Goal: Task Accomplishment & Management: Manage account settings

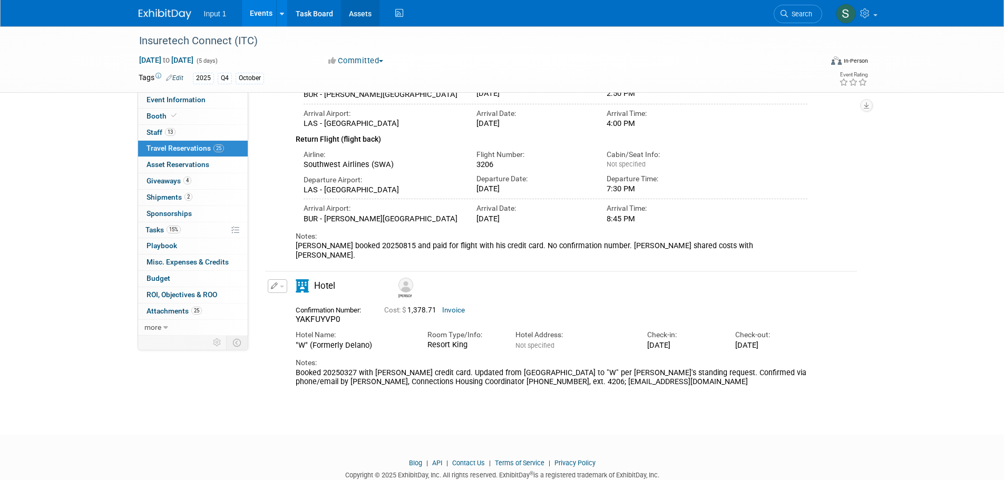
click at [356, 15] on link "Assets" at bounding box center [360, 13] width 38 height 26
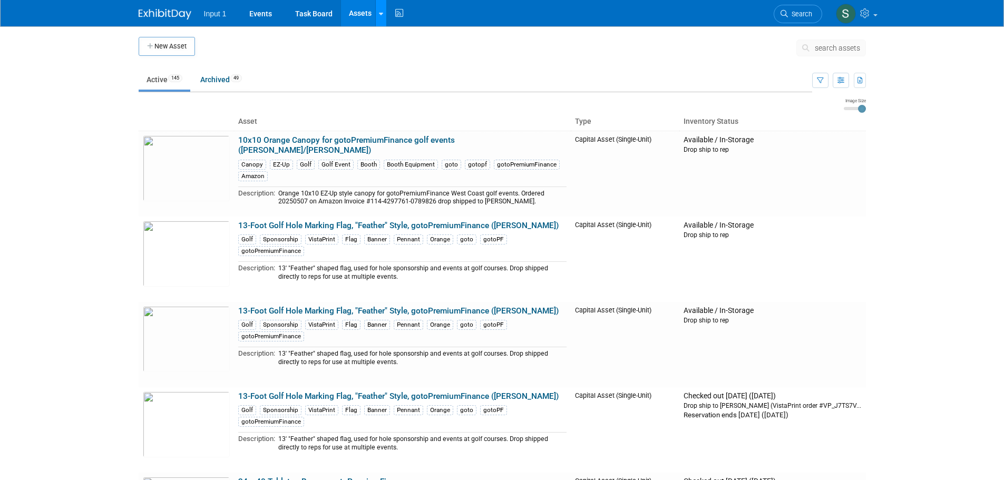
click at [380, 19] on link at bounding box center [380, 13] width 11 height 26
click at [393, 53] on link "Search Assets" at bounding box center [422, 52] width 93 height 15
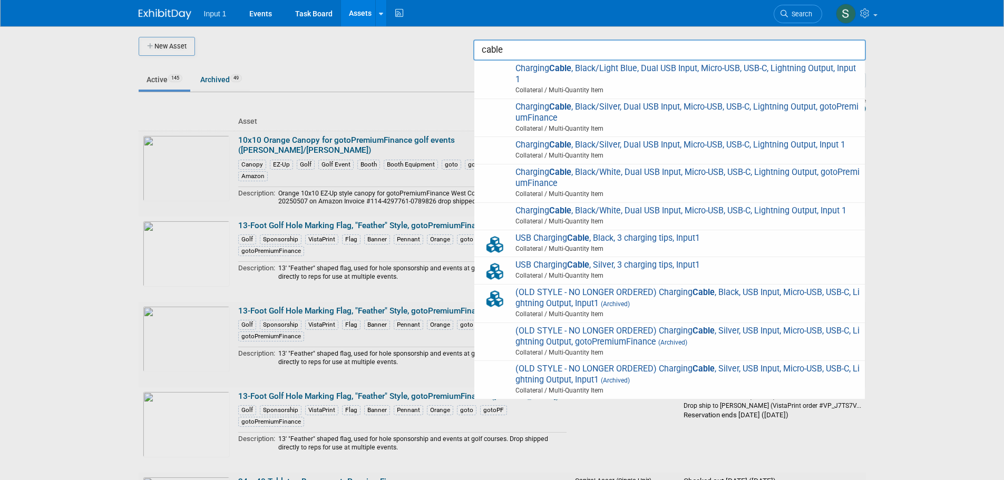
drag, startPoint x: 518, startPoint y: 52, endPoint x: 465, endPoint y: 52, distance: 53.7
click at [465, 52] on body "Input 1 Events Task Board Assets New Asset Search Assets Bulk Upload Assets Sto…" at bounding box center [502, 240] width 1004 height 480
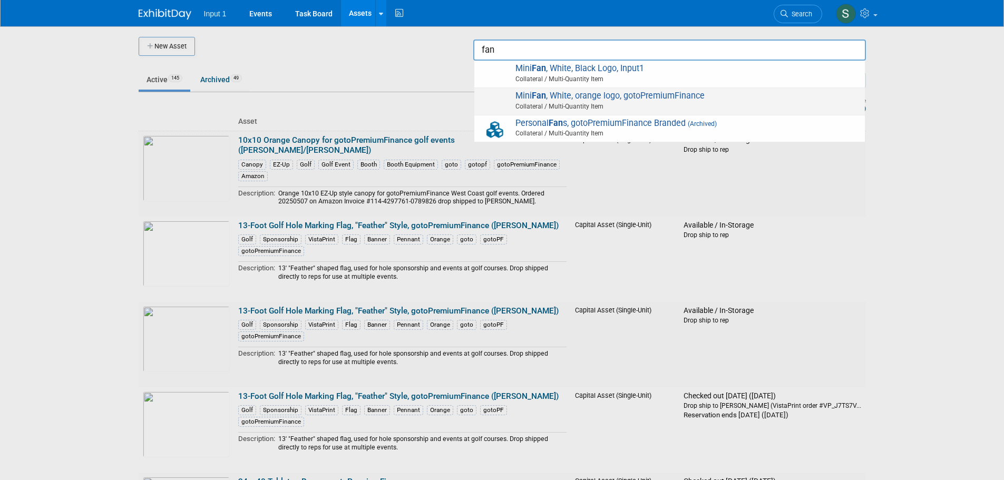
click at [609, 102] on span "Collateral / Multi-Quantity Item" at bounding box center [671, 106] width 377 height 9
type input "Mini Fan, White, orange logo, gotoPremiumFinance"
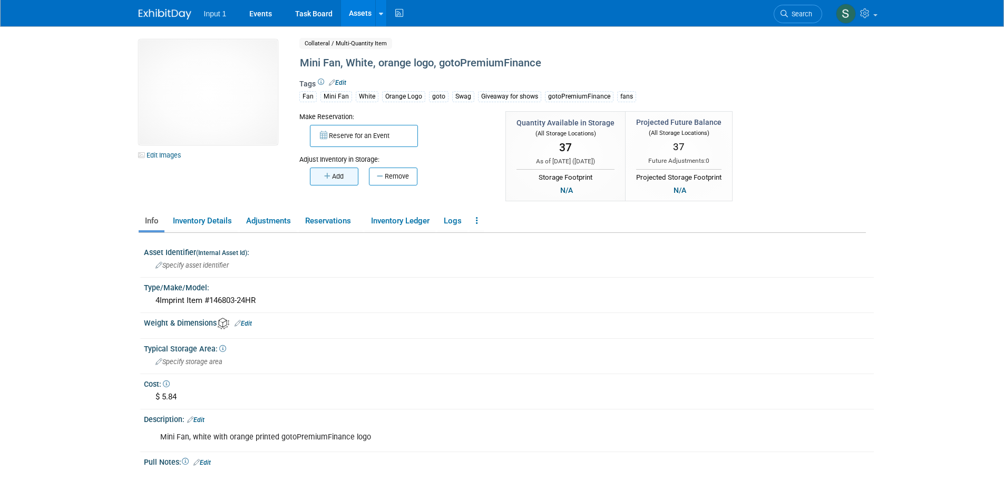
click at [337, 178] on button "Add" at bounding box center [334, 177] width 48 height 18
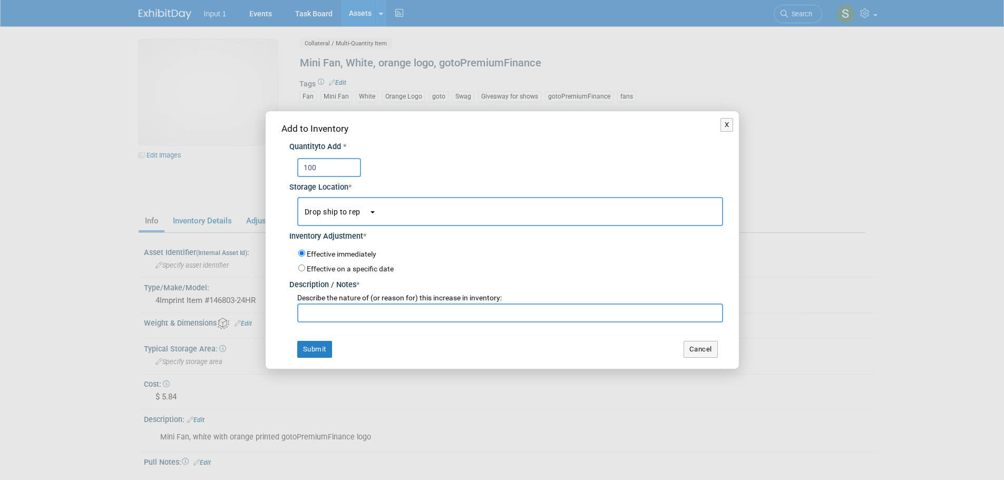
type input "100"
click at [322, 213] on span "Drop ship to rep" at bounding box center [336, 212] width 64 height 8
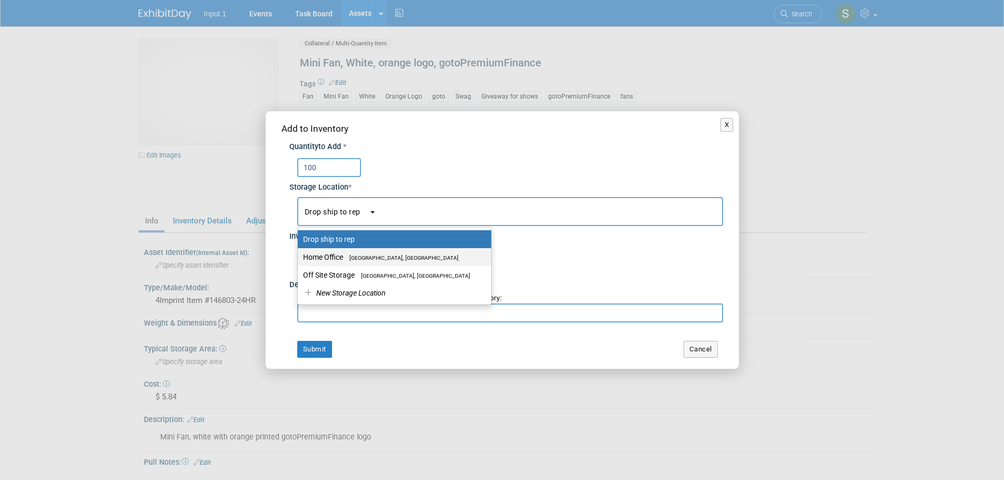
click at [328, 254] on label "Home Office Westlake Village, CA" at bounding box center [392, 257] width 178 height 14
click at [299, 254] on input "Home Office Westlake Village, CA" at bounding box center [295, 257] width 7 height 7
select select "11223761"
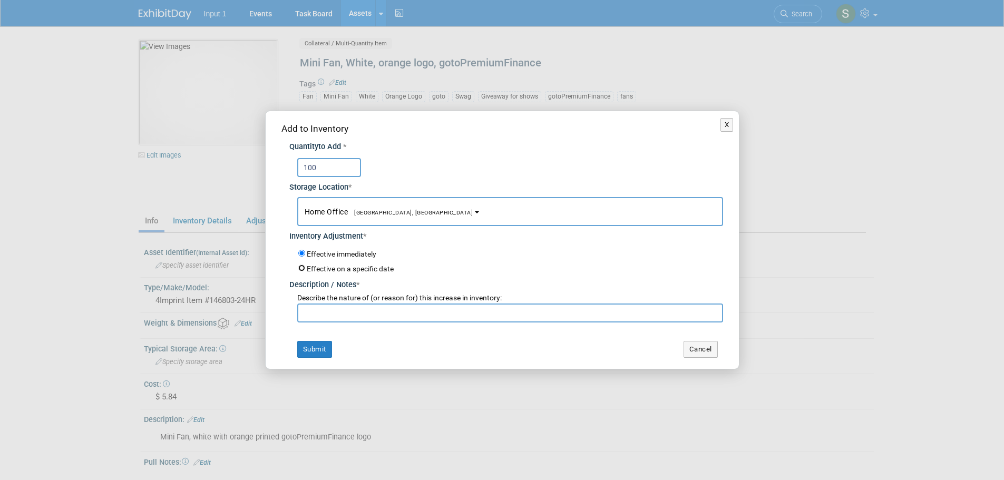
click at [302, 268] on input "Effective on a specific date" at bounding box center [301, 267] width 7 height 7
radio input "true"
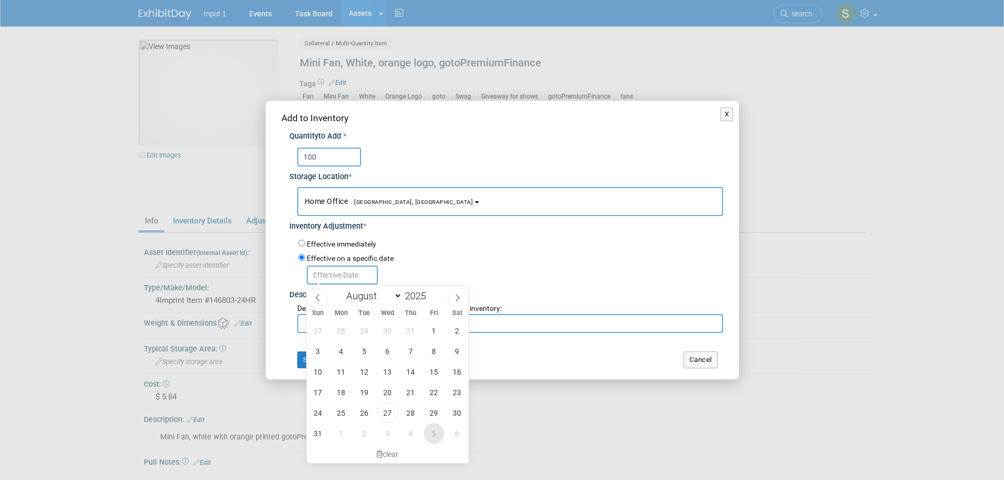
click at [432, 432] on span "5" at bounding box center [434, 433] width 21 height 21
type input "[DATE]"
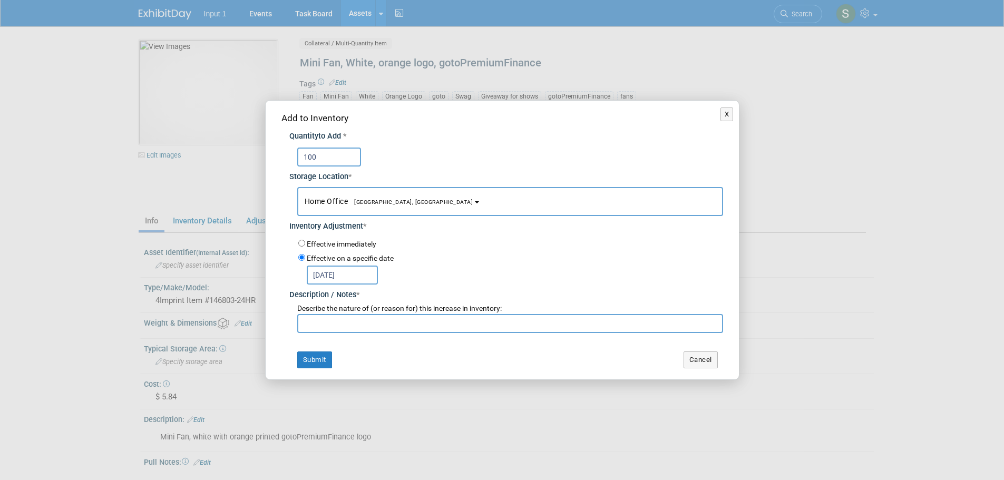
click at [342, 326] on input "text" at bounding box center [510, 323] width 426 height 19
type input "O"
type input "4"
type input "Ref. 4Imprint Order #30042580 - estimated delivery date 20250905"
click at [313, 359] on button "Submit" at bounding box center [314, 359] width 35 height 17
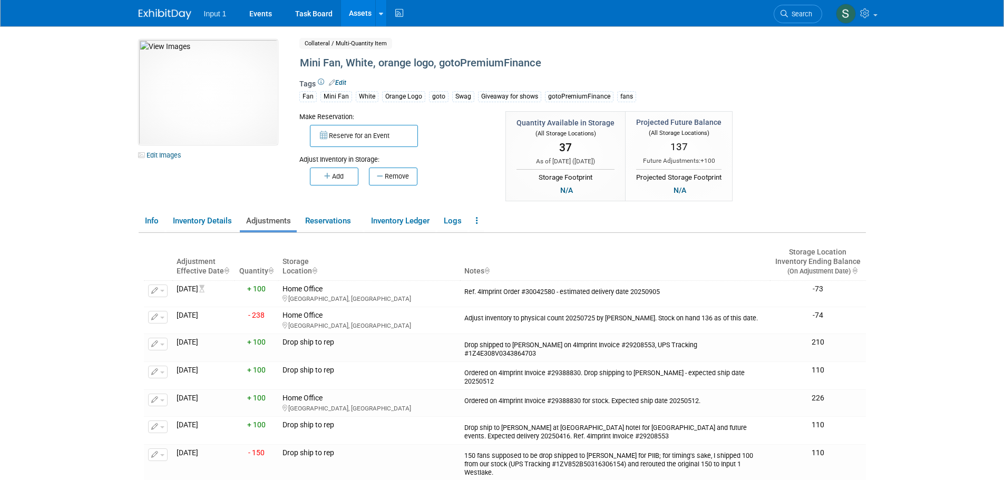
click at [887, 275] on body "Input 1 Events Task Board Assets New Asset Search Assets" at bounding box center [502, 240] width 1004 height 480
click at [161, 317] on span "button" at bounding box center [162, 318] width 4 height 2
click at [30, 254] on body "Input 1 Events Task Board Assets New Asset Search Assets" at bounding box center [502, 240] width 1004 height 480
click at [164, 320] on button "button" at bounding box center [157, 317] width 19 height 13
click at [117, 287] on body "Input 1 Events Task Board Assets New Asset Search Assets" at bounding box center [502, 240] width 1004 height 480
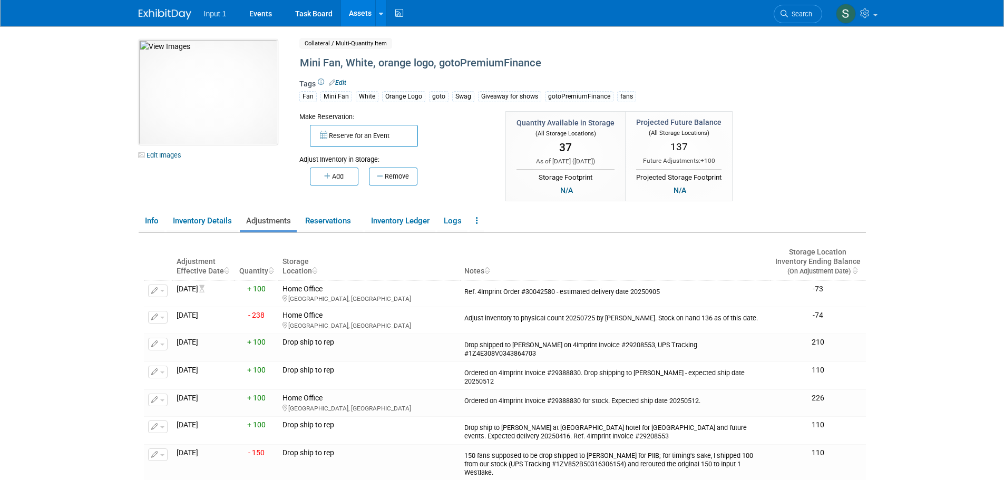
click at [900, 343] on body "Input 1 Events Task Board Assets New Asset Search Assets" at bounding box center [502, 240] width 1004 height 480
click at [910, 372] on body "Input 1 Events Task Board Assets New Asset Search Assets" at bounding box center [502, 240] width 1004 height 480
click at [564, 394] on div "Ordered on 4Imprint Invoice #29388830 for stock. Expected ship date 20250512." at bounding box center [614, 400] width 301 height 12
click at [682, 394] on div "Ordered on 4Imprint Invoice #29388830 for stock. Expected ship date 20250512." at bounding box center [614, 400] width 301 height 12
click at [327, 221] on link "Reservations" at bounding box center [331, 221] width 64 height 18
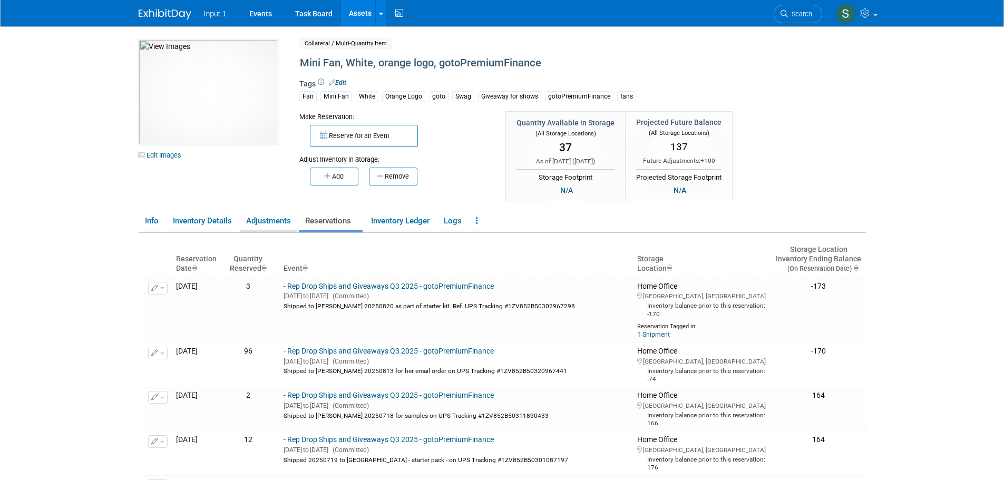
click at [273, 219] on link "Adjustments" at bounding box center [268, 221] width 57 height 18
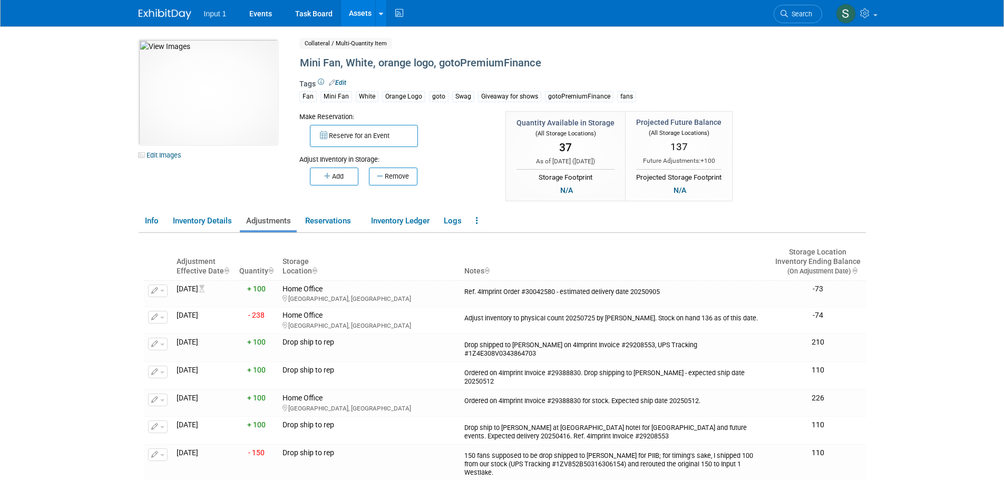
click at [962, 410] on body "Input 1 Events Task Board Assets New Asset Search Assets" at bounding box center [502, 240] width 1004 height 480
click at [814, 179] on div "10049746-10720757-eb63aaaf-62a9-4e36-bb45-6fdda699bb8d.jpg Edit Images Collater…" at bounding box center [502, 122] width 743 height 164
click at [380, 17] on div at bounding box center [381, 13] width 4 height 11
click at [333, 219] on link "Reservations" at bounding box center [331, 221] width 64 height 18
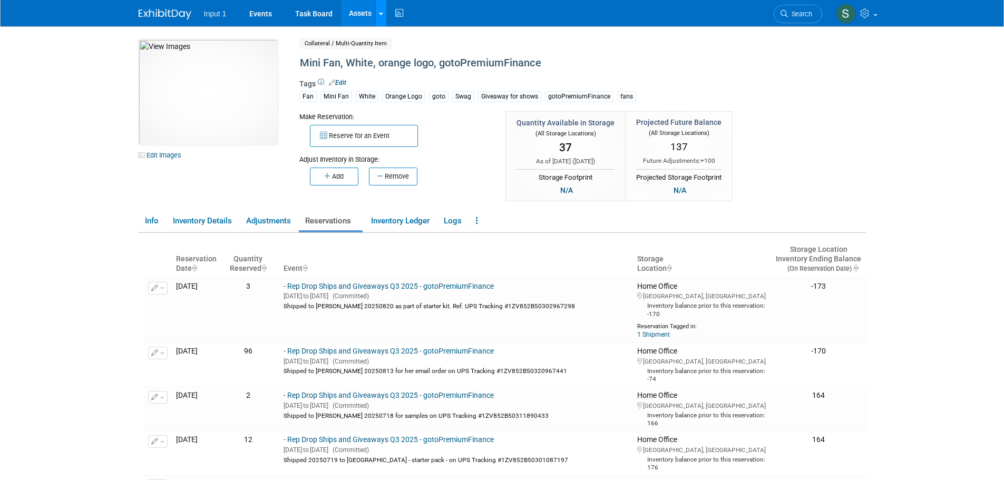
click at [381, 15] on icon at bounding box center [381, 14] width 4 height 7
click at [387, 53] on icon at bounding box center [388, 52] width 11 height 7
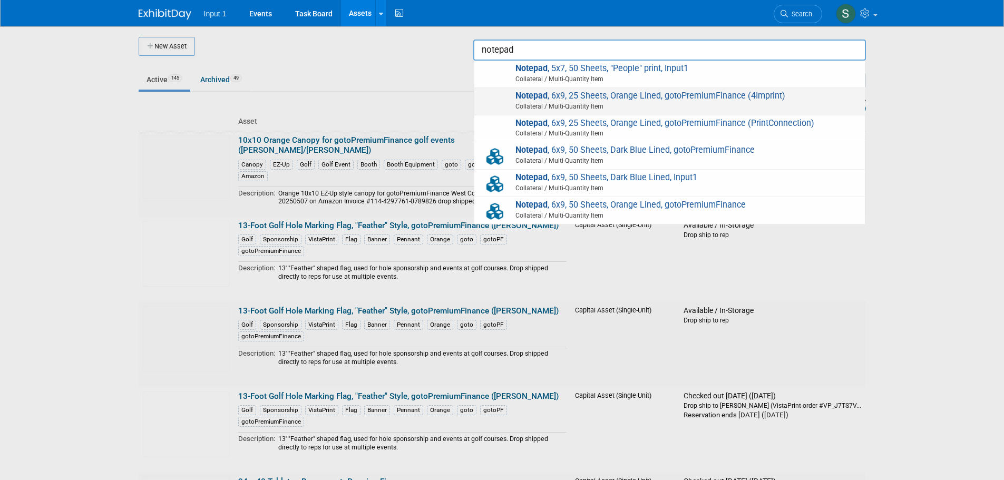
click at [665, 107] on span "Collateral / Multi-Quantity Item" at bounding box center [671, 106] width 377 height 9
type input "Notepad, 6x9, 25 Sheets, Orange Lined, gotoPremiumFinance (4Imprint)"
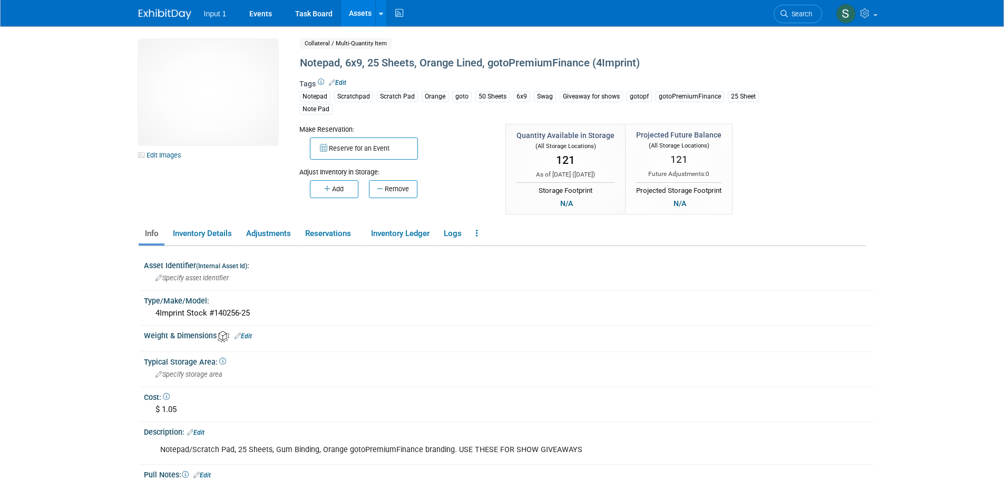
click at [793, 202] on div "10049746-10724648-a15a6c94-d43e-4e37-8d44-5b36d6b8ea0a.jpg Edit Images Collater…" at bounding box center [502, 128] width 743 height 176
click at [327, 189] on icon "button" at bounding box center [328, 188] width 8 height 7
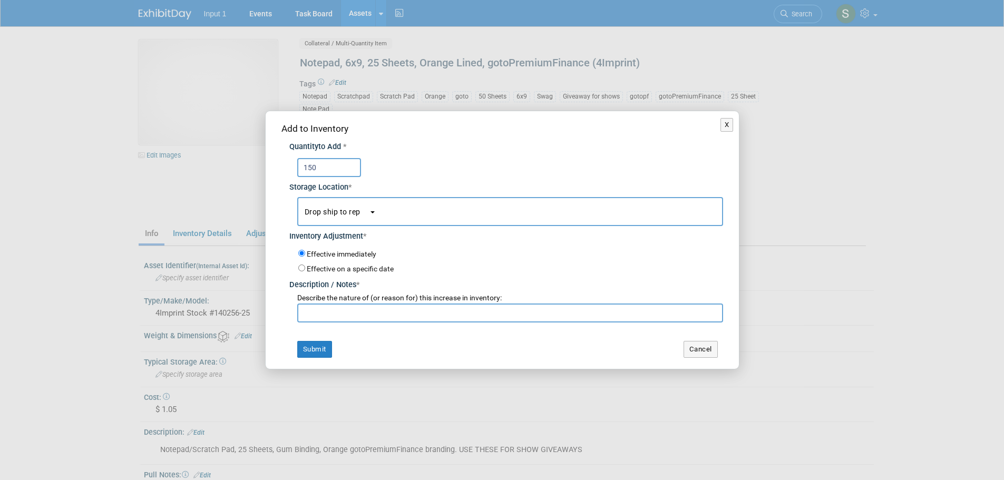
type input "150"
click at [299, 266] on input "Effective on a specific date" at bounding box center [301, 267] width 7 height 7
radio input "true"
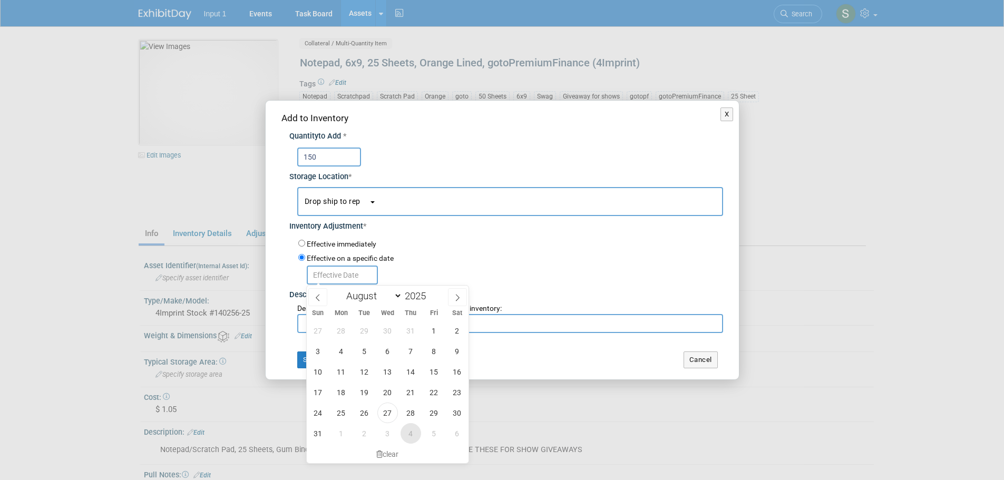
click at [408, 431] on span "4" at bounding box center [410, 433] width 21 height 21
type input "Sep 4, 2025"
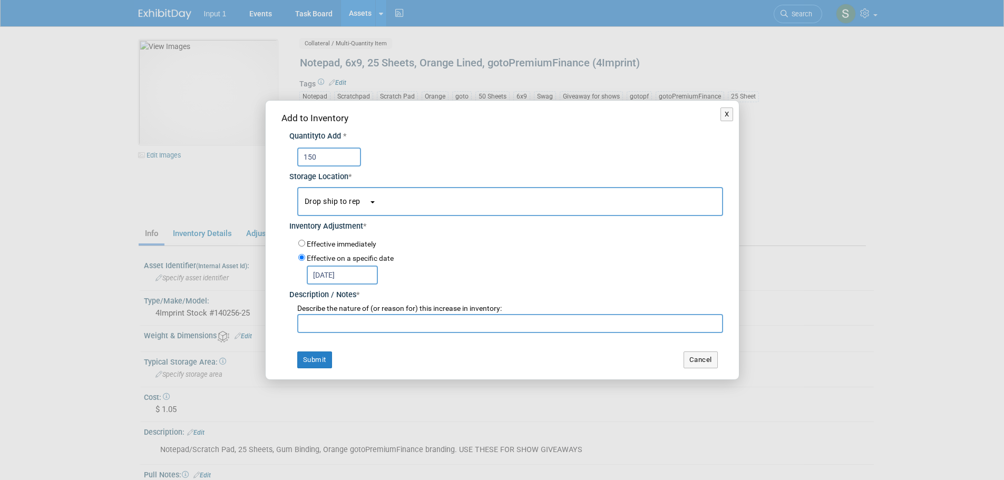
click at [333, 324] on input "text" at bounding box center [510, 323] width 426 height 19
click at [435, 326] on input "Ordered on 4Imprint Order #30049209 - estimated delivery date to Lori 20250904" at bounding box center [510, 323] width 426 height 19
click at [301, 320] on input "Ordered on 4Imprint Order #30049209 - estimated delivery date to Lori 20250904" at bounding box center [510, 323] width 426 height 19
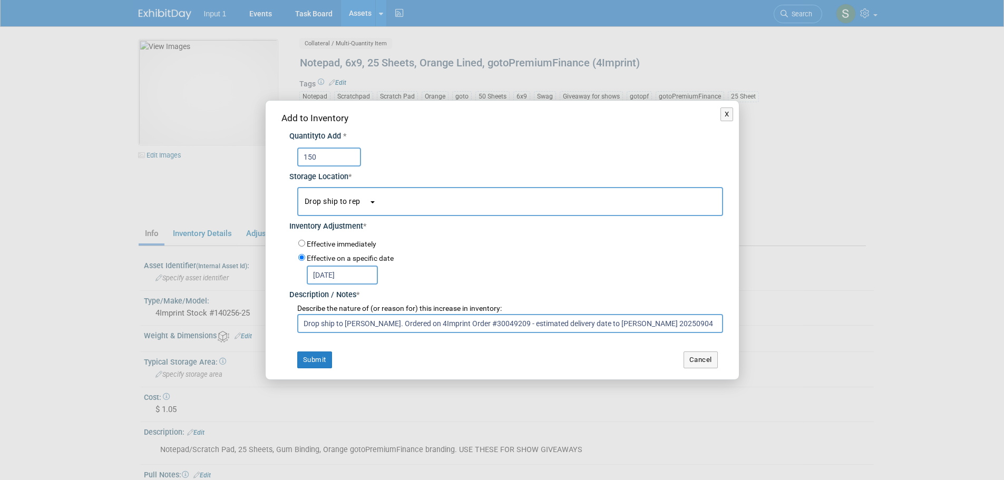
click at [422, 324] on input "Drop ship to Lori Chadwick. Ordered on 4Imprint Order #30049209 - estimated del…" at bounding box center [510, 323] width 426 height 19
click at [366, 325] on input "Drop ship to Lori Chadwick. Ordered 20250825 on 4Imprint Order #30049209 - esti…" at bounding box center [510, 323] width 426 height 19
type input "Drop ship to [PERSON_NAME]. Ordered 20250825 on 4Imprint Order #30049209 - esti…"
click at [311, 360] on button "Submit" at bounding box center [314, 359] width 35 height 17
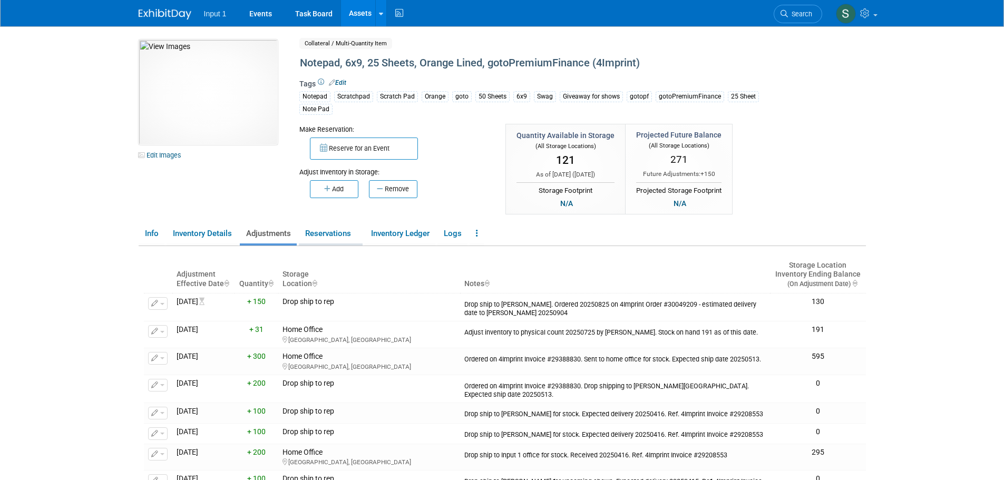
click at [326, 233] on link "Reservations" at bounding box center [331, 233] width 64 height 18
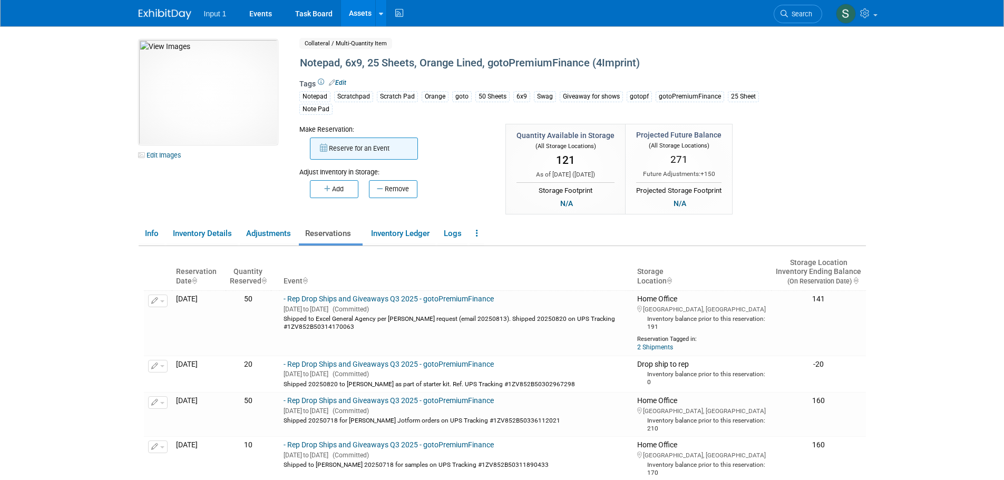
click at [348, 156] on button "Reserve for an Event" at bounding box center [364, 148] width 108 height 22
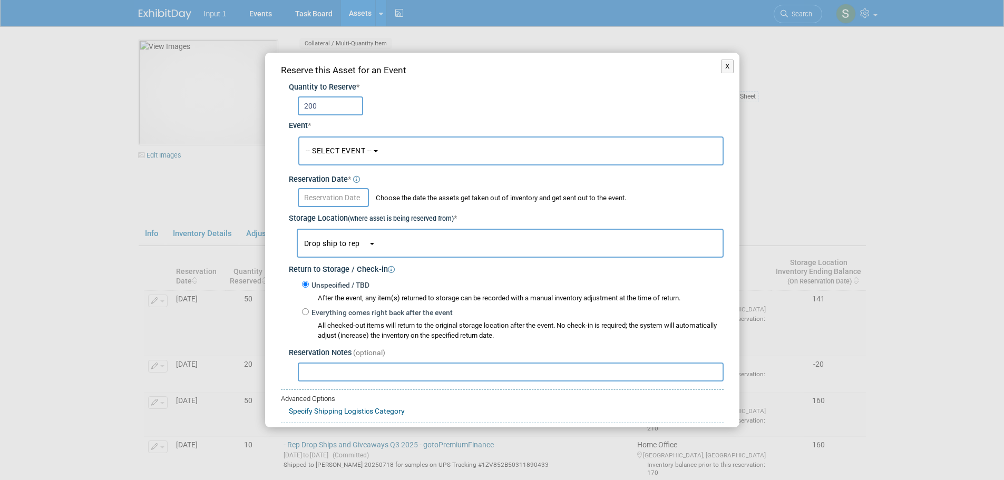
type input "200"
click at [351, 368] on input "text" at bounding box center [511, 371] width 426 height 19
paste input "Drop ship to Lori Chadwick. Ordered 20250825 on 4Imprint Order #30049209 - esti…"
type input "Drop ship to Lori Chadwick. Ordered 20250825 on 4Imprint Order #30049209 - esti…"
click at [721, 66] on button "X" at bounding box center [727, 67] width 13 height 14
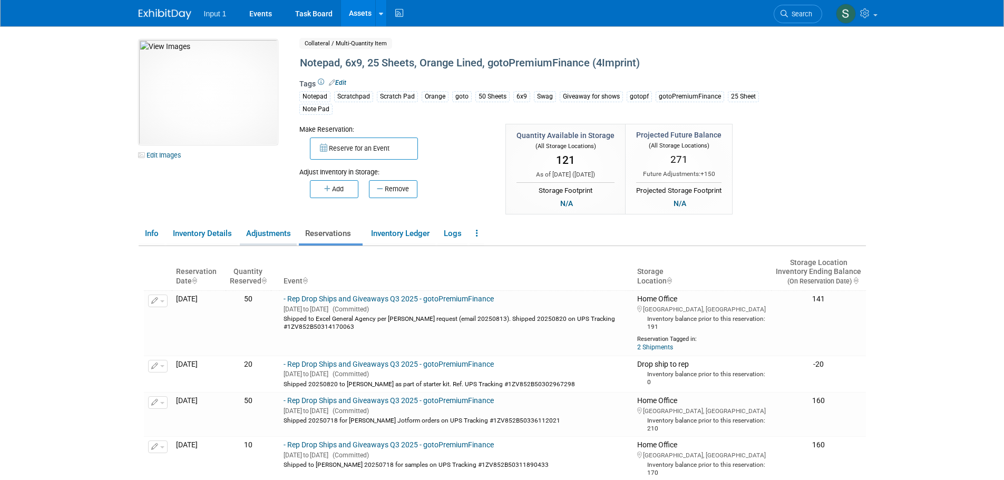
click at [264, 232] on link "Adjustments" at bounding box center [268, 233] width 57 height 18
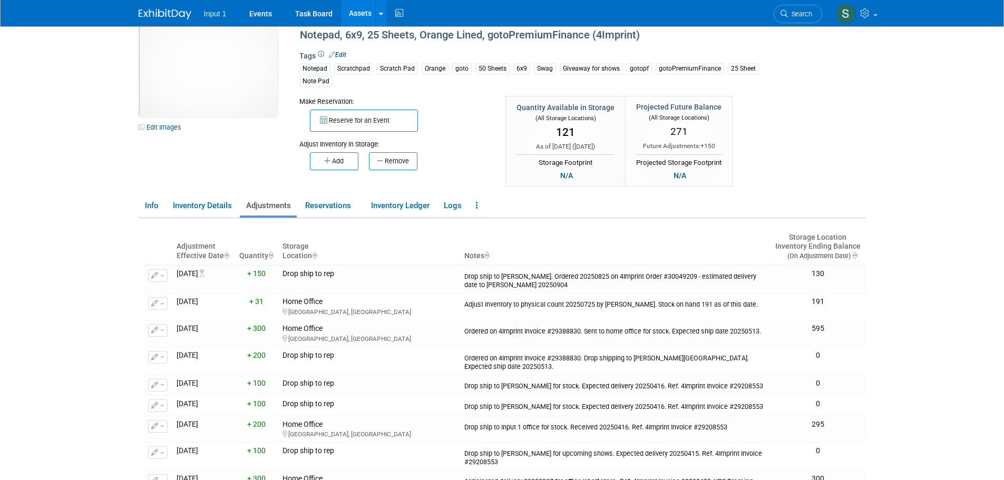
scroll to position [53, 0]
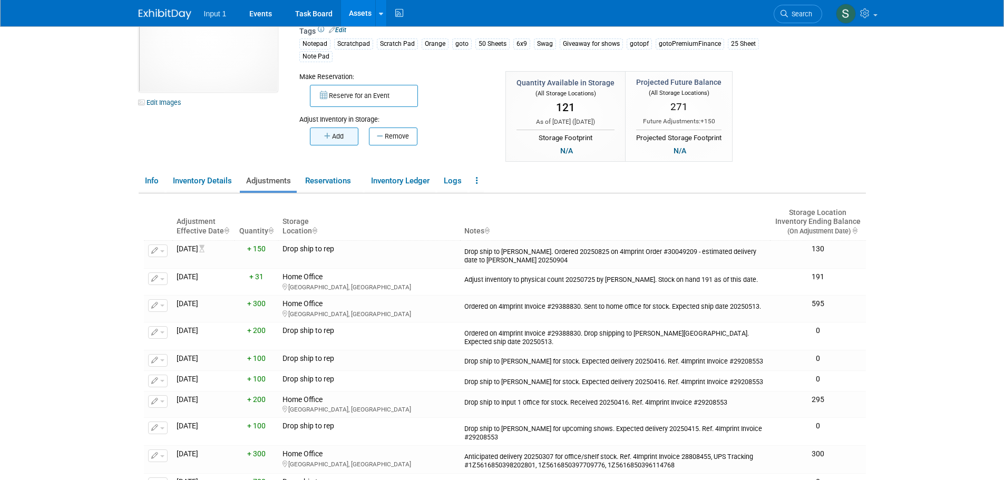
click at [333, 133] on button "Add" at bounding box center [334, 136] width 48 height 18
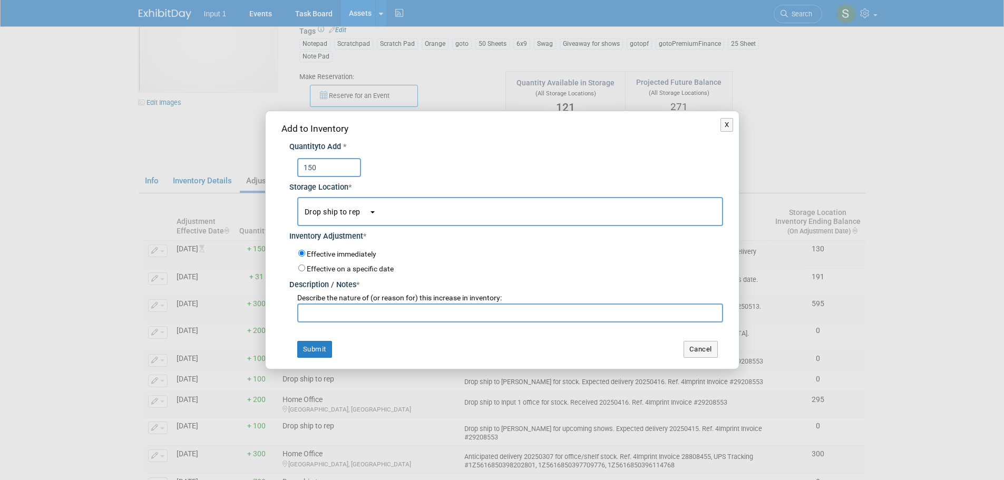
type input "150"
click at [350, 316] on input "text" at bounding box center [510, 312] width 426 height 19
paste input "Drop ship to Lori Chadwick. Ordered 20250825 on 4Imprint Order #30049209 - esti…"
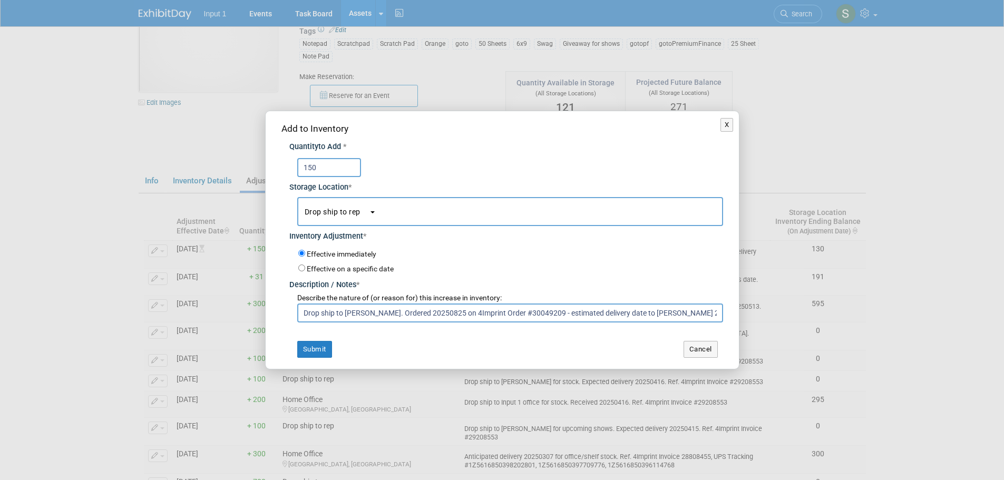
drag, startPoint x: 391, startPoint y: 311, endPoint x: 344, endPoint y: 314, distance: 47.0
click at [344, 314] on input "Drop ship to Lori Chadwick. Ordered 20250825 on 4Imprint Order #30049209 - esti…" at bounding box center [510, 312] width 426 height 19
drag, startPoint x: 656, startPoint y: 315, endPoint x: 644, endPoint y: 315, distance: 11.6
click at [644, 315] on input "Drop ship to Jessica Tang. Ordered 20250825 on 4Imprint Order #30049209 - estim…" at bounding box center [510, 312] width 426 height 19
click at [702, 310] on input "Drop ship to Jessica Tang. Ordered 20250825 on 4Imprint Order #30049209 - estim…" at bounding box center [510, 312] width 426 height 19
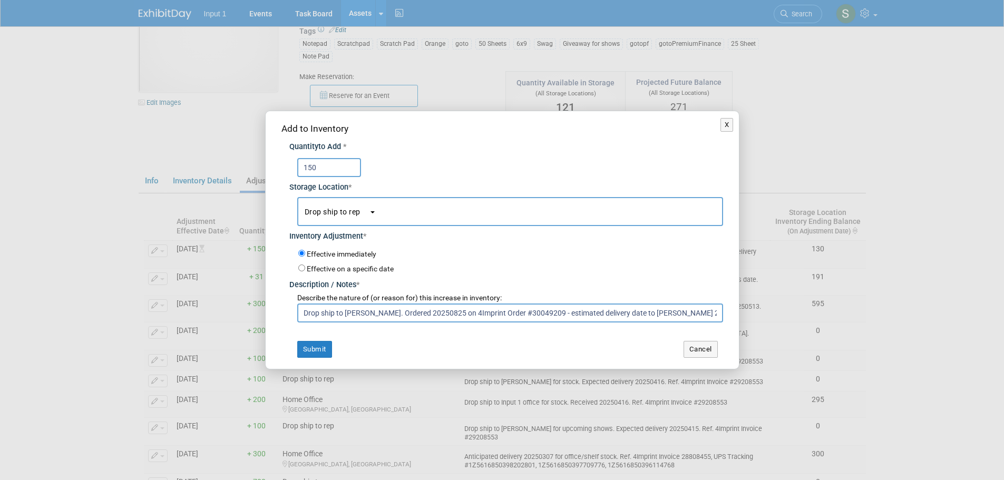
type input "Drop ship to Jessica Tang. Ordered 20250825 on 4Imprint Order #30049209 - estim…"
click at [303, 267] on input "Effective on a specific date" at bounding box center [301, 267] width 7 height 7
radio input "true"
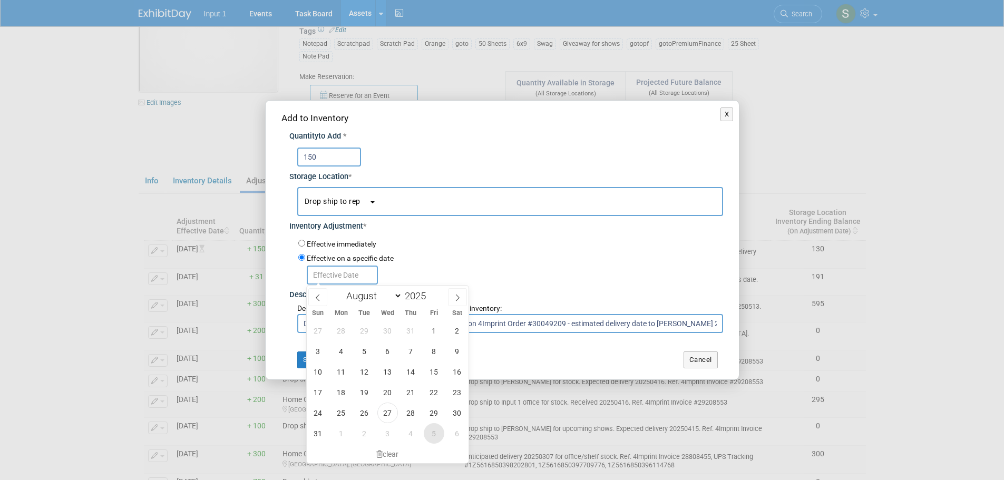
click at [435, 435] on span "5" at bounding box center [434, 433] width 21 height 21
type input "Sep 5, 2025"
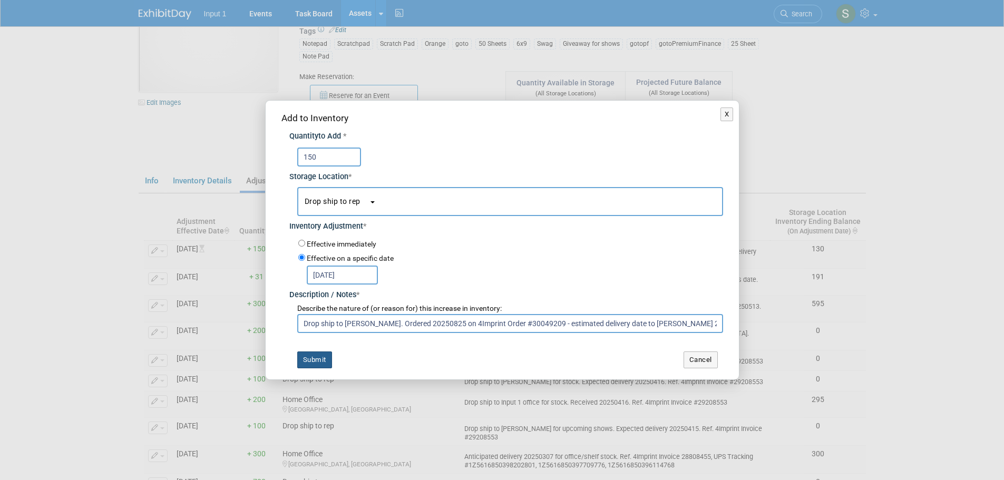
click at [312, 360] on button "Submit" at bounding box center [314, 359] width 35 height 17
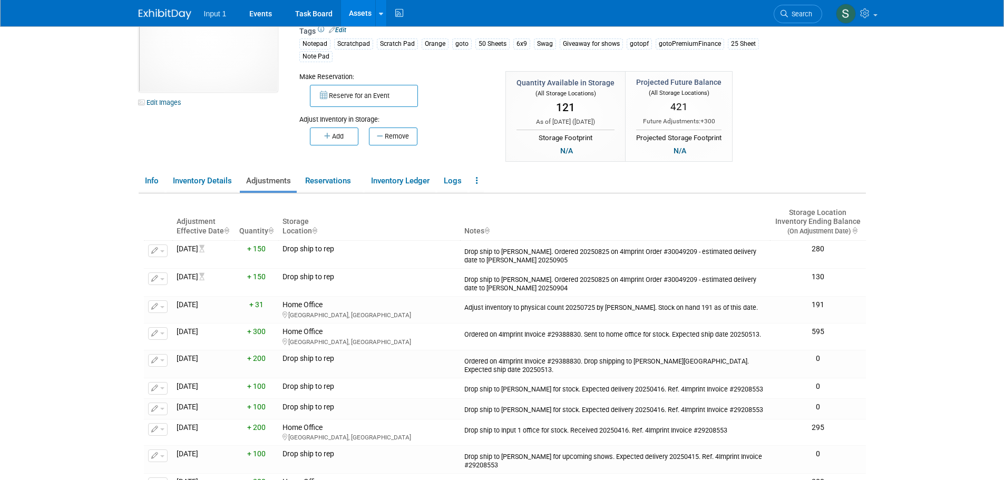
click at [272, 184] on link "Adjustments" at bounding box center [268, 181] width 57 height 18
click at [341, 139] on button "Add" at bounding box center [334, 136] width 48 height 18
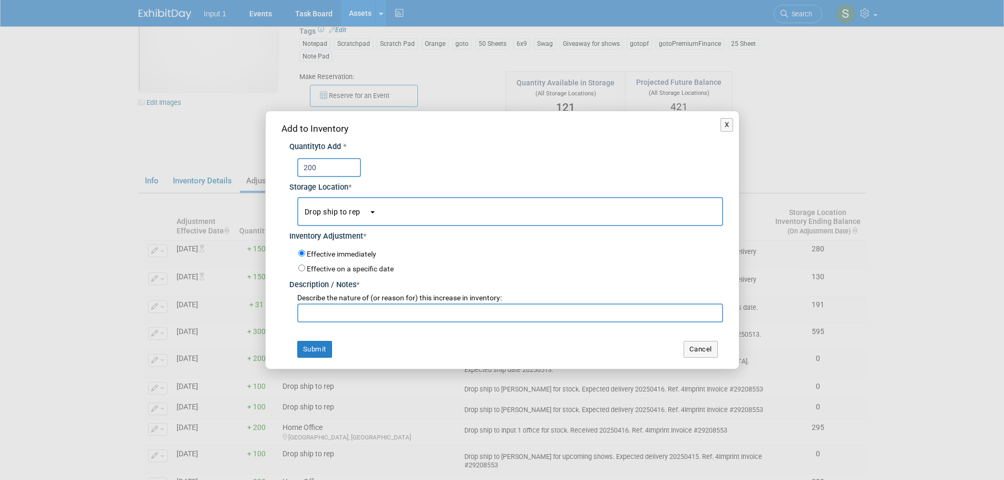
type input "200"
click at [343, 318] on input "text" at bounding box center [510, 312] width 426 height 19
paste input "Drop ship to Lori Chadwick. Ordered 20250825 on 4Imprint Order #30049209 - esti…"
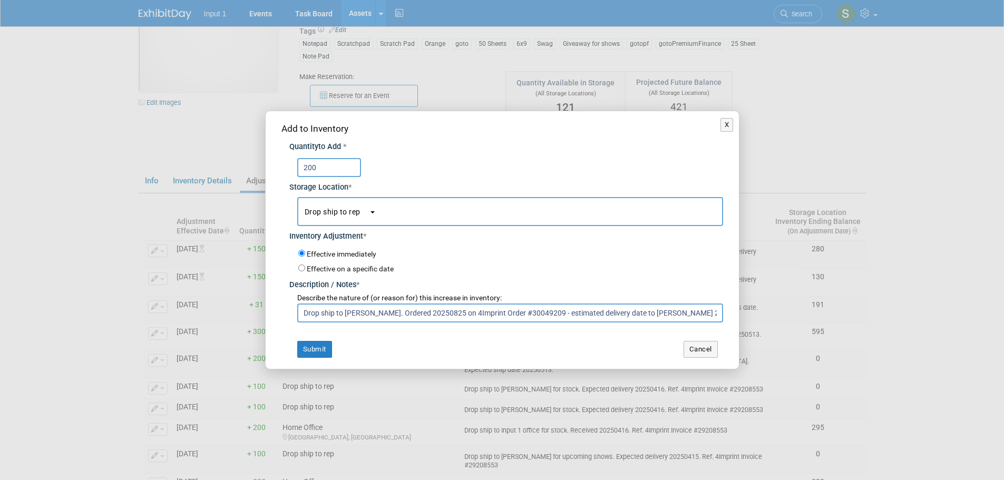
click at [390, 311] on input "Drop ship to Lori Chadwick. Ordered 20250825 on 4Imprint Order #30049209 - esti…" at bounding box center [510, 312] width 426 height 19
click at [345, 308] on input "Drop ship to Lori Chadwick. Ordered 20250825 on 4Imprint Order #30049209 - esti…" at bounding box center [510, 312] width 426 height 19
drag, startPoint x: 658, startPoint y: 313, endPoint x: 646, endPoint y: 314, distance: 12.2
click at [646, 314] on input "Drop ship to Craig Richardi. Ordered 20250825 on 4Imprint Order #30049209 - est…" at bounding box center [510, 312] width 426 height 19
type input "Drop ship to Craig Richardi. Ordered 20250825 on 4Imprint Order #30049209 - est…"
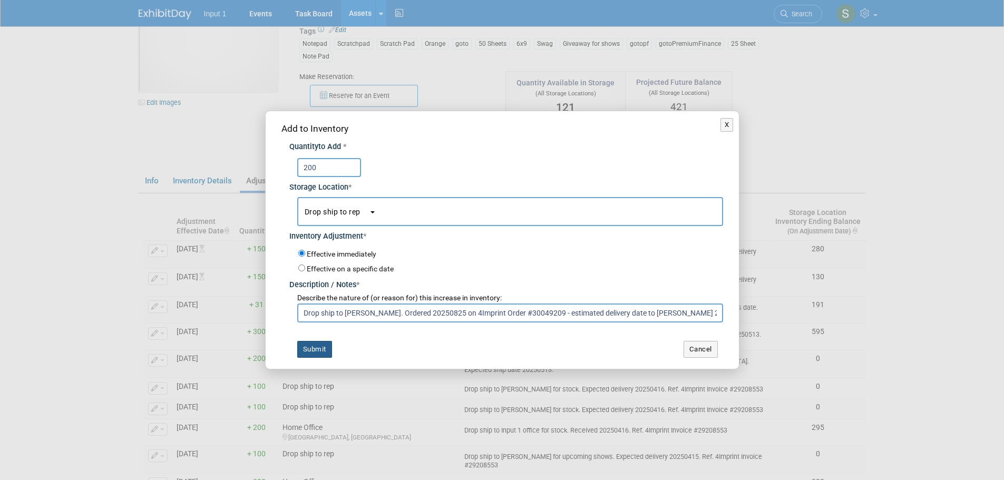
click at [323, 350] on button "Submit" at bounding box center [314, 349] width 35 height 17
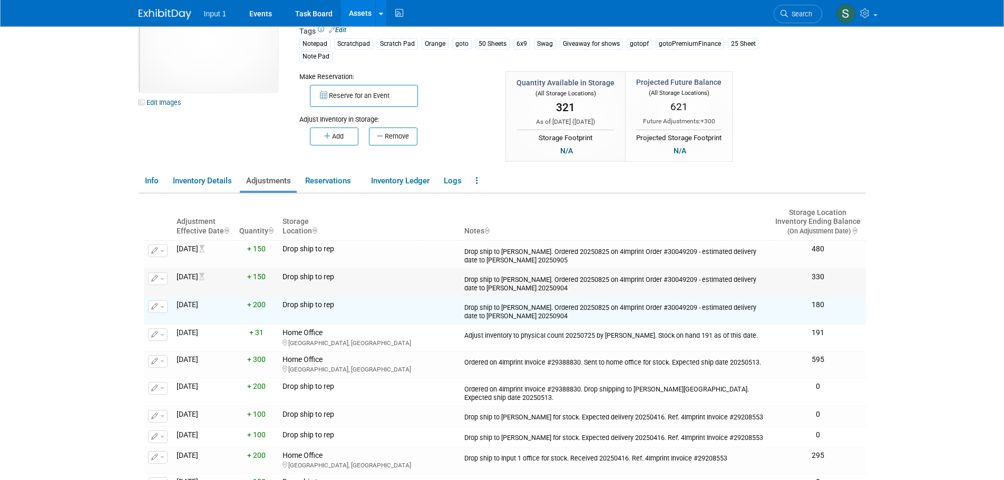
click at [540, 286] on div "Drop ship to Lori Chadwick. Ordered 20250825 on 4Imprint Order #30049209 - esti…" at bounding box center [614, 282] width 301 height 20
click at [162, 304] on button "button" at bounding box center [157, 306] width 19 height 13
click at [167, 324] on button "Change Adjustment" at bounding box center [197, 324] width 87 height 14
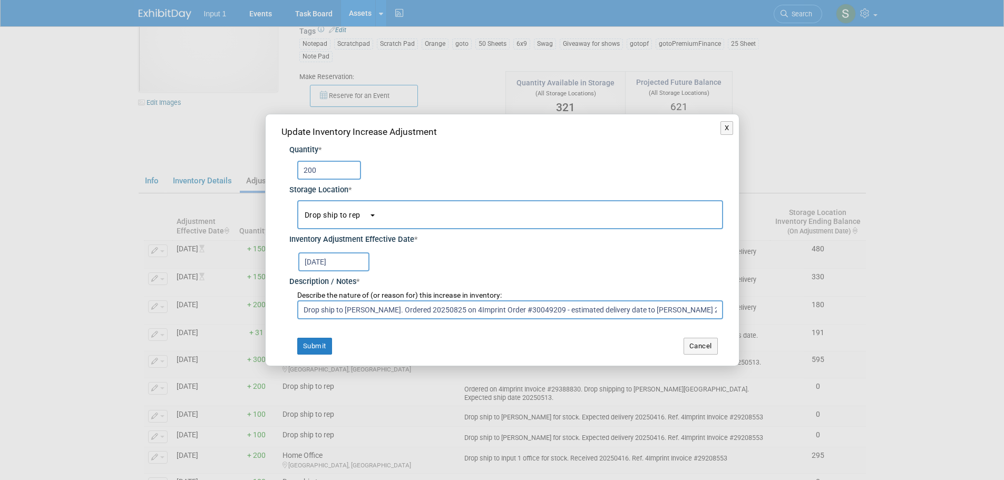
click at [348, 266] on body "Input 1 Events Task Board Assets New Asset Search Assets" at bounding box center [502, 187] width 1004 height 480
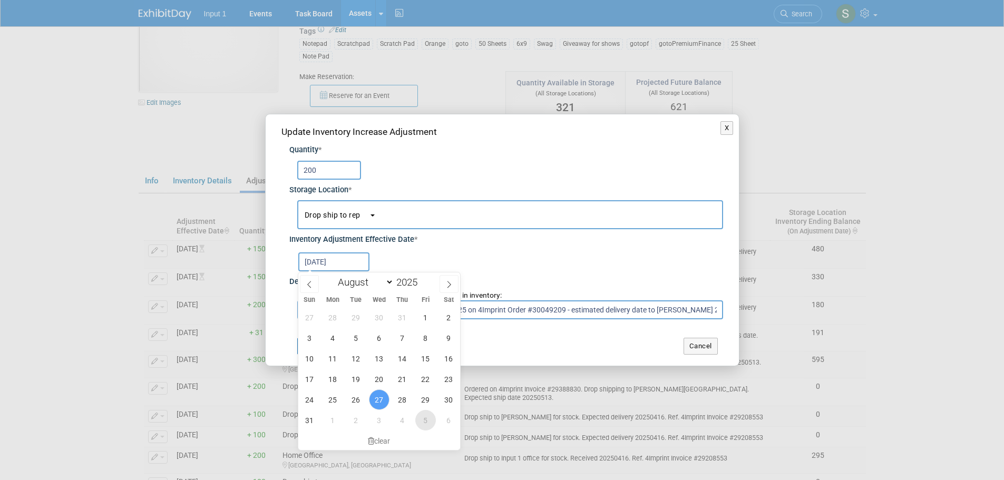
click at [425, 425] on span "5" at bounding box center [425, 420] width 21 height 21
type input "Sep 5, 2025"
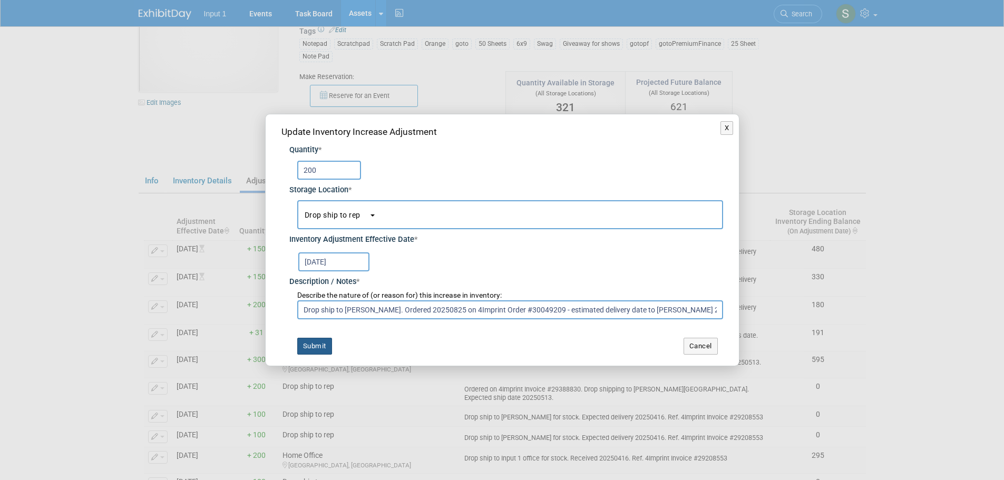
click at [314, 341] on button "Submit" at bounding box center [314, 346] width 35 height 17
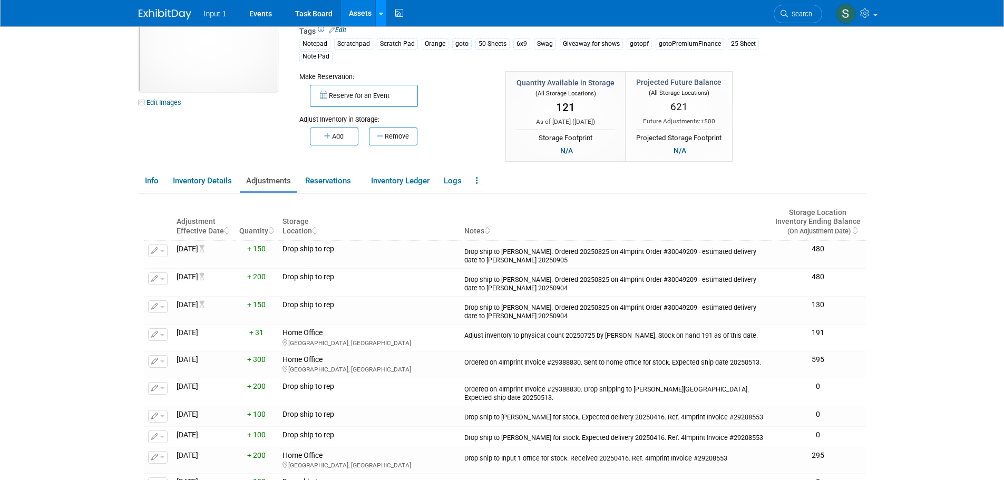
click at [379, 16] on icon at bounding box center [381, 14] width 4 height 7
click at [408, 57] on link "Search Assets" at bounding box center [422, 52] width 93 height 15
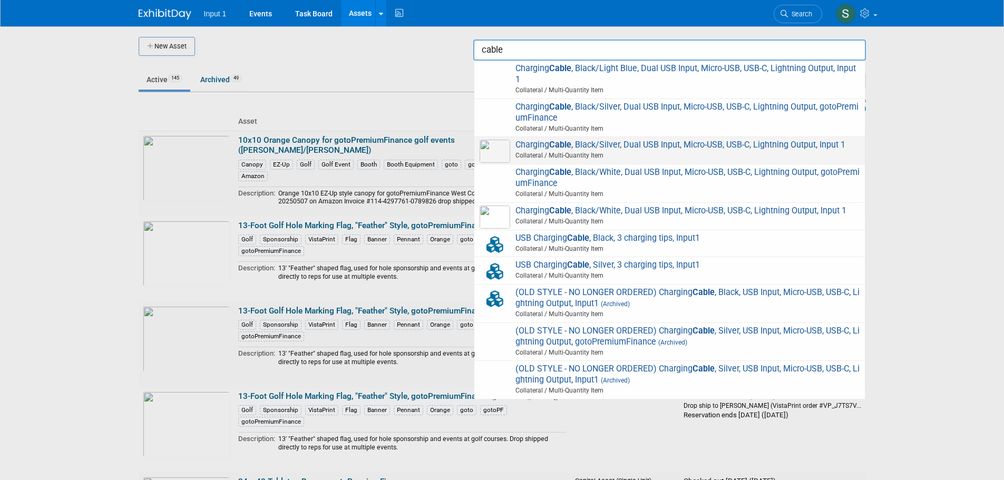
click at [662, 151] on span "Collateral / Multi-Quantity Item" at bounding box center [671, 155] width 377 height 9
type input "Charging Cable, Black/Silver, Dual USB Input, Micro-USB, USB-C, Lightning Outpu…"
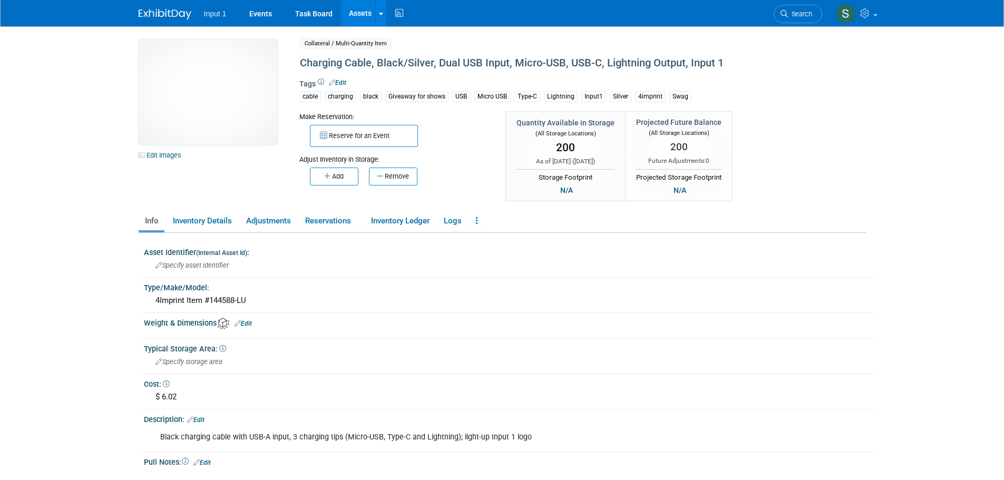
click at [912, 139] on body "Input 1 Events Task Board Assets New Asset Search Assets" at bounding box center [502, 240] width 1004 height 480
click at [268, 224] on link "Adjustments" at bounding box center [268, 221] width 57 height 18
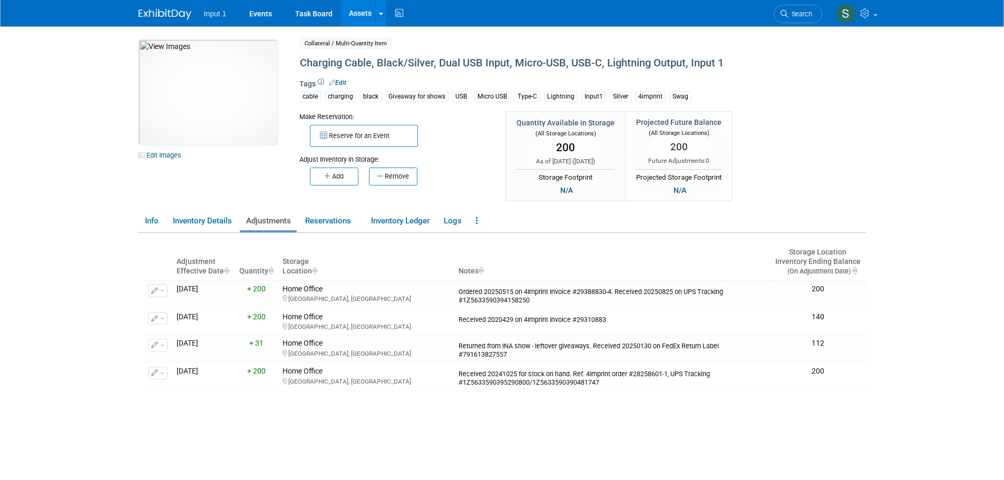
click at [330, 179] on icon "button" at bounding box center [328, 176] width 8 height 7
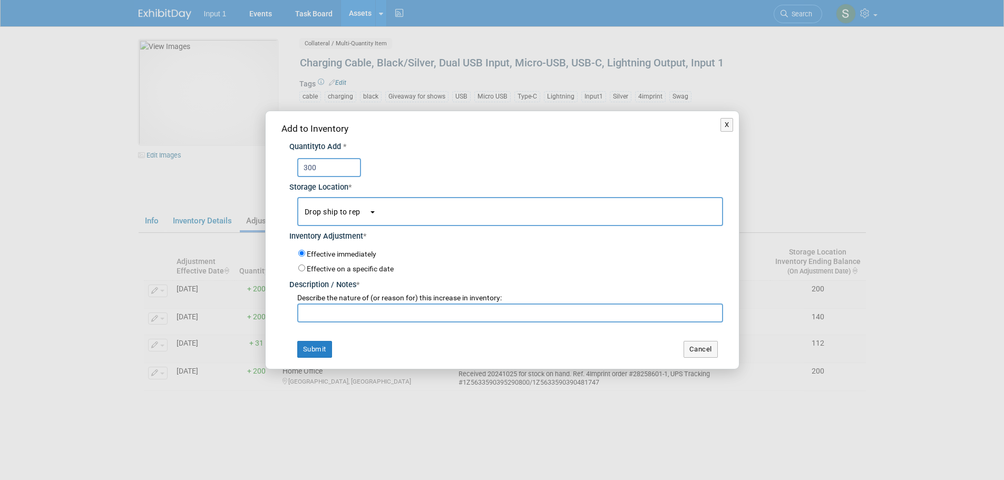
type input "300"
click at [349, 217] on button "Drop ship to rep" at bounding box center [510, 211] width 426 height 29
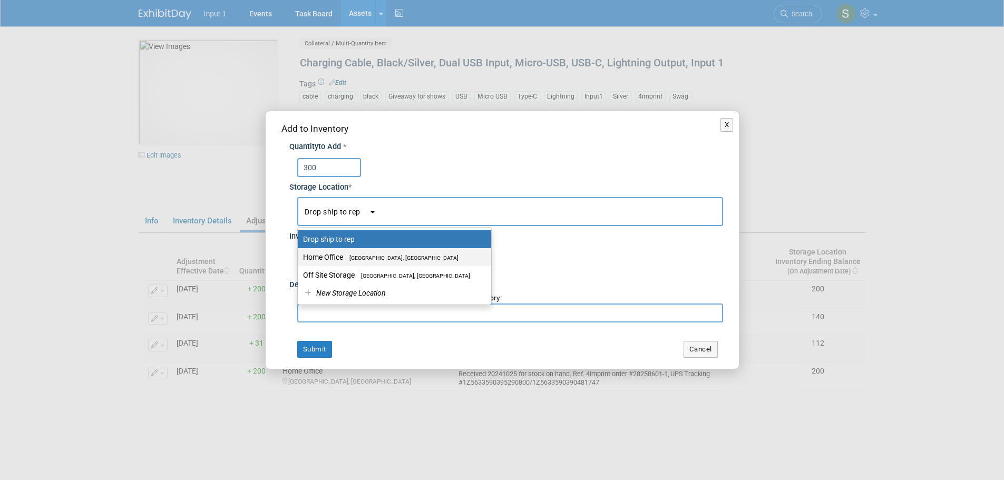
click at [343, 259] on label "Home Office [GEOGRAPHIC_DATA], [GEOGRAPHIC_DATA]" at bounding box center [392, 257] width 178 height 14
click at [299, 259] on input "Home Office [GEOGRAPHIC_DATA], [GEOGRAPHIC_DATA]" at bounding box center [295, 257] width 7 height 7
select select "11223761"
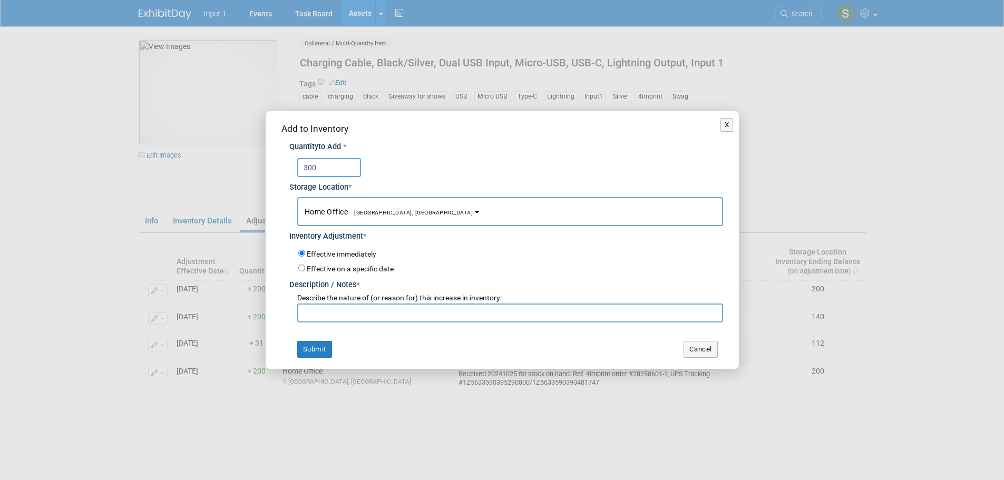
click at [320, 315] on input "text" at bounding box center [510, 312] width 426 height 19
paste input "Drop ship to Lori Chadwick. Ordered 20250825 on 4Imprint Order #30049209 - esti…"
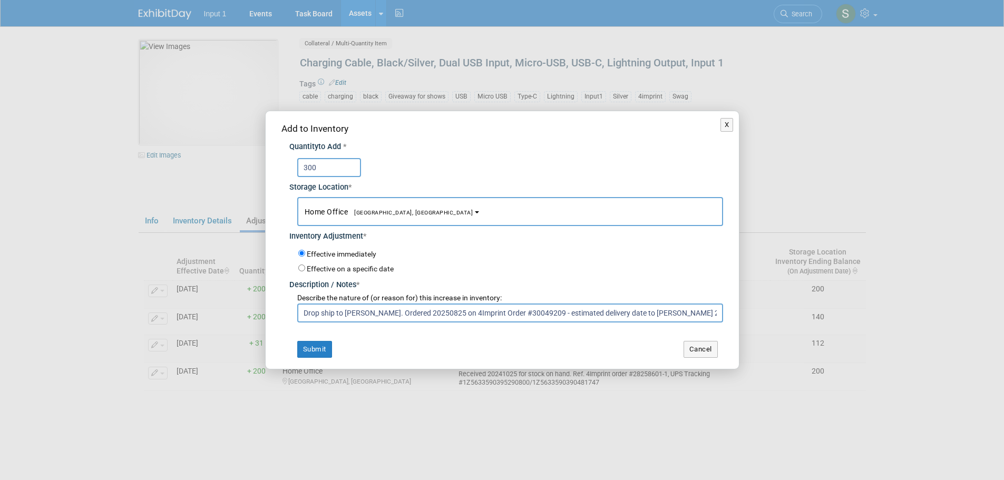
drag, startPoint x: 395, startPoint y: 312, endPoint x: 234, endPoint y: 300, distance: 160.6
click at [234, 300] on div "X Add to Inventory Quantity to Add * 300 *" at bounding box center [502, 240] width 1004 height 480
drag, startPoint x: 615, startPoint y: 310, endPoint x: 547, endPoint y: 310, distance: 68.5
click at [547, 310] on input "Ordered 20250825 on 4Imprint Order #30049209 - estimated delivery date to Lori …" at bounding box center [510, 312] width 426 height 19
type input "Ordered 20250825 on 4Imprint Order #30049209 - estimated delivery date 20250904"
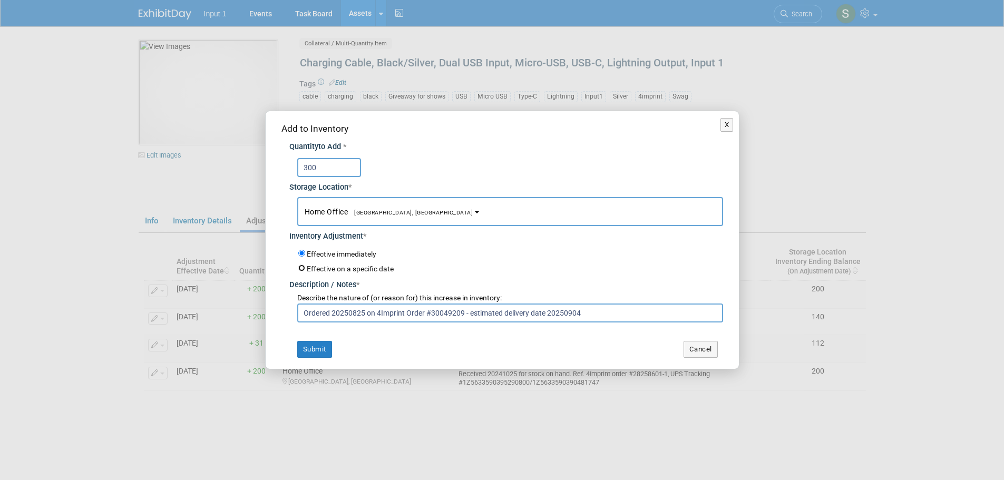
click at [300, 268] on input "Effective on a specific date" at bounding box center [301, 267] width 7 height 7
radio input "true"
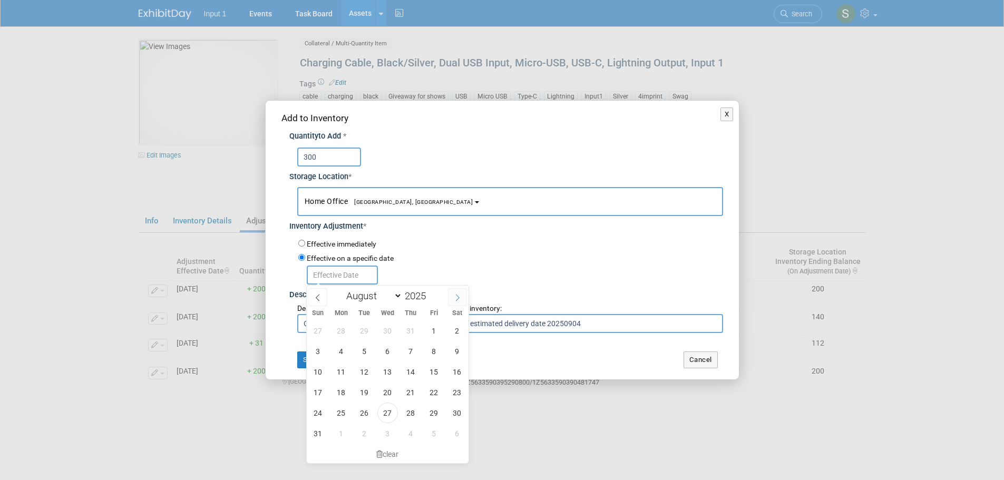
click at [459, 298] on icon at bounding box center [457, 297] width 7 height 7
select select "8"
click at [412, 332] on span "4" at bounding box center [410, 330] width 21 height 21
type input "Sep 4, 2025"
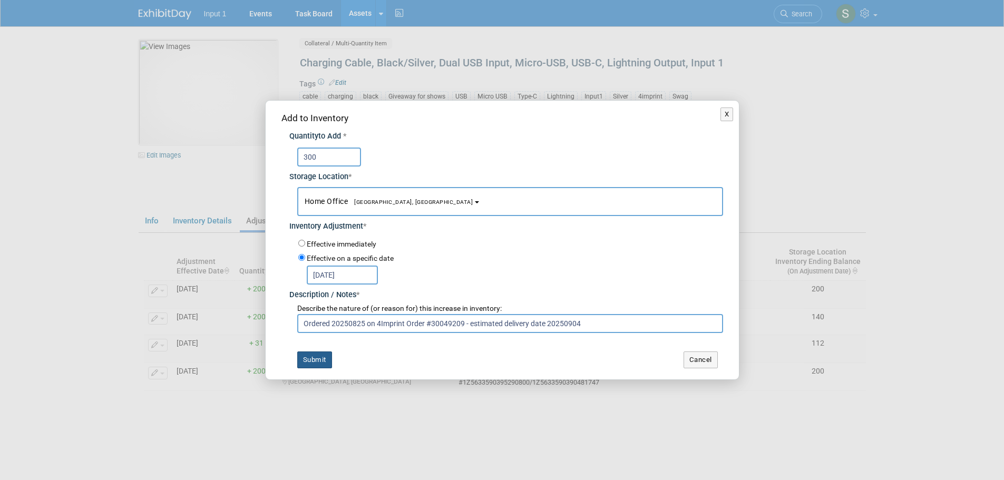
click at [318, 365] on button "Submit" at bounding box center [314, 359] width 35 height 17
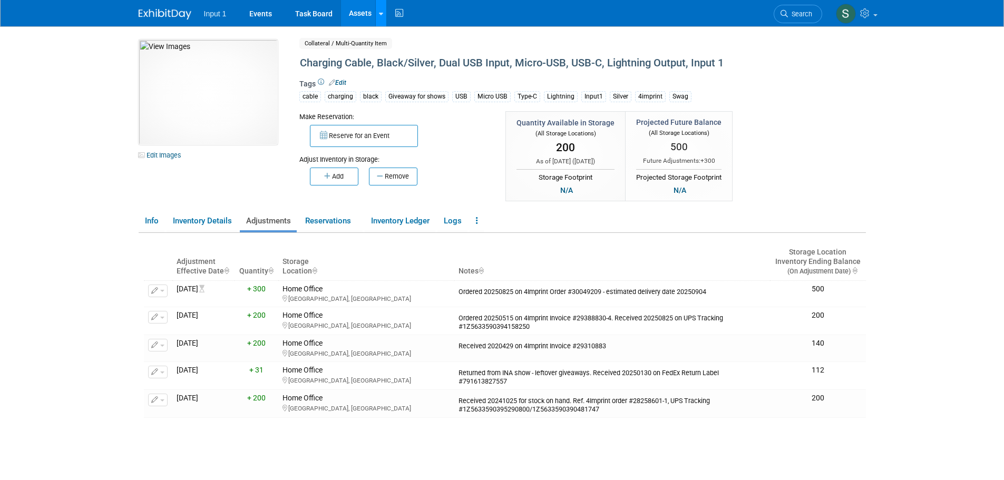
click at [381, 17] on div at bounding box center [381, 13] width 4 height 11
click at [408, 52] on link "Search Assets" at bounding box center [422, 52] width 93 height 15
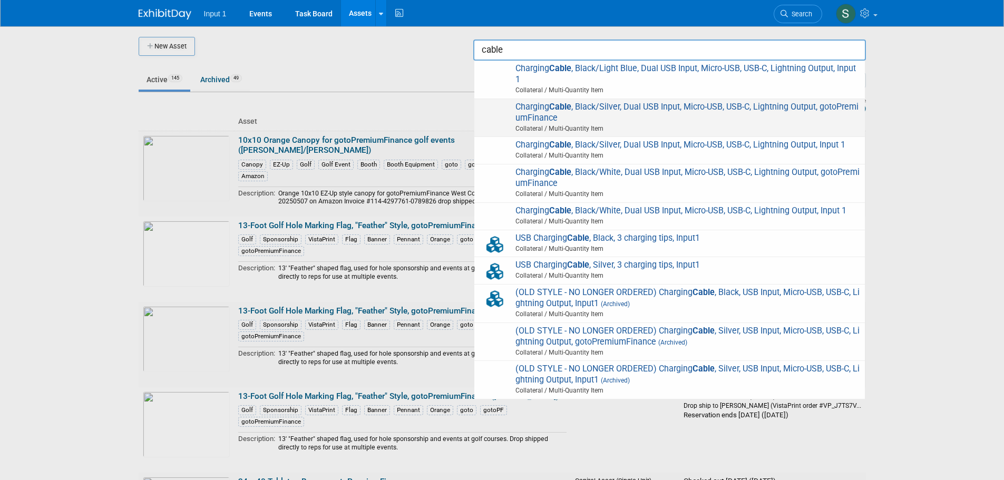
click at [635, 111] on span "Charging Cable , Black/Silver, Dual USB Input, Micro-USB, USB-C, Lightning Outp…" at bounding box center [669, 118] width 380 height 33
type input "Charging Cable, Black/Silver, Dual USB Input, Micro-USB, USB-C, Lightning Outpu…"
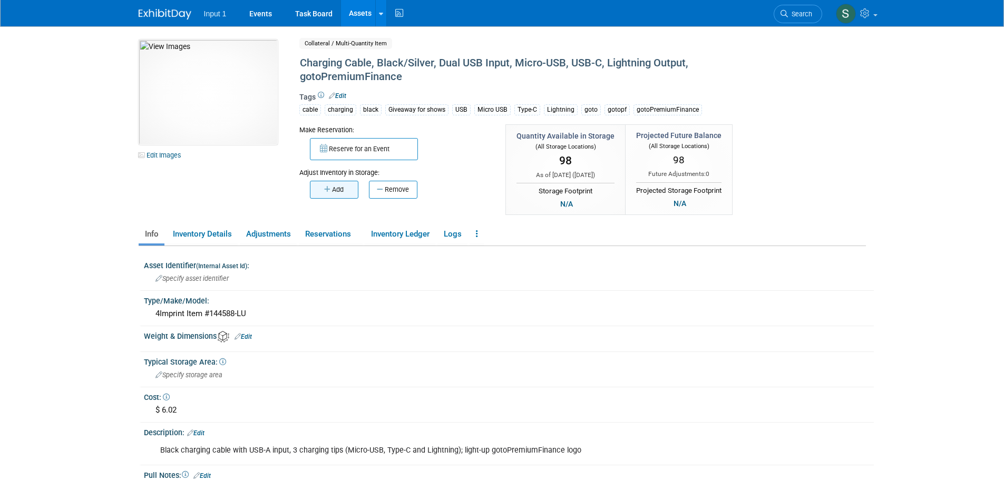
click at [329, 196] on button "Add" at bounding box center [334, 190] width 48 height 18
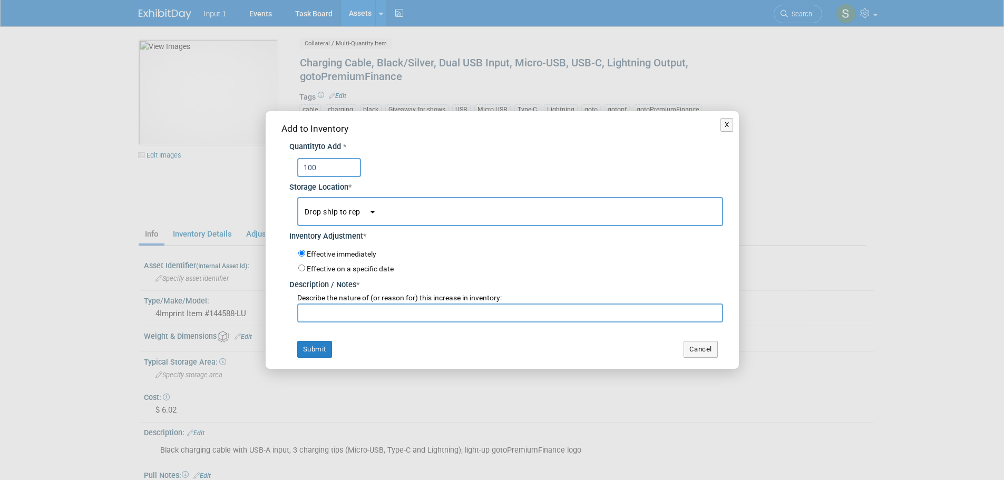
type input "100"
click at [350, 311] on input "text" at bounding box center [510, 312] width 426 height 19
paste input "Drop ship to [PERSON_NAME]. Ordered 20250825 on 4Imprint Order #30049209 - esti…"
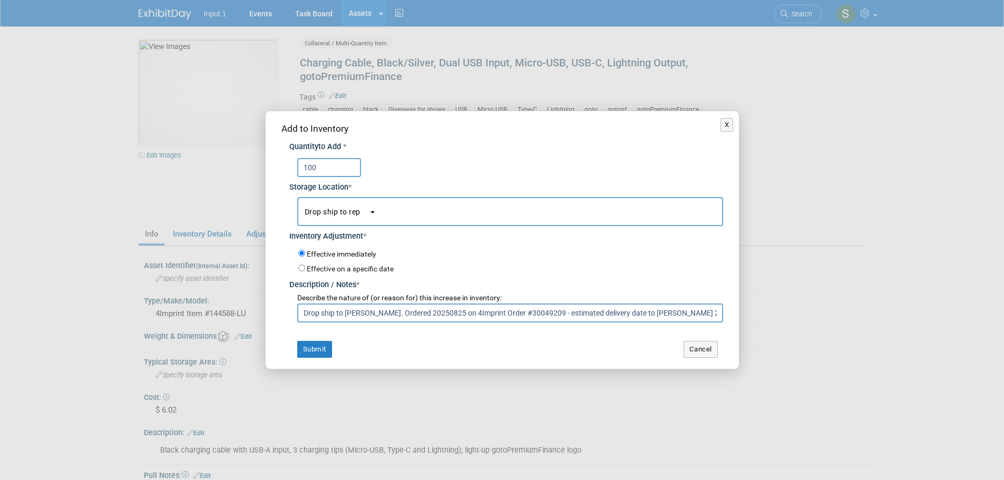
drag, startPoint x: 395, startPoint y: 314, endPoint x: 233, endPoint y: 314, distance: 162.2
click at [233, 314] on div "X Add to Inventory Quantity to Add * 100 *" at bounding box center [502, 240] width 1004 height 480
drag, startPoint x: 606, startPoint y: 311, endPoint x: 561, endPoint y: 315, distance: 44.9
click at [561, 315] on input "Ordered 20250825 on 4Imprint Order #30049209 - estimated delivery date to [PERS…" at bounding box center [510, 312] width 426 height 19
click at [549, 313] on input "Ordered 20250825 on 4Imprint Order #30049209 - estimated delivery date to [PERS…" at bounding box center [510, 312] width 426 height 19
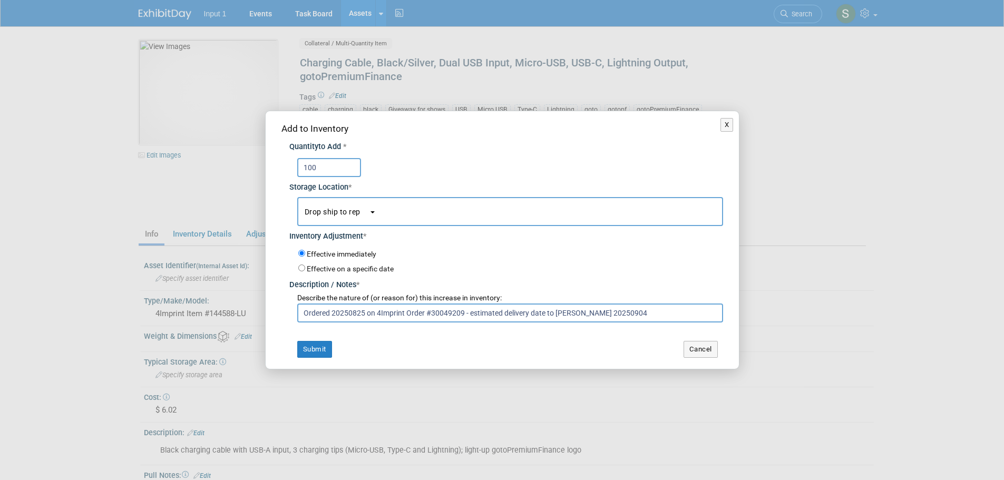
click at [547, 311] on input "Ordered 20250825 on 4Imprint Order #30049209 - estimated delivery date to Lori …" at bounding box center [510, 312] width 426 height 19
click at [569, 311] on input "Ordered 20250825 on 4Imprint Order #30049209 - estimated delivery date to Lori …" at bounding box center [510, 312] width 426 height 19
type input "Ordered 20250825 on 4Imprint Order #30049209 - estimated delivery date 20250904"
click at [381, 221] on button "Drop ship to rep" at bounding box center [510, 211] width 426 height 29
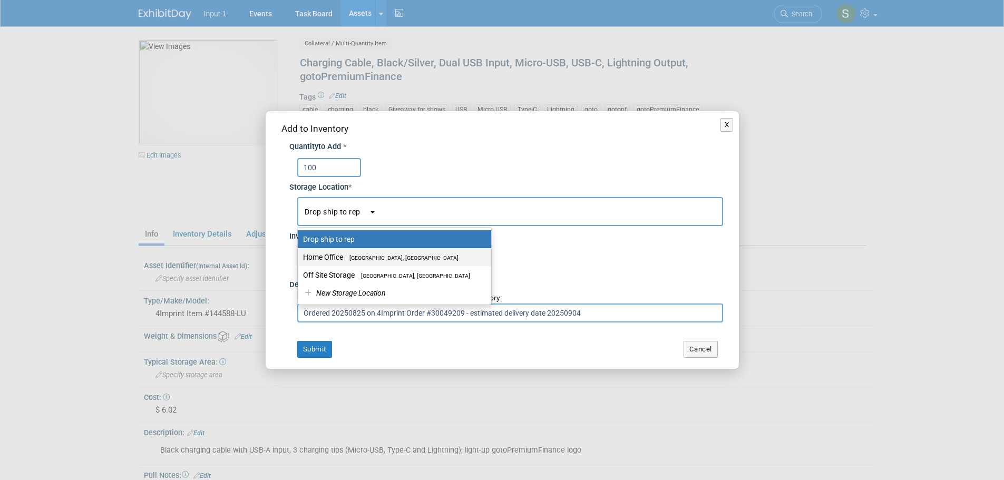
click at [355, 257] on span "[GEOGRAPHIC_DATA], [GEOGRAPHIC_DATA]" at bounding box center [400, 257] width 115 height 7
click at [299, 257] on input "Home Office Westlake Village, CA" at bounding box center [295, 257] width 7 height 7
select select "11223761"
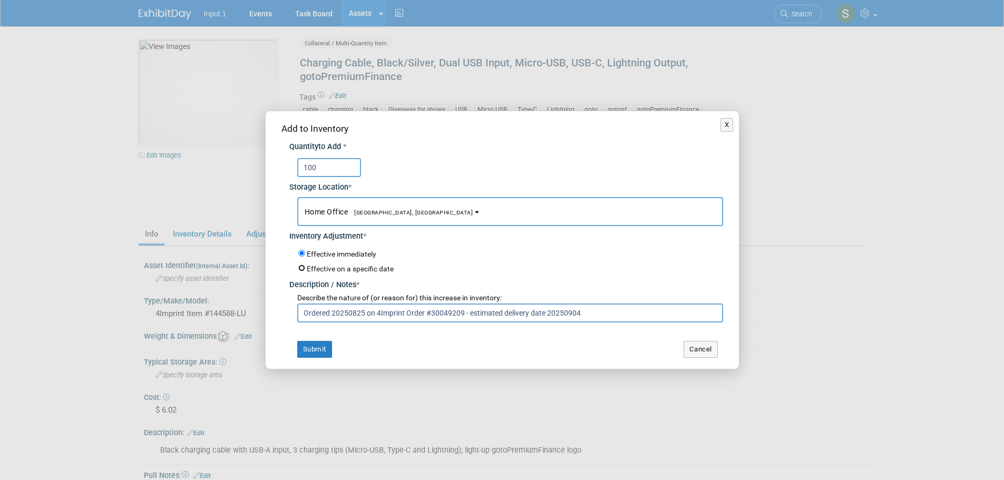
click at [302, 266] on input "Effective on a specific date" at bounding box center [301, 267] width 7 height 7
radio input "true"
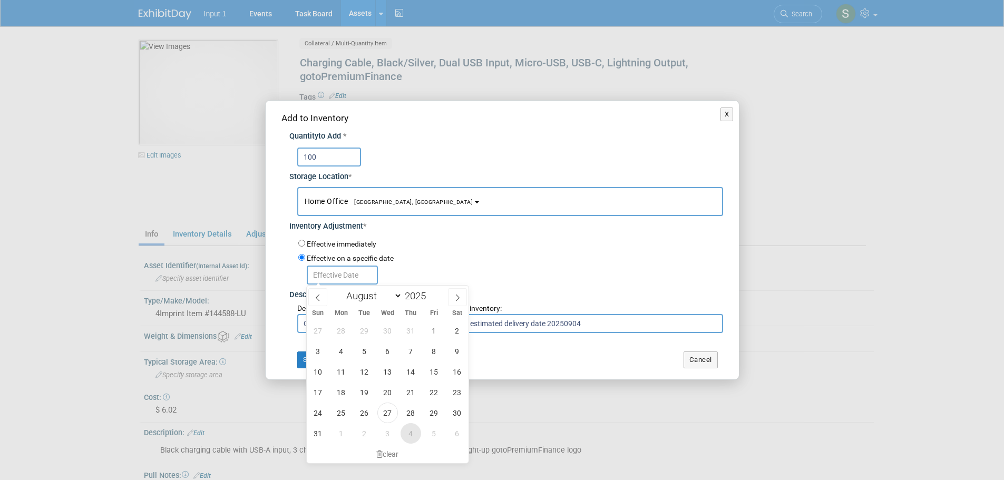
click at [414, 431] on span "4" at bounding box center [410, 433] width 21 height 21
type input "Sep 4, 2025"
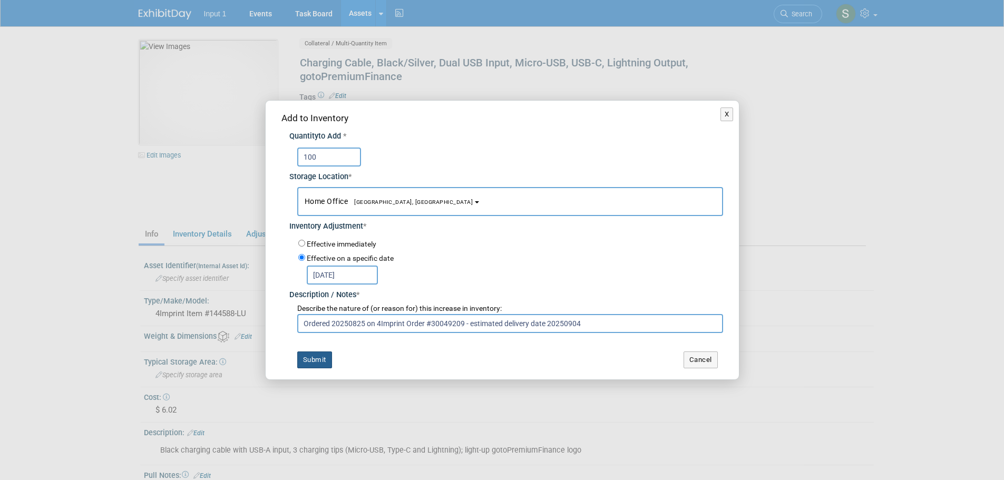
click at [313, 358] on button "Submit" at bounding box center [314, 359] width 35 height 17
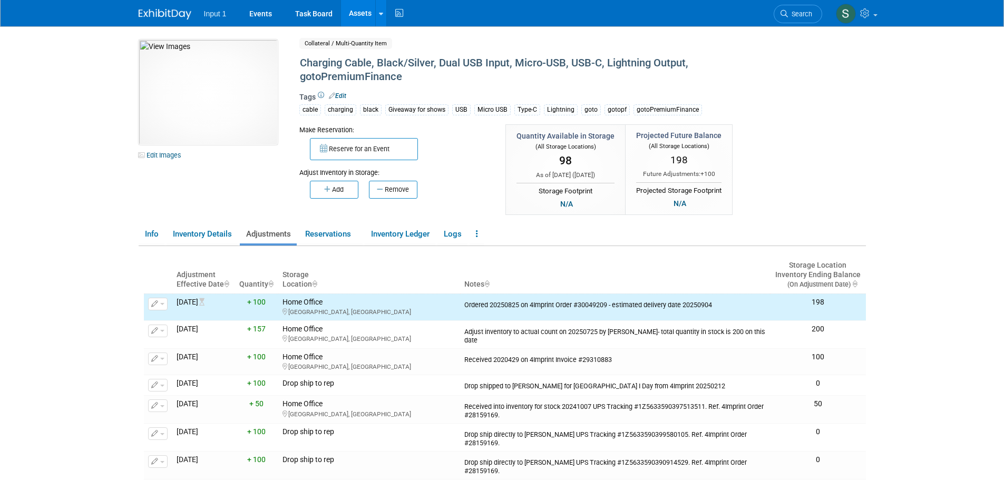
click at [858, 198] on div "10049746-10721077-33746e59-ab06-4a5c-ac0b-e0cead3a06a7.jpg Edit Images Collater…" at bounding box center [502, 128] width 743 height 177
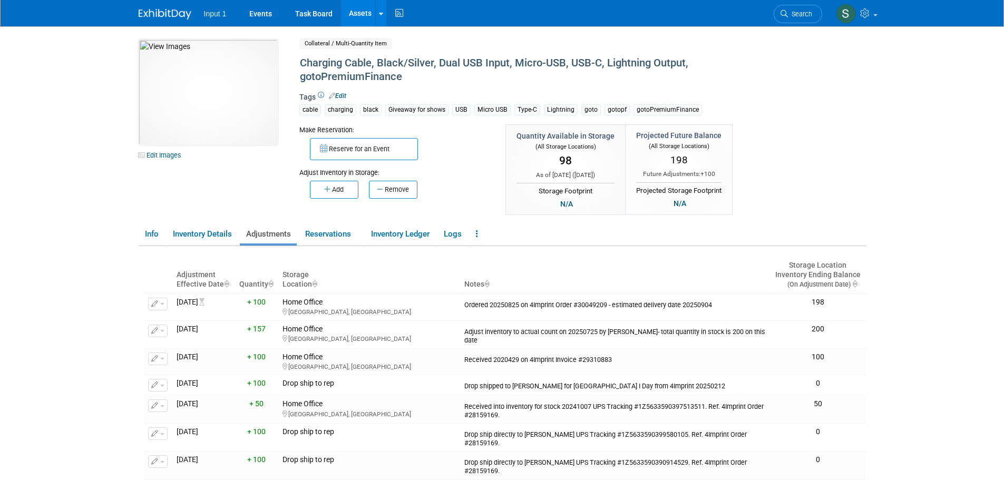
click at [75, 153] on body "Input 1 Events Task Board Assets New Asset Search Assets" at bounding box center [502, 240] width 1004 height 480
click at [466, 170] on div "Adjust Inventory in Storage:" at bounding box center [394, 168] width 191 height 17
click at [385, 16] on link at bounding box center [380, 13] width 11 height 26
click at [399, 53] on link "Search Assets" at bounding box center [422, 52] width 93 height 15
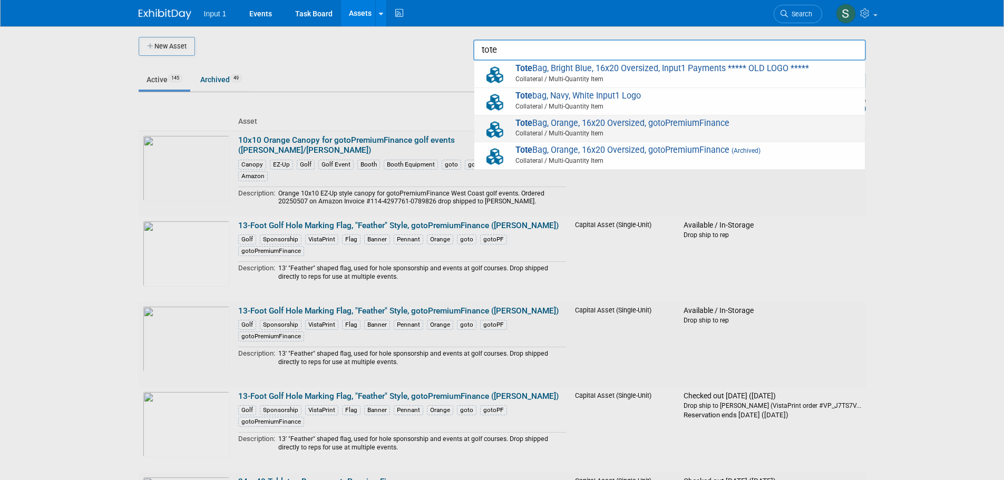
click at [574, 125] on span "Tote Bag, Orange, 16x20 Oversized, gotoPremiumFinance Collateral / Multi-Quanti…" at bounding box center [669, 129] width 380 height 22
type input "Tote Bag, Orange, 16x20 Oversized, gotoPremiumFinance"
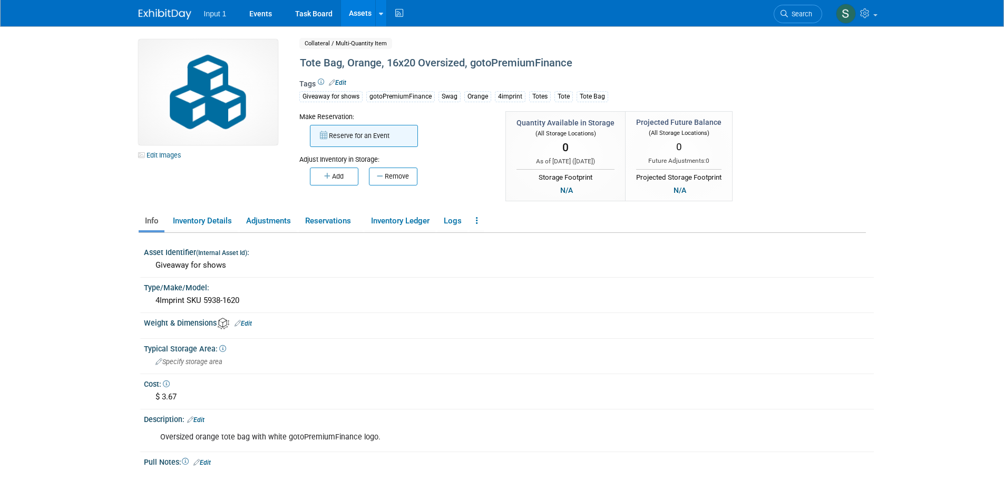
click at [361, 139] on button "Reserve for an Event" at bounding box center [364, 136] width 108 height 22
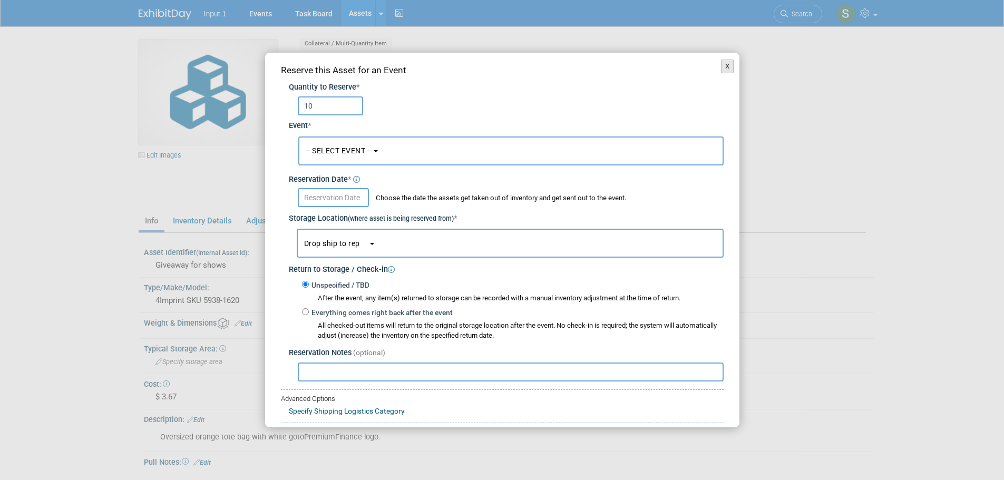
type input "10"
click at [721, 62] on button "X" at bounding box center [727, 67] width 13 height 14
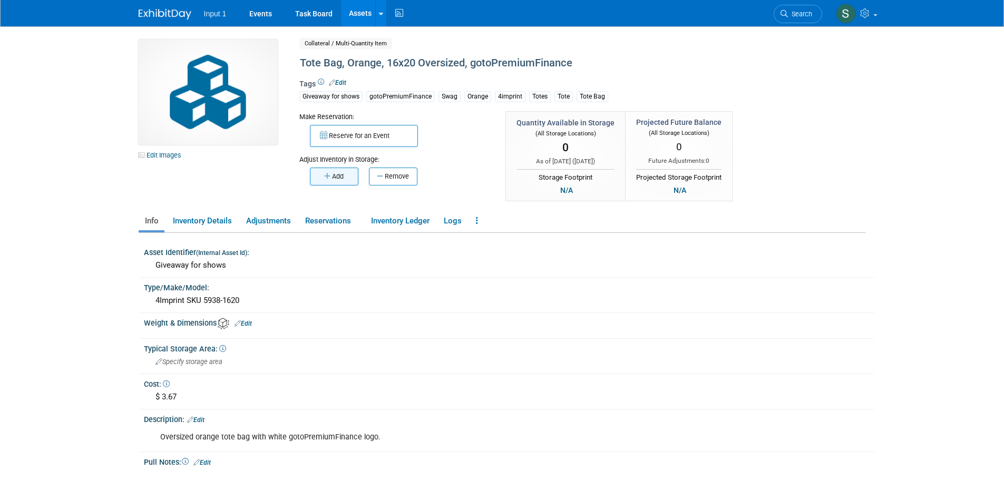
click at [338, 182] on button "Add" at bounding box center [334, 177] width 48 height 18
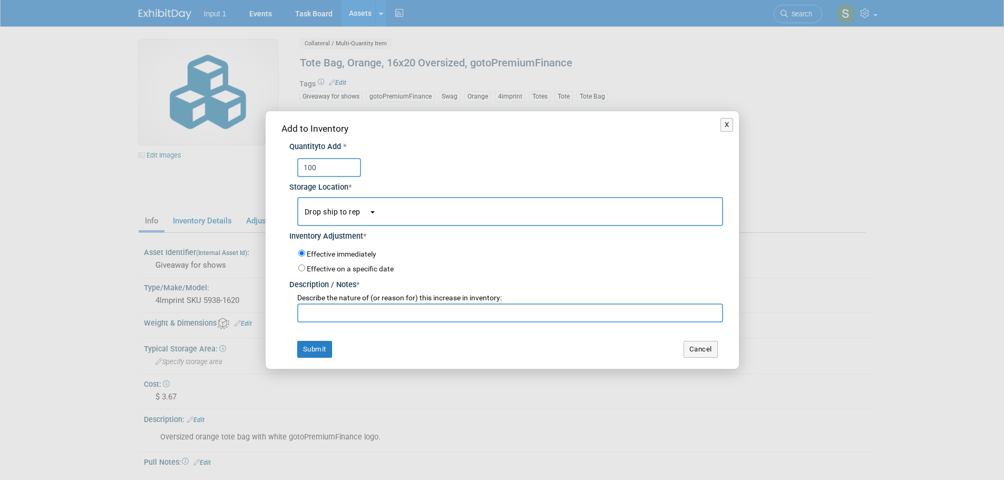
type input "100"
click at [313, 309] on input "text" at bounding box center [510, 312] width 426 height 19
paste input "Drop ship to Lori Chadwick. Ordered 20250825 on 4Imprint Order #30049209 - esti…"
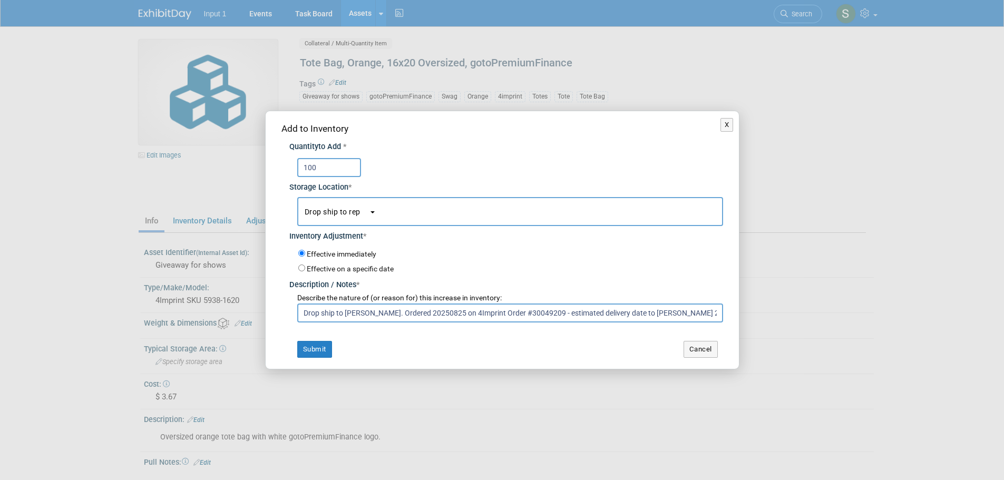
type input "Drop ship to Lori Chadwick. Ordered 20250825 on 4Imprint Order #30049209 - esti…"
click at [299, 267] on input "Effective on a specific date" at bounding box center [301, 267] width 7 height 7
radio input "true"
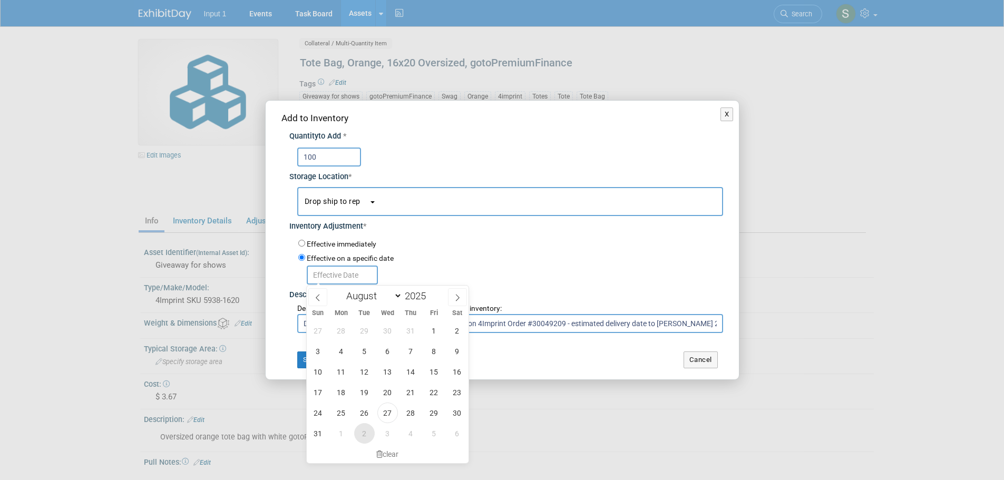
click at [365, 432] on span "2" at bounding box center [364, 433] width 21 height 21
type input "Sep 2, 2025"
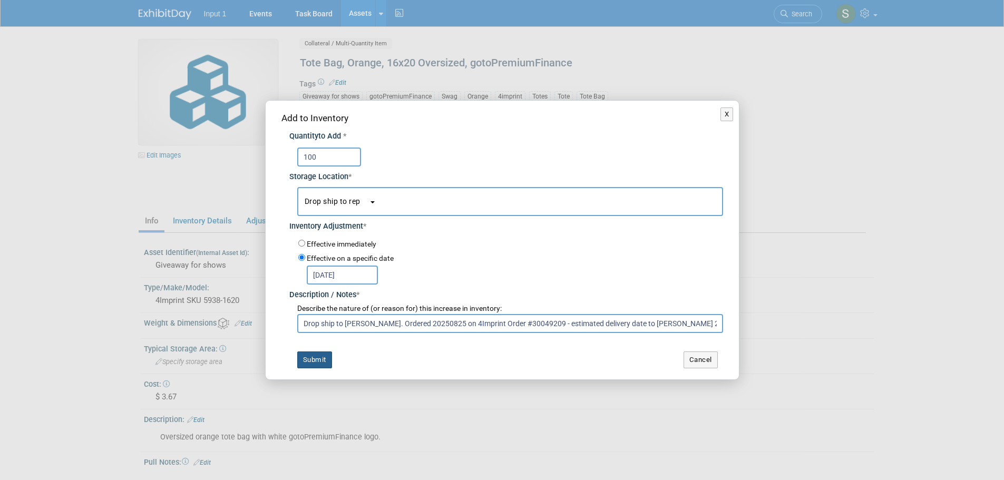
click at [306, 359] on button "Submit" at bounding box center [314, 359] width 35 height 17
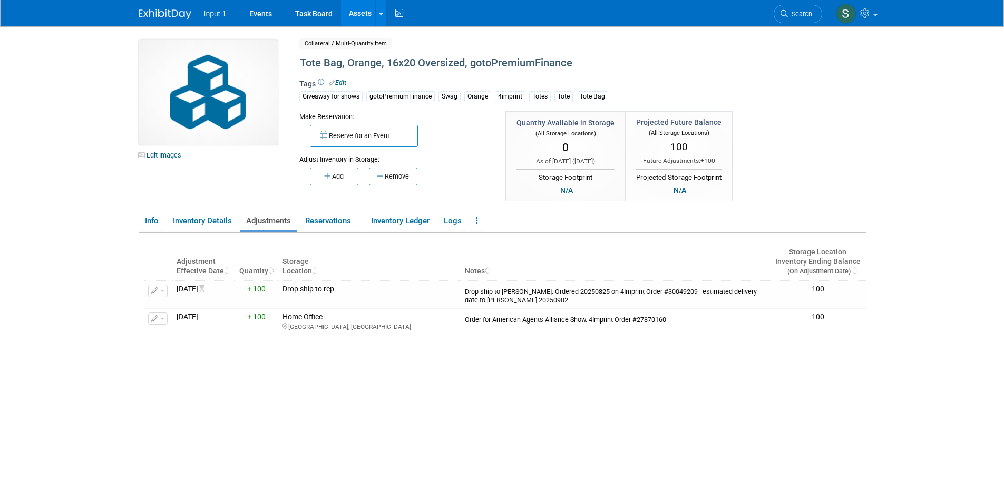
click at [690, 409] on div "Adjustment Effective Date Quantity Storage Location Notes Storage Location Inve…" at bounding box center [505, 367] width 722 height 269
click at [165, 155] on link "Edit Images" at bounding box center [162, 155] width 47 height 13
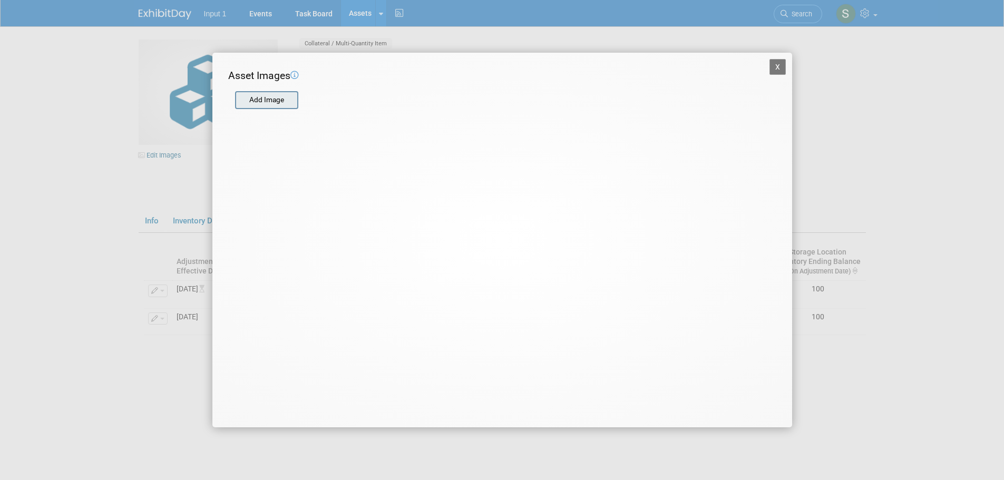
click at [272, 101] on input "file" at bounding box center [234, 100] width 125 height 16
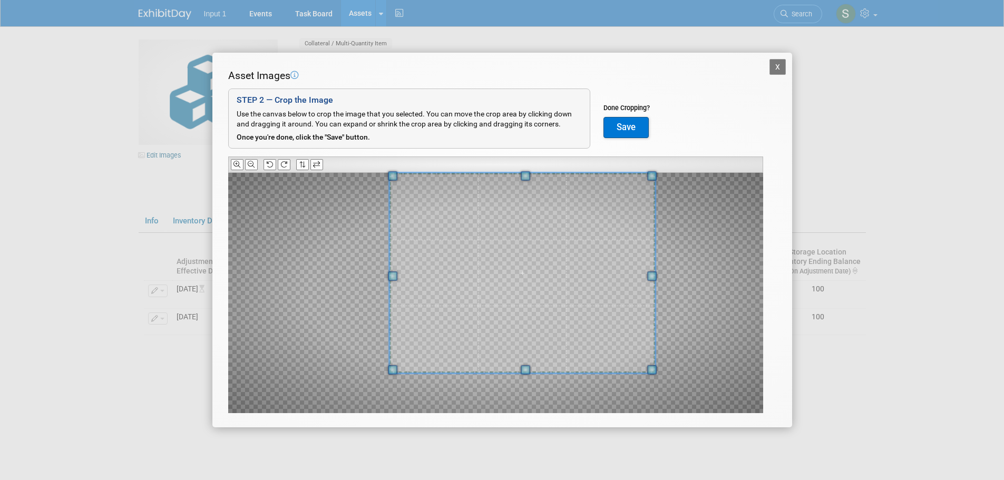
click at [642, 169] on div "Asset Images Add Image STEP 2 — Crop the Image Use the canvas below to crop the…" at bounding box center [502, 257] width 548 height 378
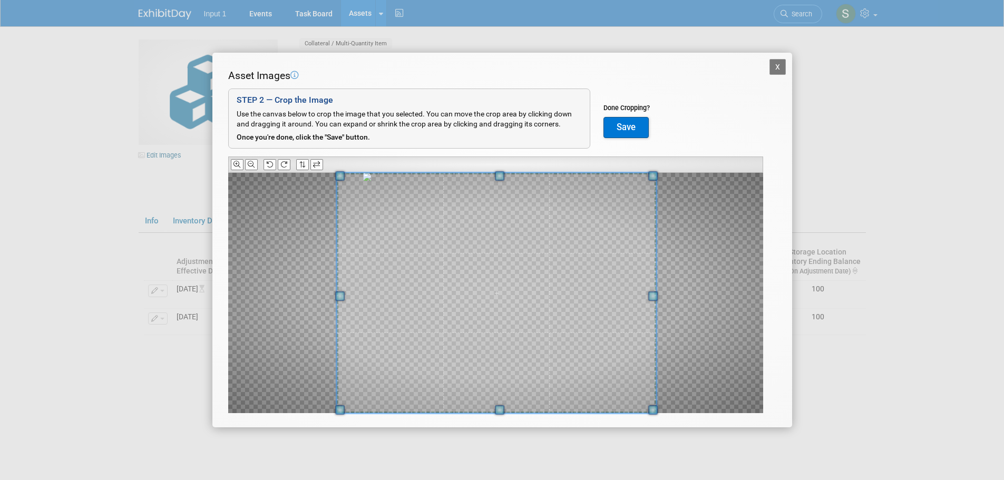
click at [324, 400] on div at bounding box center [495, 293] width 535 height 240
click at [624, 133] on button "Save" at bounding box center [625, 127] width 45 height 21
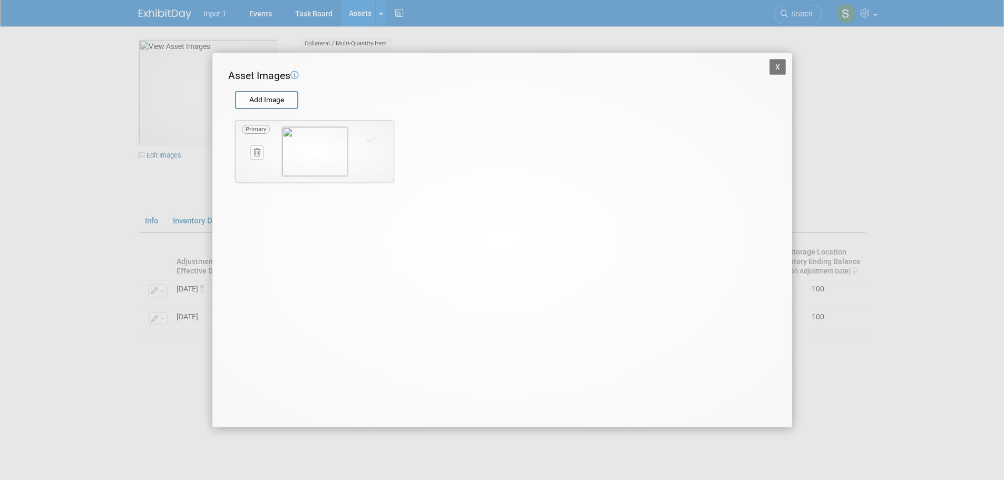
click at [778, 68] on button "X" at bounding box center [777, 67] width 17 height 16
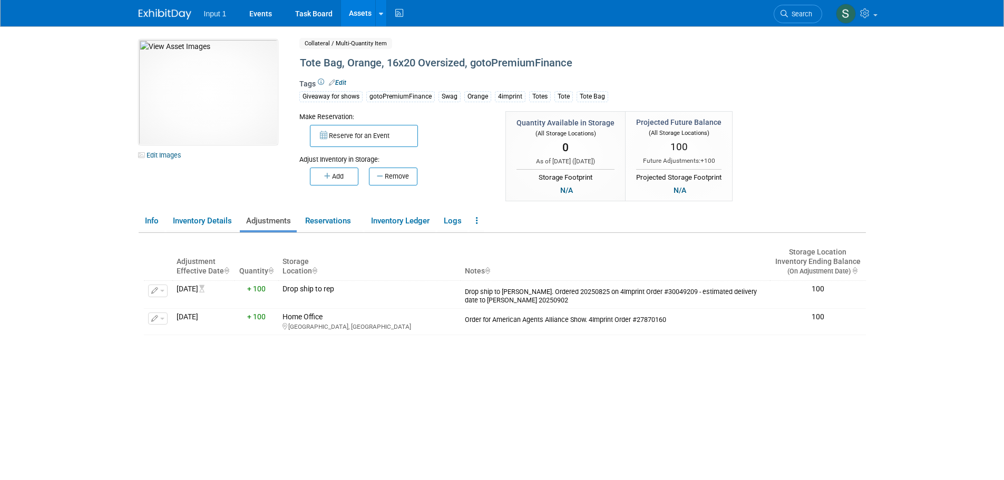
click at [513, 379] on div "Adjustment Effective Date Quantity Storage Location Notes Storage Location Inve…" at bounding box center [505, 367] width 722 height 269
click at [380, 17] on div at bounding box center [381, 13] width 4 height 11
click at [445, 137] on div "Reserve for an Event" at bounding box center [394, 134] width 191 height 25
click at [478, 224] on icon at bounding box center [477, 221] width 2 height 8
click at [511, 243] on link "Copy/Duplicate Asset" at bounding box center [515, 242] width 92 height 18
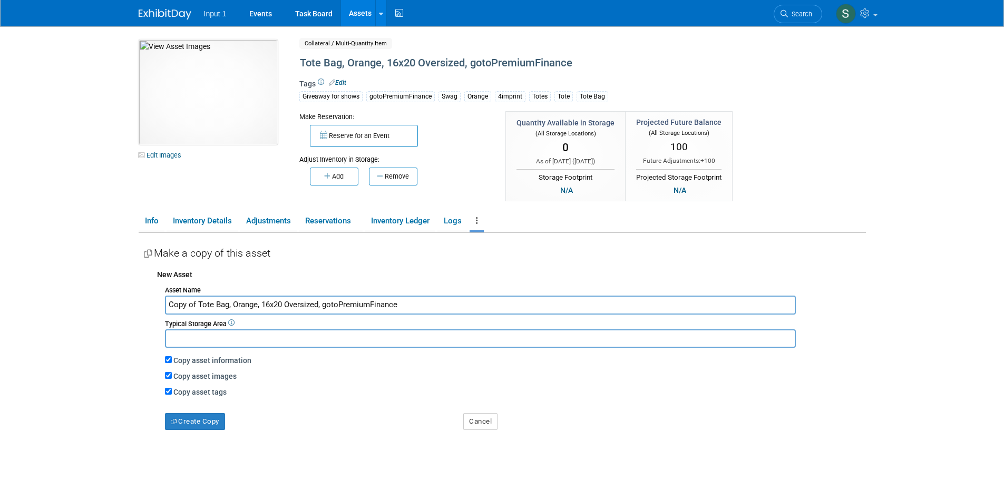
drag, startPoint x: 198, startPoint y: 305, endPoint x: 132, endPoint y: 296, distance: 66.0
click at [132, 296] on div "10049746-10720719-85634fa6-d4c8-4b4c-b6b4-6f6d6ec2c2f2.jpg Edit Images Collater…" at bounding box center [502, 271] width 743 height 491
click at [414, 302] on input "Input 1 Tote Bag, Orange, 16x20 Oversized, gotoPremiumFinance" at bounding box center [480, 305] width 631 height 18
drag, startPoint x: 254, startPoint y: 303, endPoint x: 231, endPoint y: 303, distance: 23.7
click at [231, 303] on input "Input 1 Tote Bag, Orange, 16x20 Oversized, gotoPremiumFinance" at bounding box center [480, 305] width 631 height 18
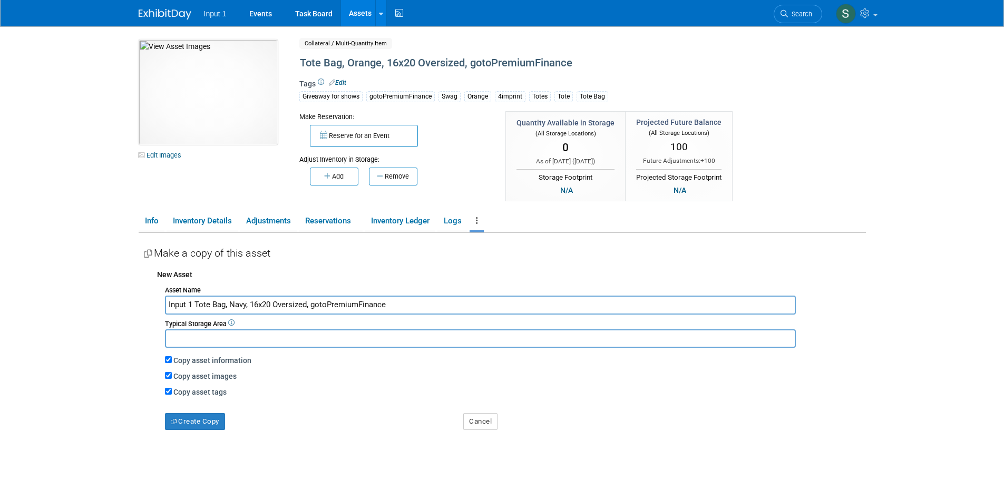
drag, startPoint x: 306, startPoint y: 305, endPoint x: 484, endPoint y: 310, distance: 177.6
click at [484, 310] on input "Input 1 Tote Bag, Navy, 16x20 Oversized, gotoPremiumFinance" at bounding box center [480, 305] width 631 height 18
click at [193, 303] on input "Input 1 Tote Bag, Navy, 16x20 Oversized" at bounding box center [480, 305] width 631 height 18
type input "Input 1 Fabric Tote Bag, Navy, 16x20 Oversized"
click at [206, 423] on button "Create Copy" at bounding box center [195, 421] width 60 height 17
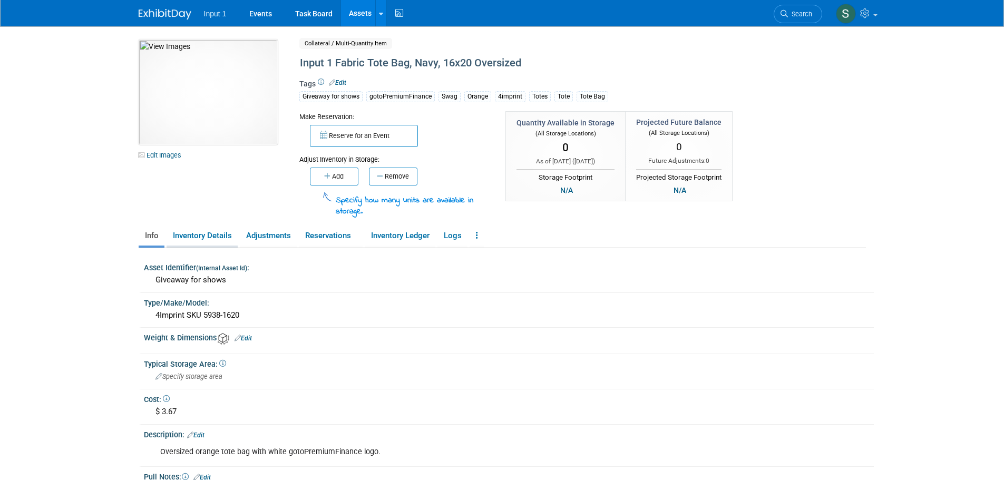
click at [194, 233] on link "Inventory Details" at bounding box center [201, 236] width 71 height 18
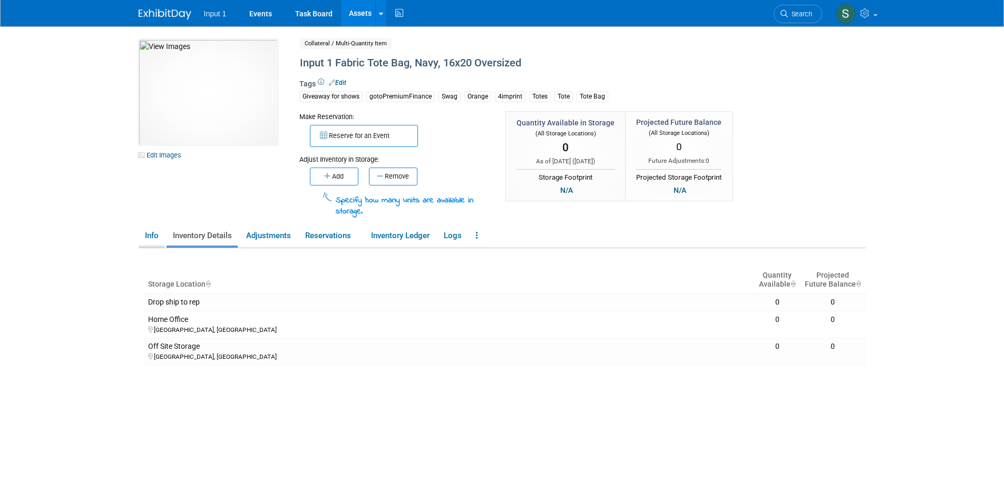
click at [147, 236] on link "Info" at bounding box center [152, 236] width 26 height 18
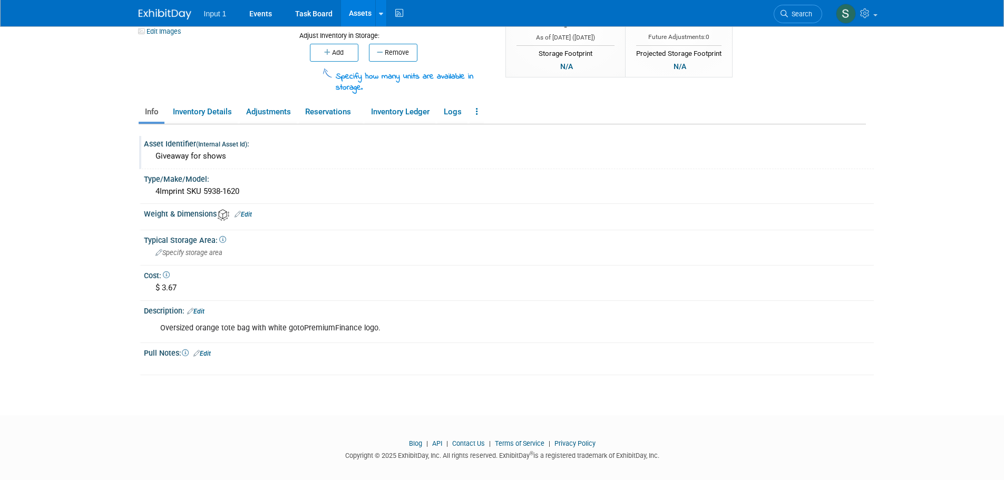
scroll to position [132, 0]
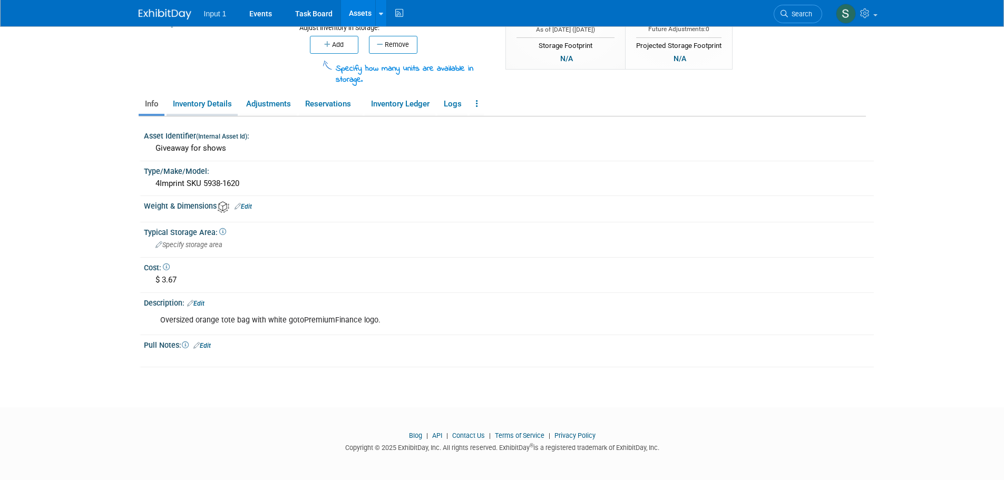
click at [216, 107] on link "Inventory Details" at bounding box center [201, 104] width 71 height 18
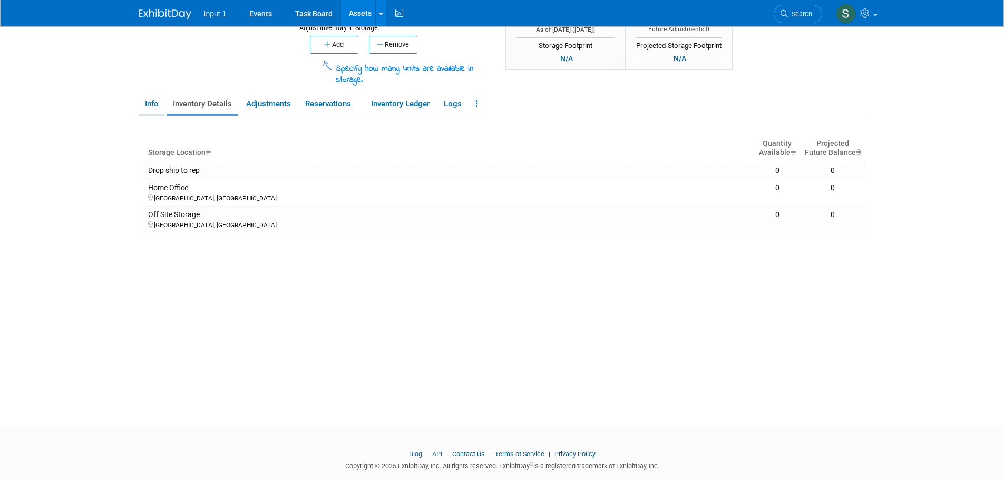
click at [152, 100] on link "Info" at bounding box center [152, 104] width 26 height 18
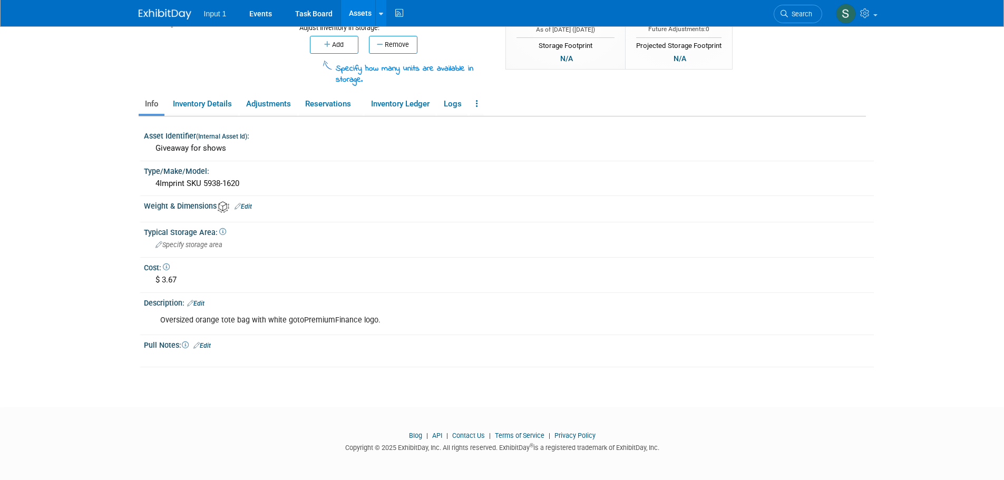
click at [200, 303] on link "Edit" at bounding box center [195, 303] width 17 height 7
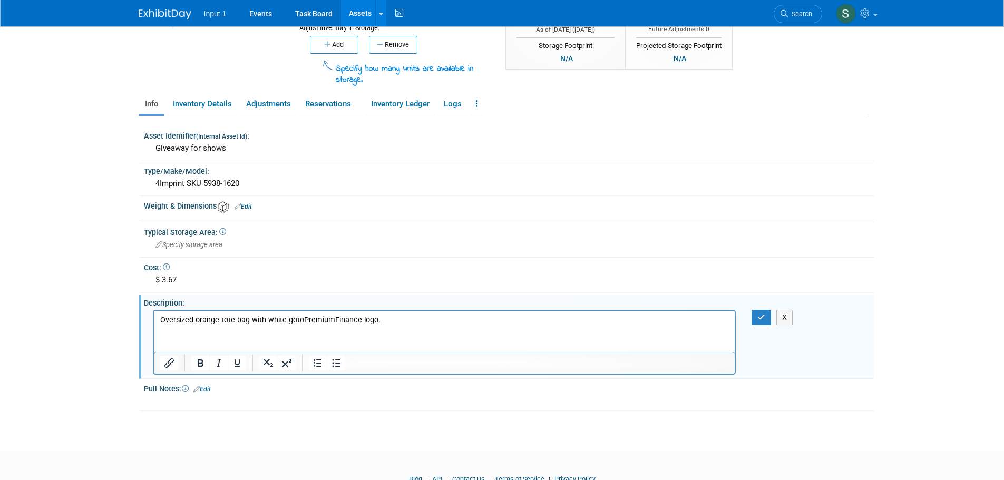
scroll to position [0, 0]
drag, startPoint x: 219, startPoint y: 319, endPoint x: 195, endPoint y: 321, distance: 23.8
click at [195, 321] on p "Oversized orange tote bag with white gotoPremiumFinance logo." at bounding box center [444, 320] width 569 height 11
drag, startPoint x: 351, startPoint y: 321, endPoint x: 279, endPoint y: 318, distance: 71.7
click at [279, 318] on p "Oversized navy tote bag with white gotoPremiumFinance logo." at bounding box center [444, 320] width 569 height 11
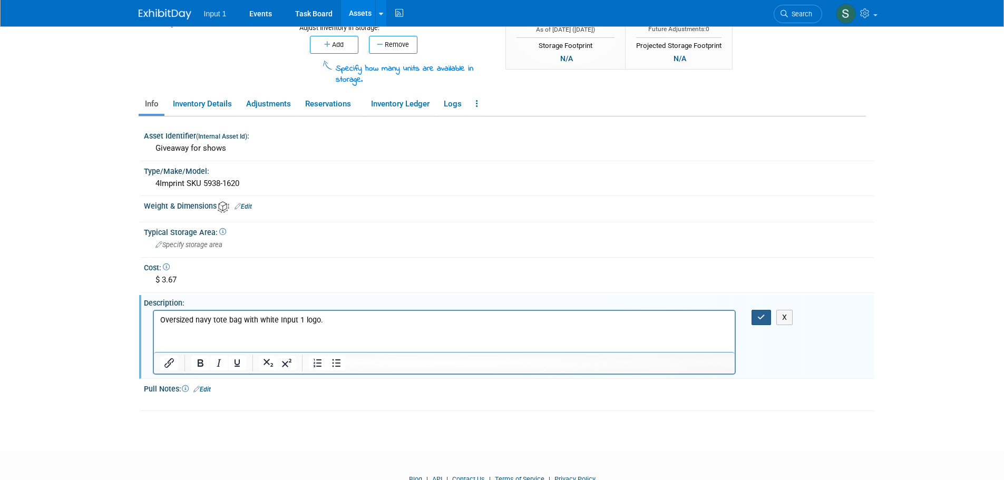
click at [764, 317] on icon "button" at bounding box center [761, 316] width 8 height 7
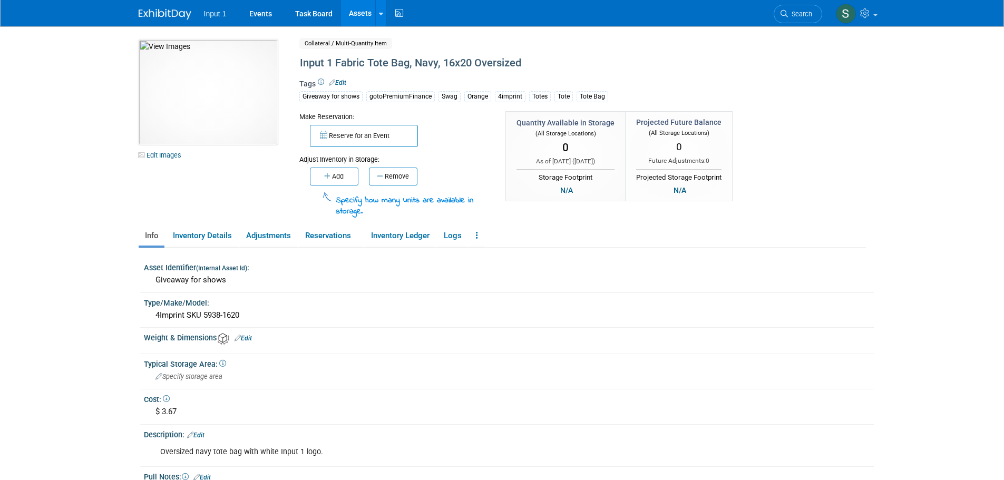
click at [344, 83] on link "Edit" at bounding box center [337, 82] width 17 height 7
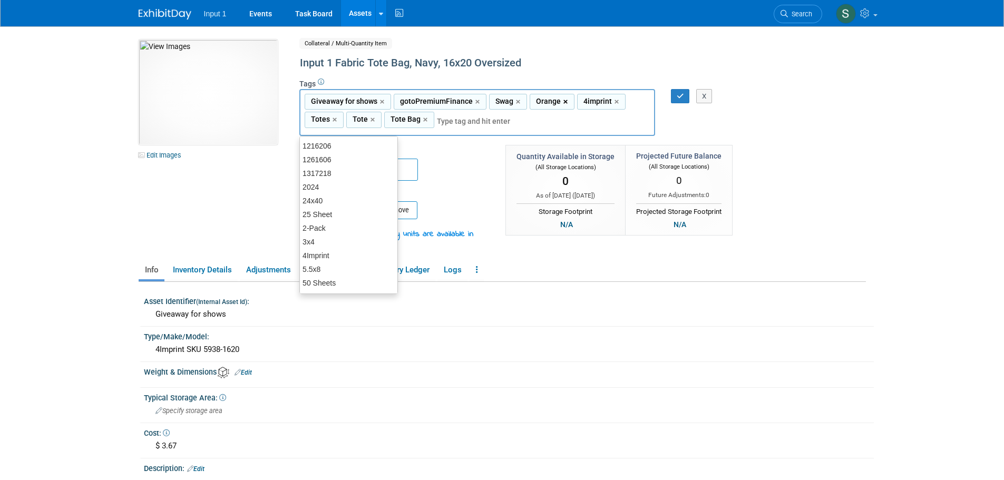
click at [565, 103] on link "×" at bounding box center [566, 102] width 7 height 12
type input "Giveaway for shows, gotoPremiumFinance, Swag, 4imprint, Totes, Tote, Tote Bag"
click at [677, 94] on icon "button" at bounding box center [679, 96] width 7 height 7
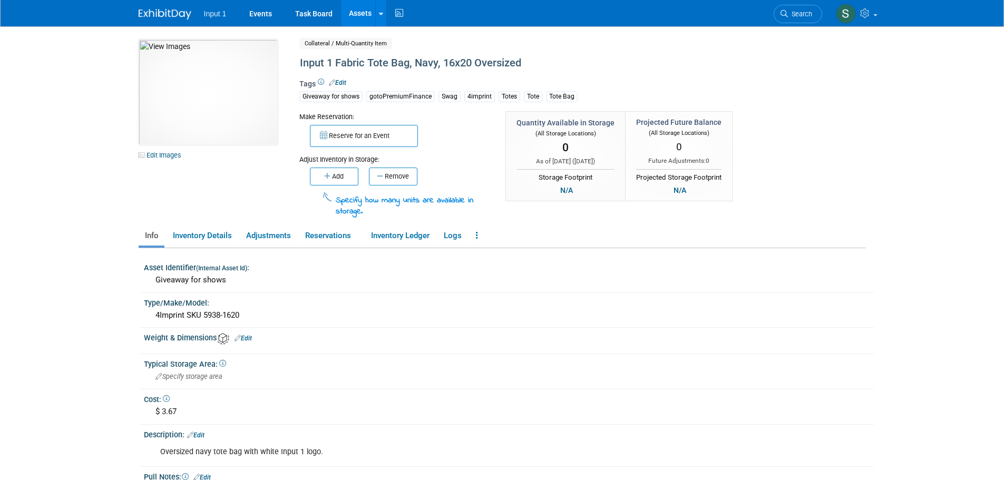
click at [348, 80] on div "Tags Edit Giveaway for shows gotoPremiumFinance Swag 4imprint Totes Tote Tote B…" at bounding box center [538, 93] width 479 height 31
click at [342, 82] on link "Edit" at bounding box center [337, 82] width 17 height 7
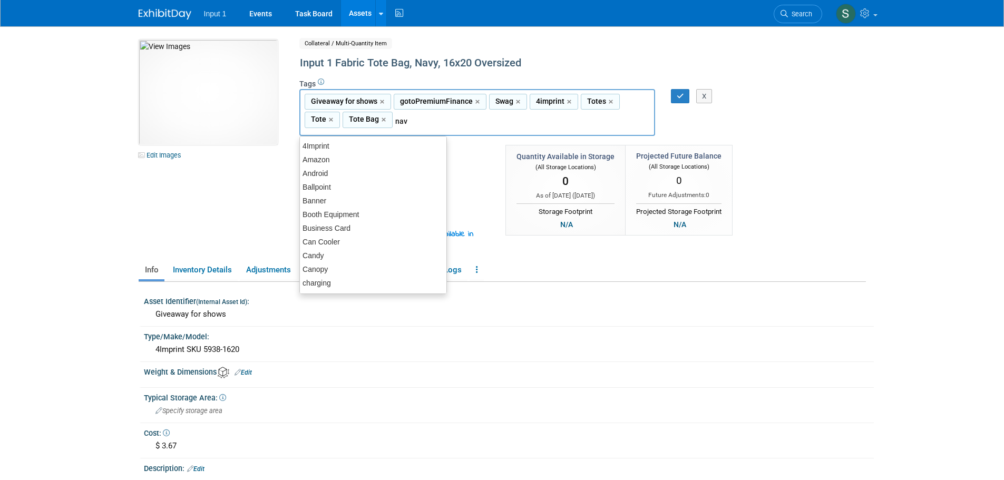
type input "navy"
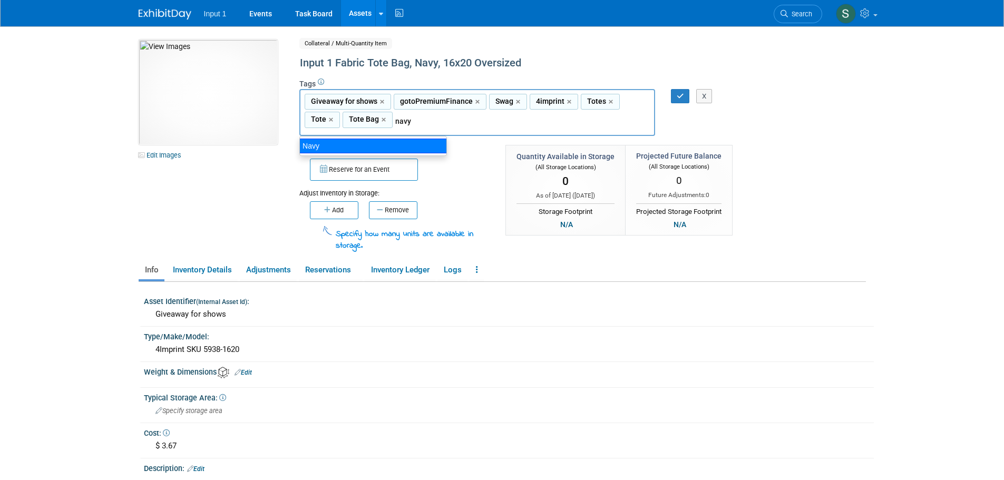
click at [345, 146] on div "Navy" at bounding box center [372, 146] width 147 height 15
type input "Giveaway for shows, gotoPremiumFinance, Swag, 4imprint, Totes, Tote, Tote Bag, …"
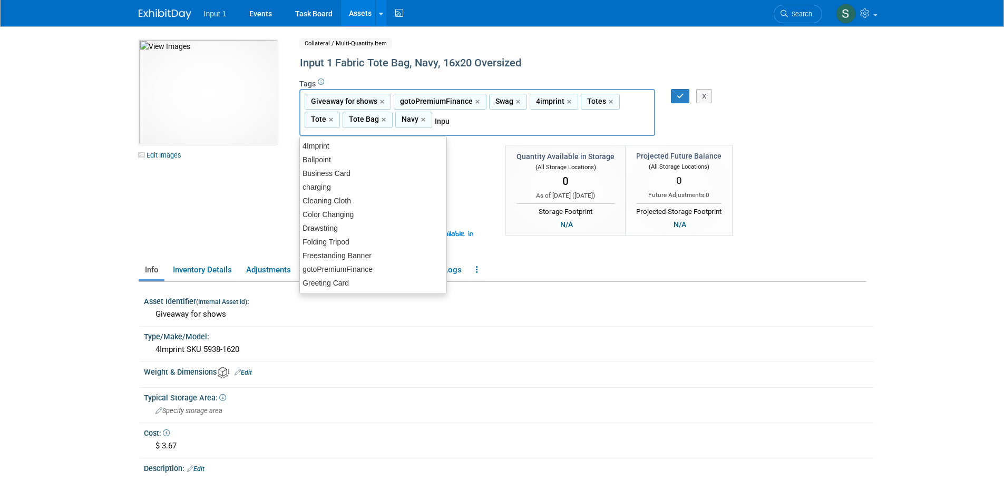
type input "Input"
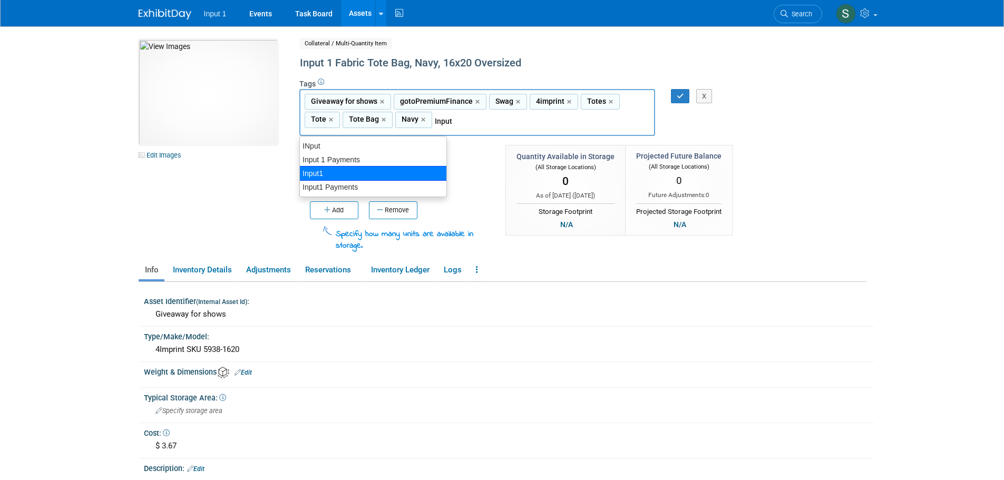
drag, startPoint x: 321, startPoint y: 175, endPoint x: 378, endPoint y: 165, distance: 57.8
click at [321, 174] on div "Input1" at bounding box center [372, 173] width 147 height 15
type input "Giveaway for shows, gotoPremiumFinance, Swag, 4imprint, Totes, Tote, Tote Bag, …"
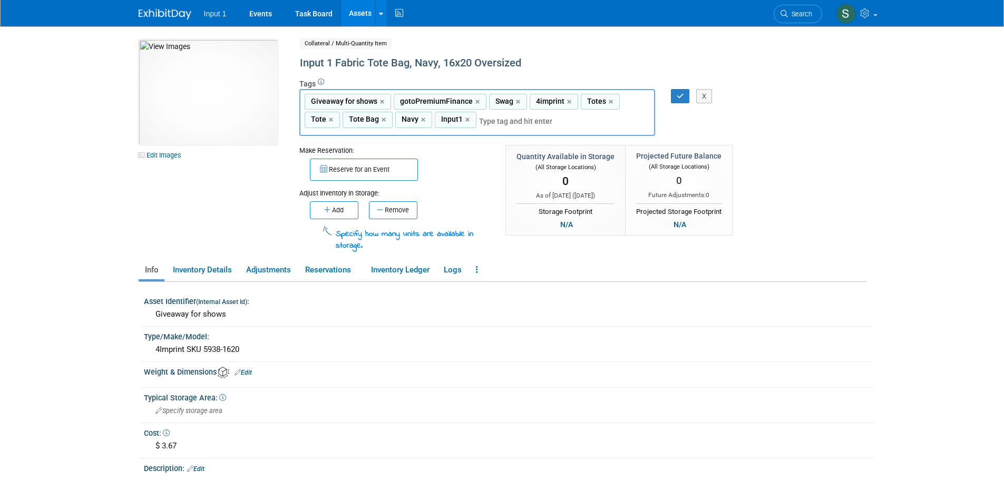
click at [517, 126] on input "text" at bounding box center [552, 121] width 147 height 11
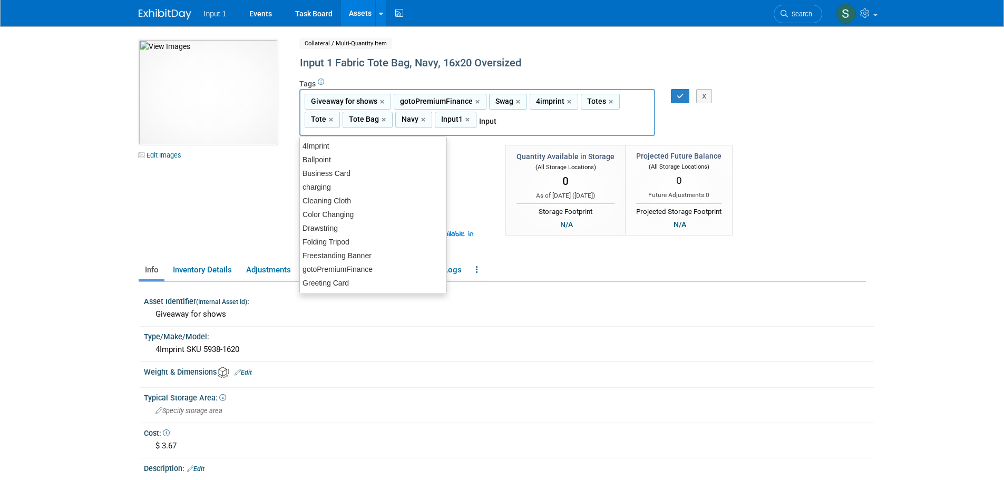
type input "Input 1"
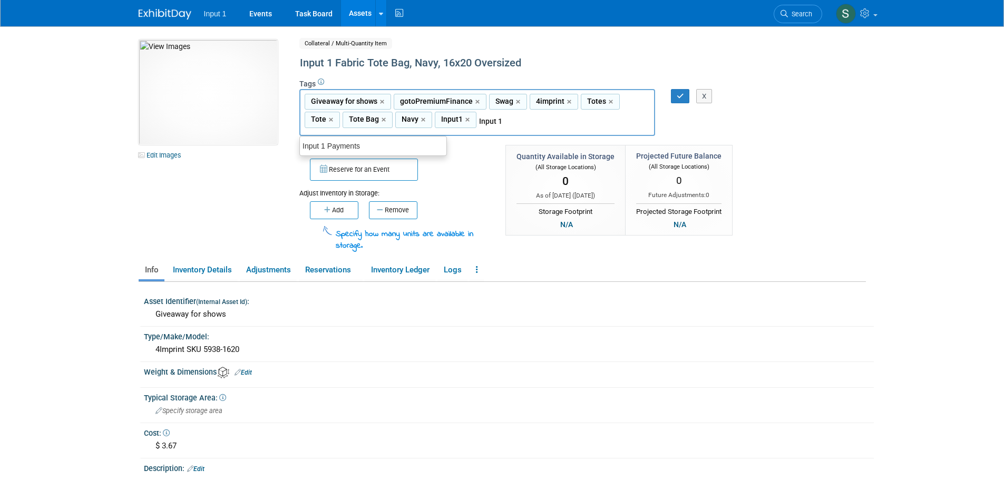
type input "Giveaway for shows, gotoPremiumFinance, Swag, 4imprint, Totes, Tote, Tote Bag, …"
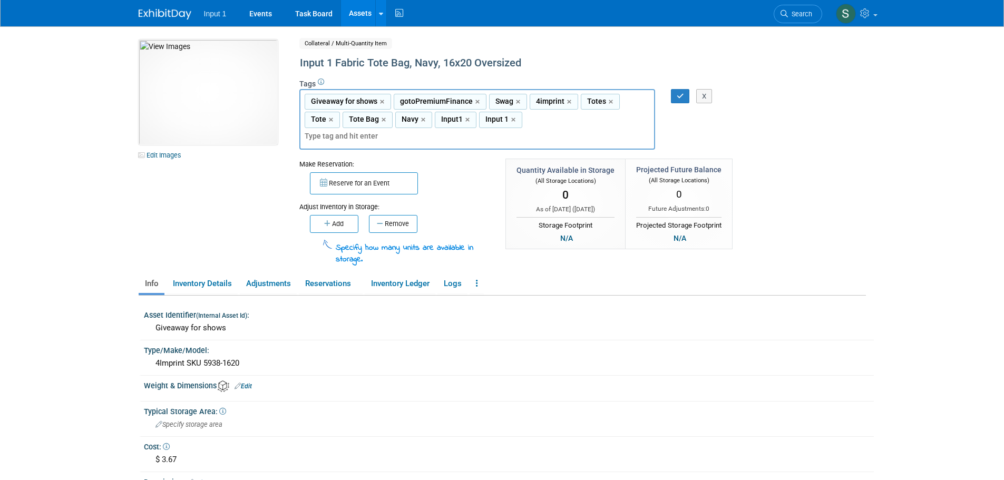
click at [827, 141] on div "10049746-10729253-f6b4d7cd-ac2f-43c8-ba09-843f7770d573.jpg Edit Images Collater…" at bounding box center [502, 153] width 743 height 227
click at [765, 121] on div "Giveaway for shows, gotoPremiumFinance, Swag, 4imprint, Totes, Tote, Tote Bag, …" at bounding box center [538, 119] width 495 height 61
click at [166, 154] on link "Edit Images" at bounding box center [162, 155] width 47 height 13
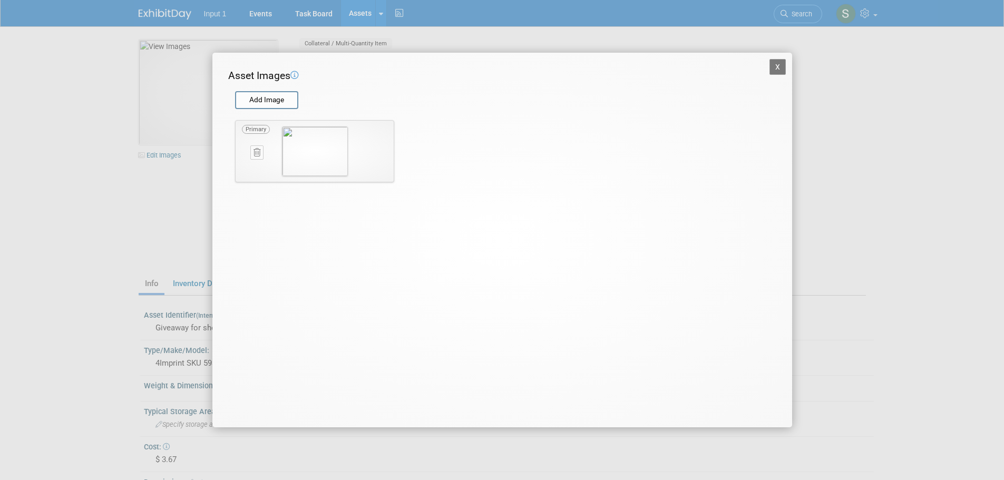
click at [256, 153] on icon at bounding box center [256, 153] width 7 height 8
click at [253, 165] on icon "button" at bounding box center [251, 164] width 7 height 6
click at [265, 106] on input "file" at bounding box center [234, 100] width 125 height 16
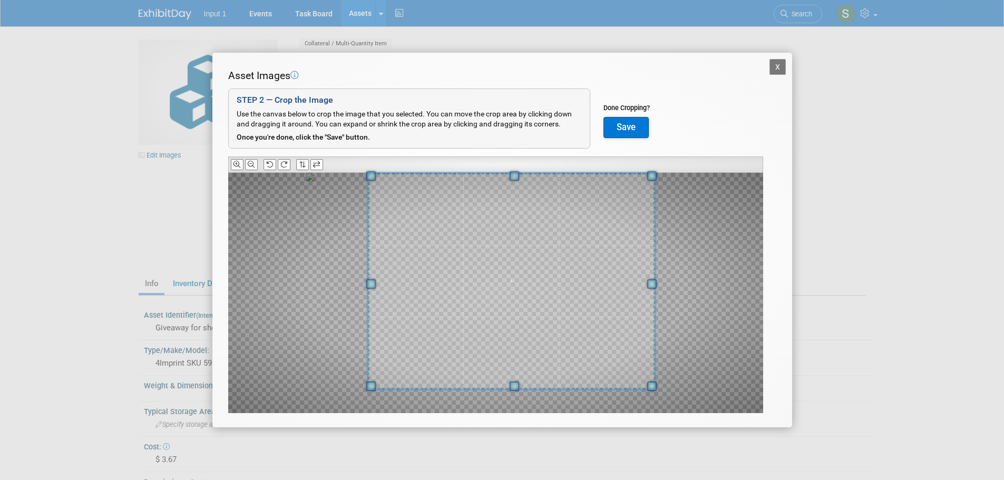
click at [645, 173] on div at bounding box center [511, 281] width 288 height 216
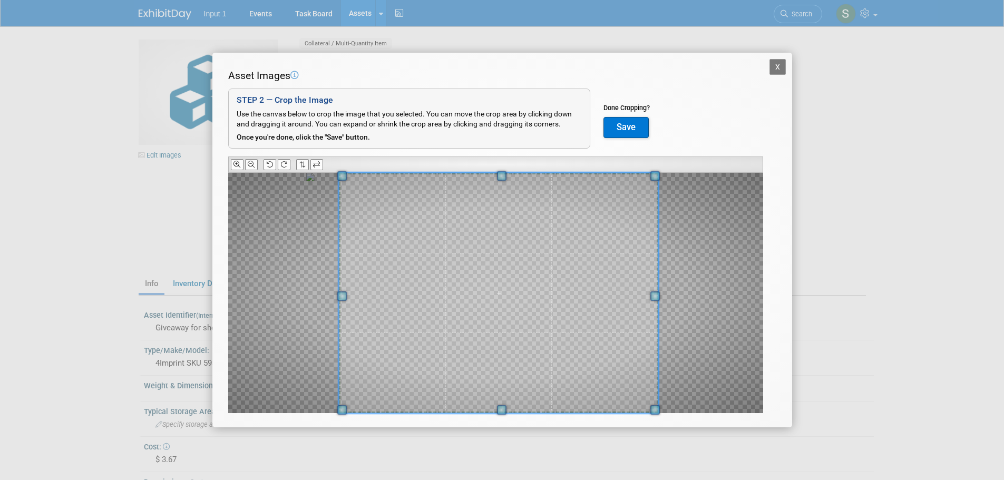
click at [331, 416] on div "Asset Images Add Image STEP 2 — Crop the Image Use the canvas below to crop the…" at bounding box center [502, 257] width 548 height 378
click at [625, 125] on button "Save" at bounding box center [625, 127] width 45 height 21
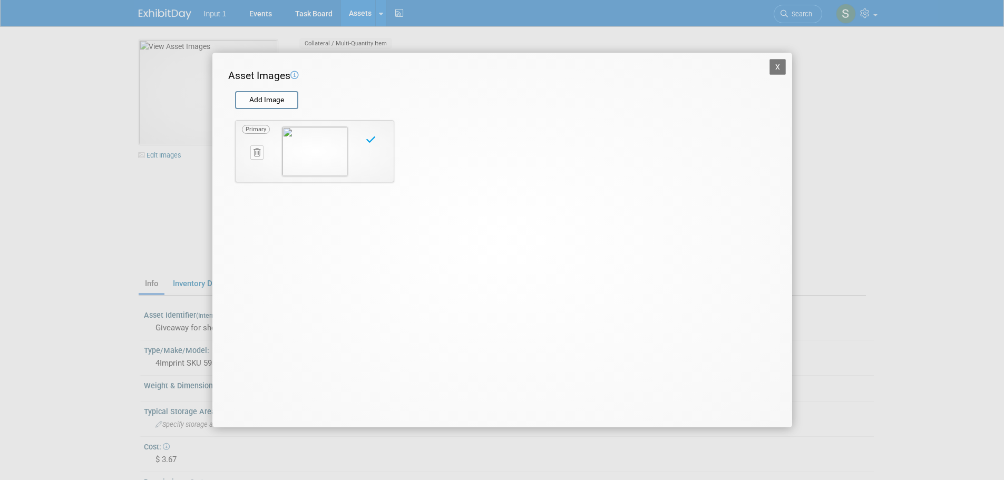
click at [781, 68] on button "X" at bounding box center [777, 67] width 17 height 16
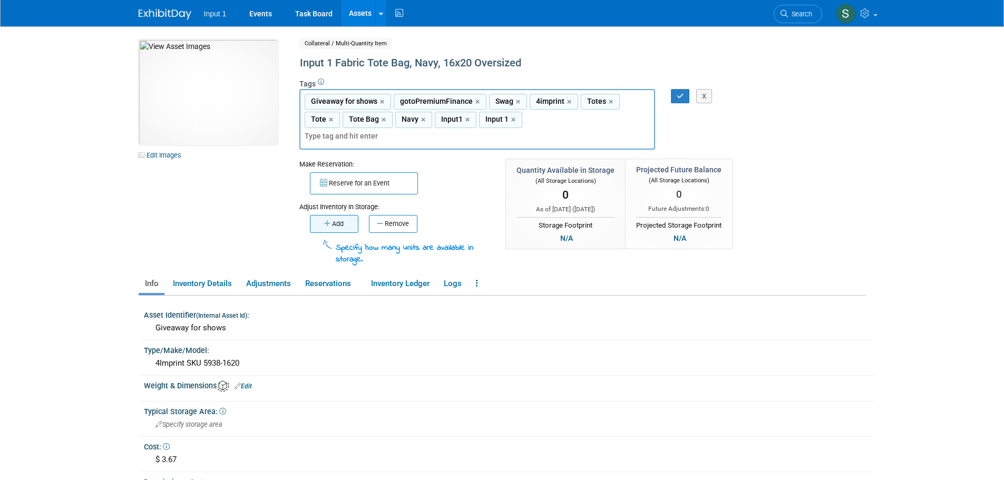
click at [329, 220] on icon "button" at bounding box center [328, 223] width 8 height 7
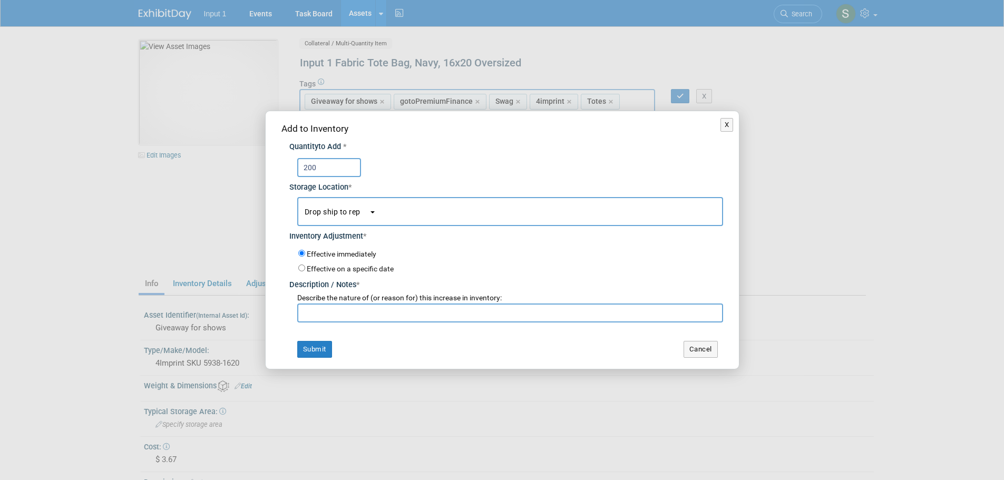
type input "200"
click at [404, 217] on button "Drop ship to rep" at bounding box center [510, 211] width 426 height 29
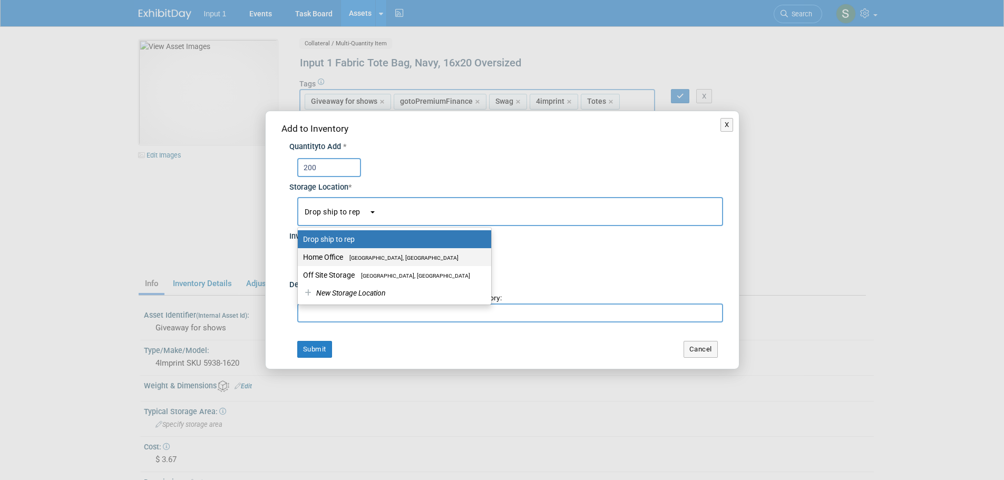
click at [359, 263] on label "Home Office [GEOGRAPHIC_DATA], [GEOGRAPHIC_DATA]" at bounding box center [392, 257] width 178 height 14
click at [299, 261] on input "Home Office [GEOGRAPHIC_DATA], [GEOGRAPHIC_DATA]" at bounding box center [295, 257] width 7 height 7
select select "11223761"
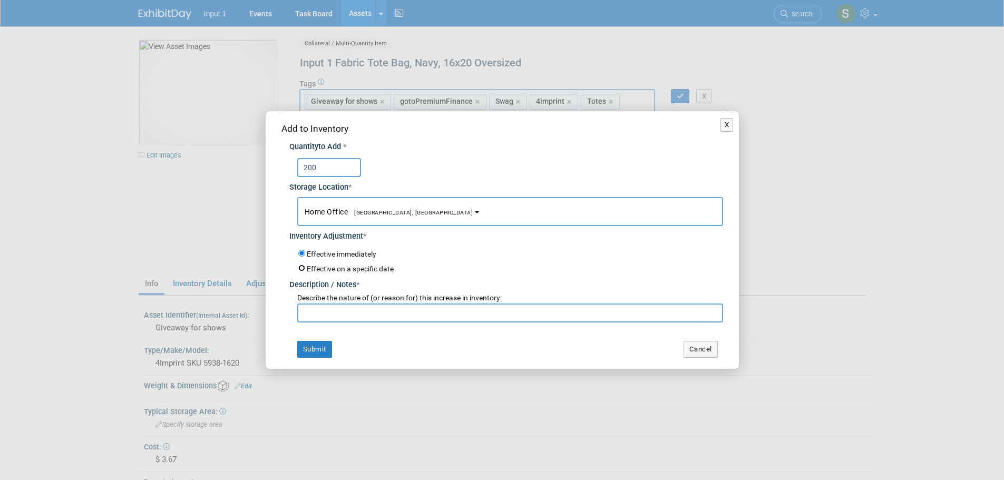
click at [301, 269] on input "Effective on a specific date" at bounding box center [301, 267] width 7 height 7
radio input "true"
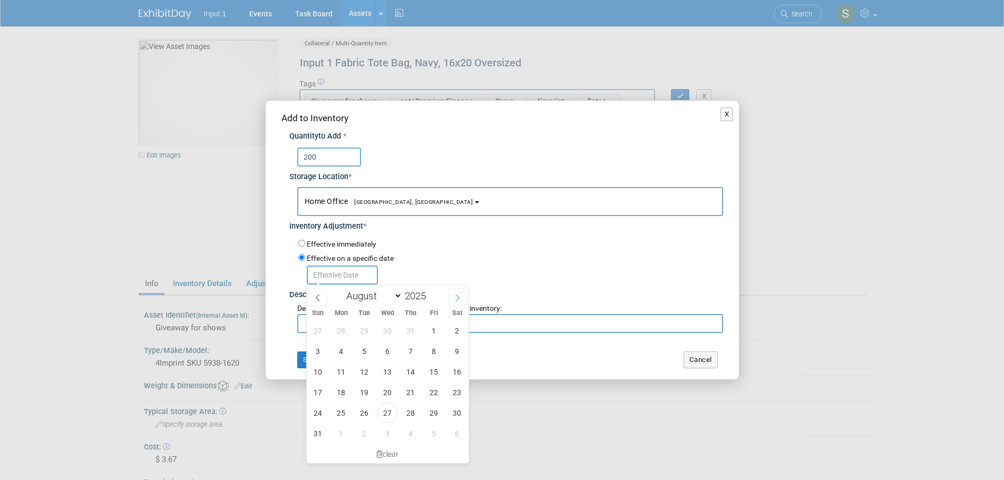
drag, startPoint x: 463, startPoint y: 293, endPoint x: 448, endPoint y: 301, distance: 17.2
click at [463, 293] on span at bounding box center [457, 297] width 19 height 18
select select "8"
click at [338, 351] on span "8" at bounding box center [341, 351] width 21 height 21
type input "Sep 8, 2025"
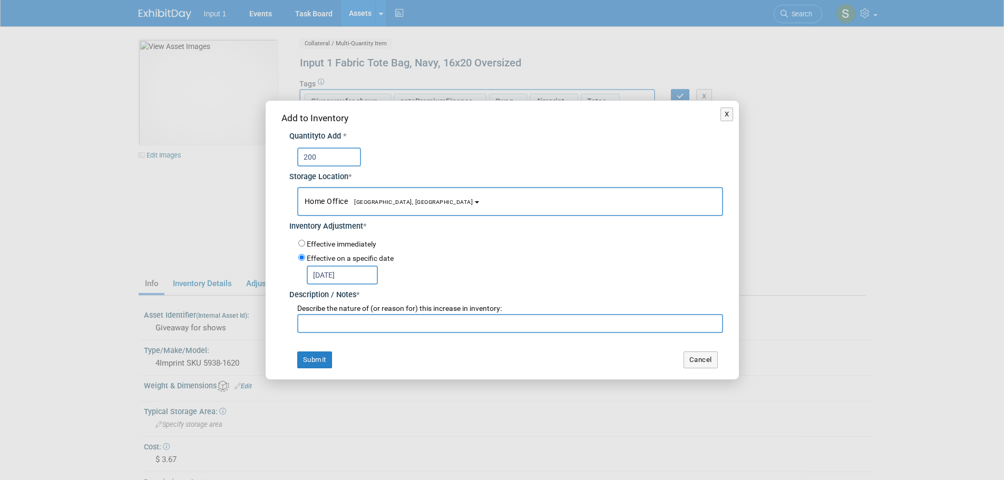
click at [317, 327] on input "text" at bounding box center [510, 323] width 426 height 19
paste input "o"
type input "o"
type input "Ordered 20250825 on 4Imprint Order #30049209. Estimated delivery date 20250908."
drag, startPoint x: 309, startPoint y: 363, endPoint x: 316, endPoint y: 362, distance: 7.0
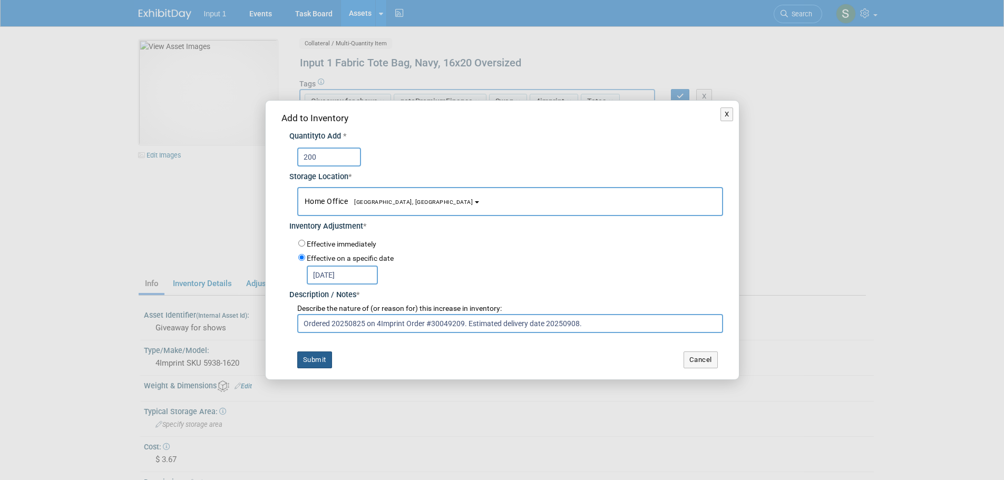
click at [310, 362] on button "Submit" at bounding box center [314, 359] width 35 height 17
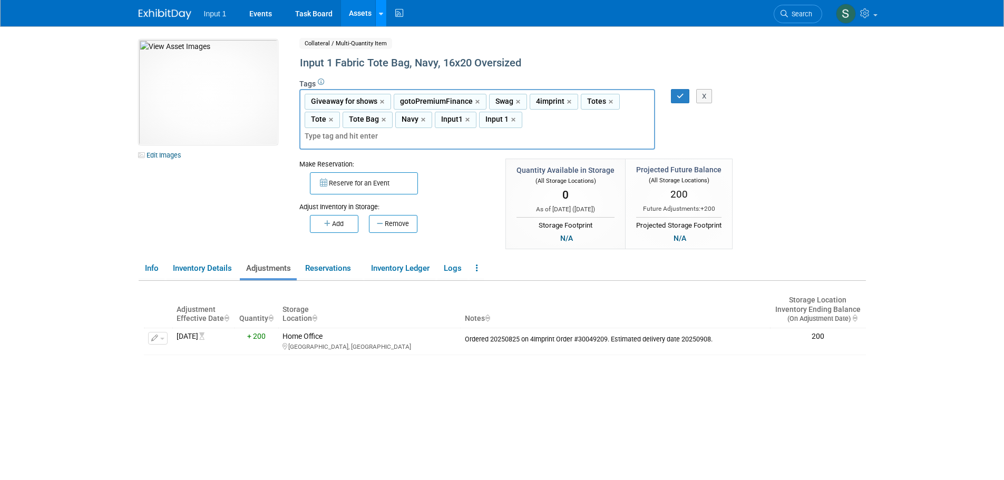
click at [380, 23] on link at bounding box center [380, 13] width 11 height 26
click at [412, 54] on link "Search Assets" at bounding box center [422, 52] width 93 height 15
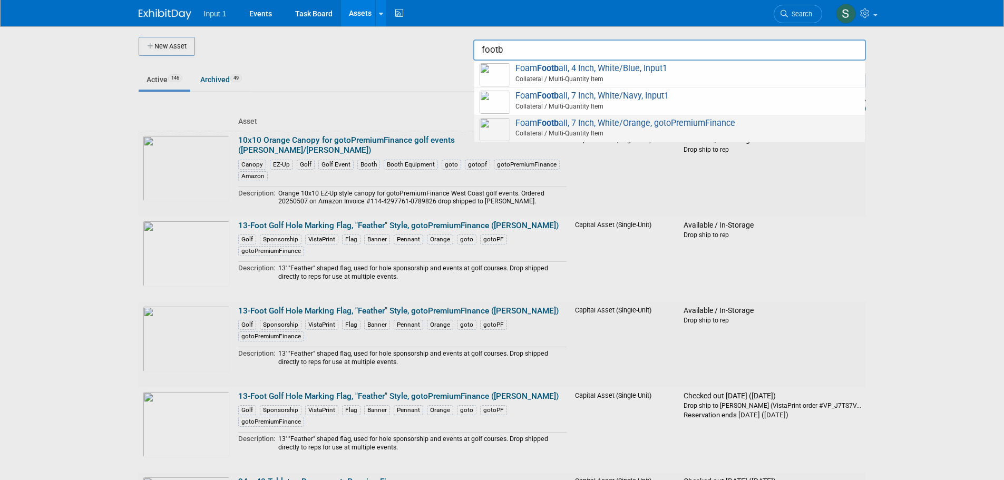
click at [646, 122] on span "Foam Footb all, 7 Inch, White/Orange, gotoPremiumFinance Collateral / Multi-Qua…" at bounding box center [669, 129] width 380 height 22
type input "Foam Football, 7 Inch, White/Orange, gotoPremiumFinance"
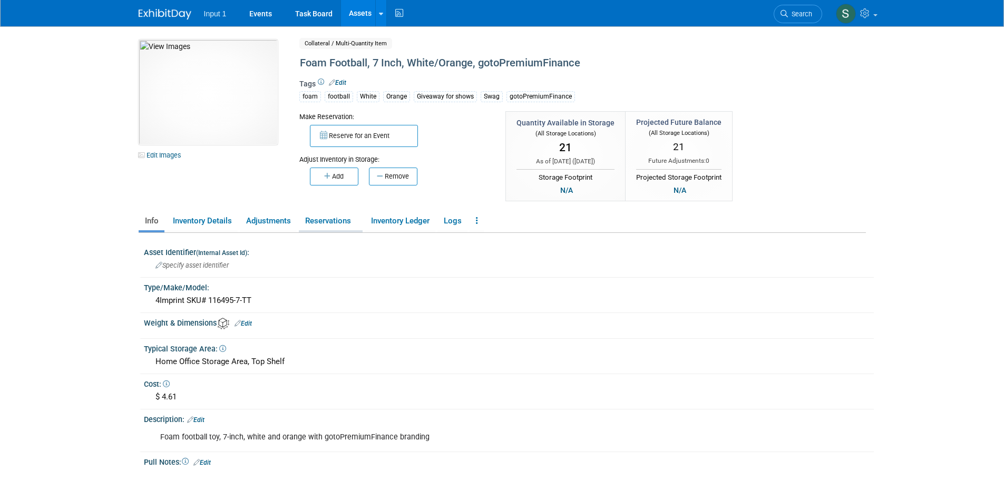
click at [338, 214] on link "Reservations" at bounding box center [331, 221] width 64 height 18
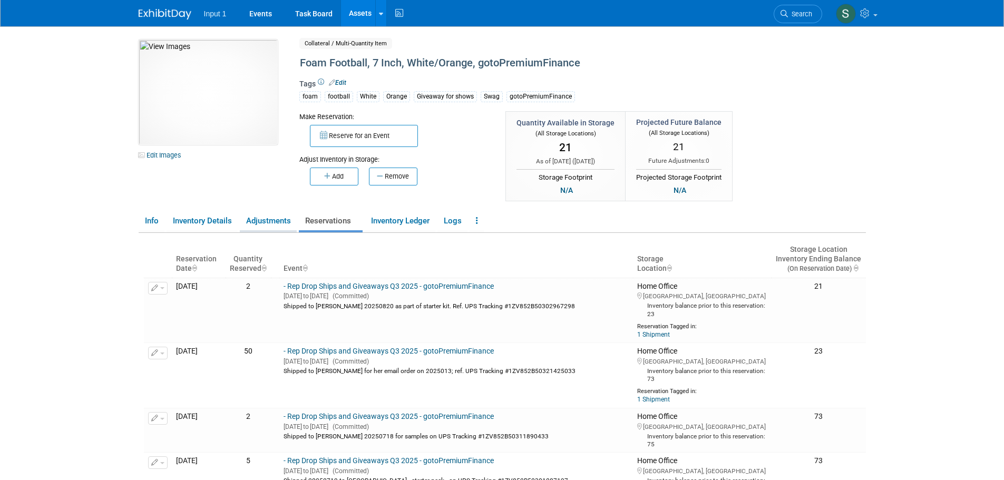
click at [270, 221] on link "Adjustments" at bounding box center [268, 221] width 57 height 18
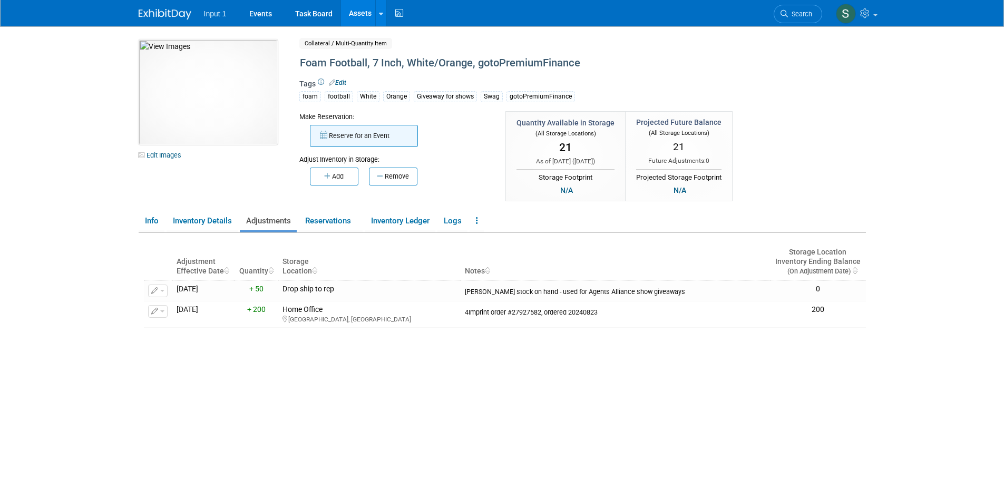
click at [350, 135] on button "Reserve for an Event" at bounding box center [364, 136] width 108 height 22
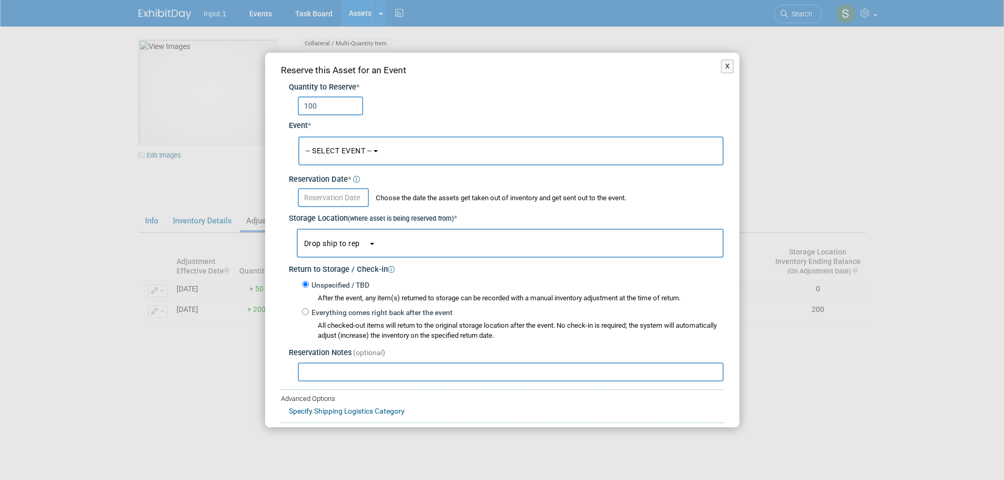
type input "100"
click at [356, 163] on button "-- SELECT EVENT --" at bounding box center [510, 150] width 425 height 29
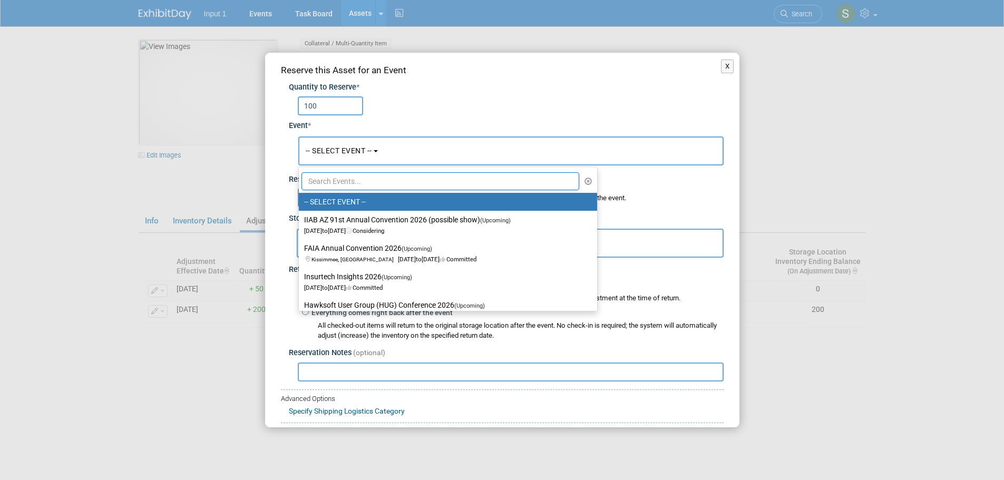
click at [421, 114] on div "100" at bounding box center [511, 105] width 426 height 19
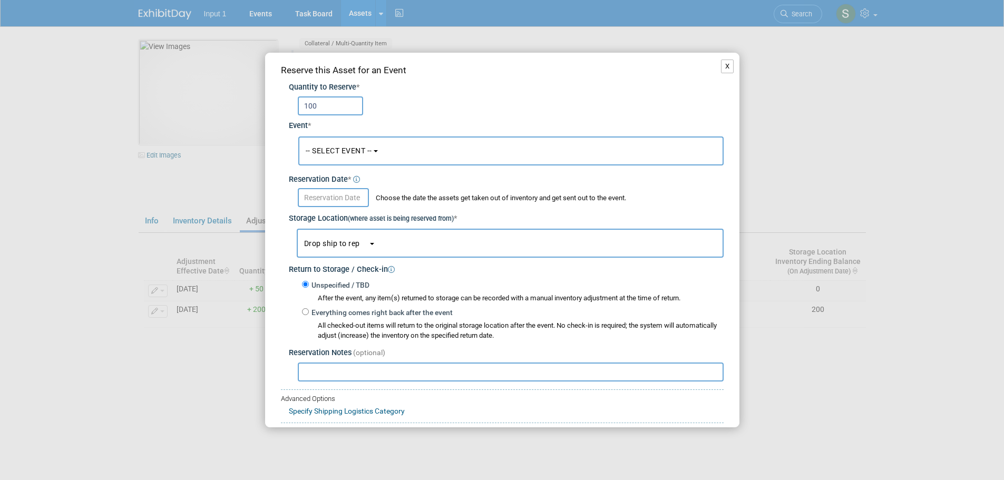
click at [721, 66] on button "X" at bounding box center [727, 67] width 13 height 14
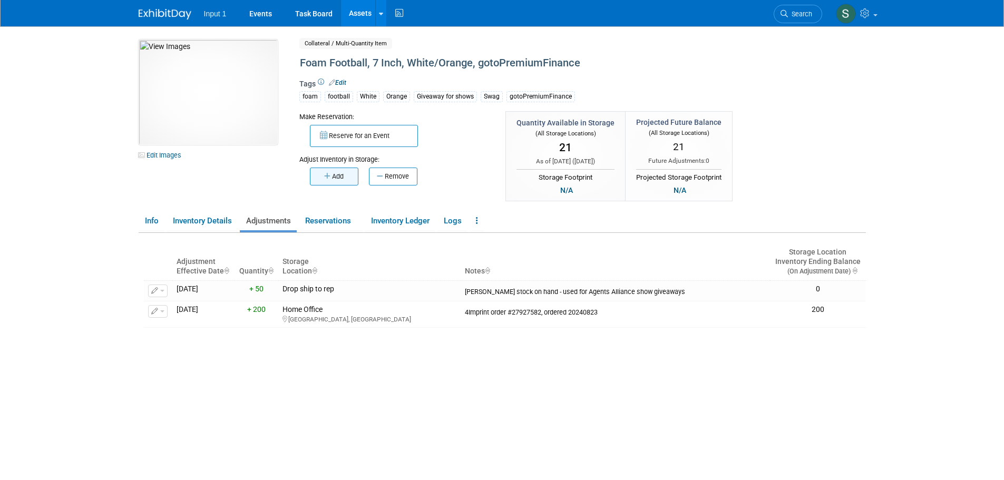
click at [332, 178] on button "Add" at bounding box center [334, 177] width 48 height 18
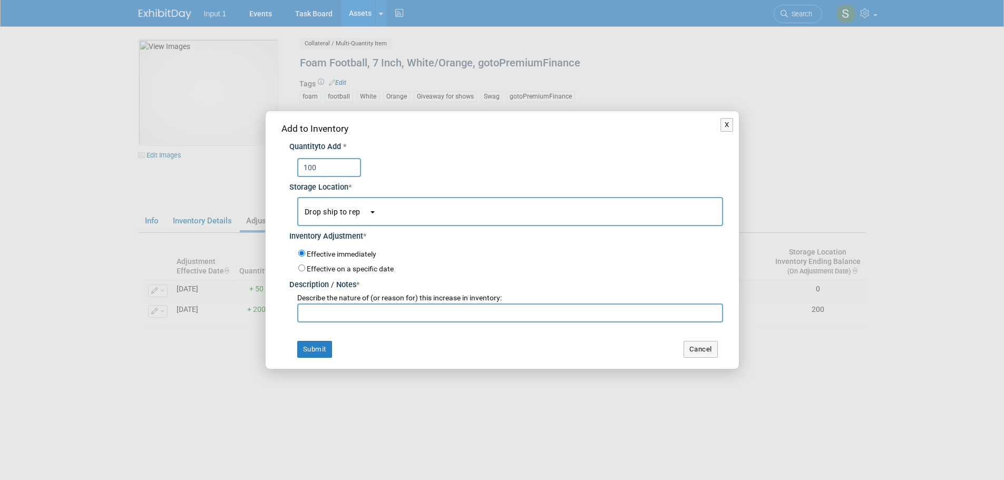
type input "100"
click at [381, 212] on button "Drop ship to rep" at bounding box center [510, 211] width 426 height 29
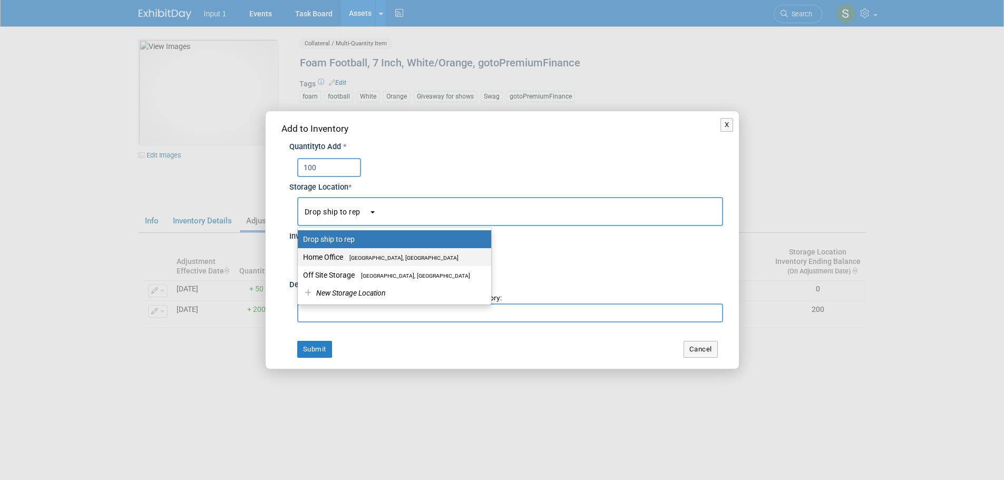
click at [342, 259] on label "Home Office [GEOGRAPHIC_DATA], [GEOGRAPHIC_DATA]" at bounding box center [392, 257] width 178 height 14
click at [299, 259] on input "Home Office [GEOGRAPHIC_DATA], [GEOGRAPHIC_DATA]" at bounding box center [295, 257] width 7 height 7
select select "11223761"
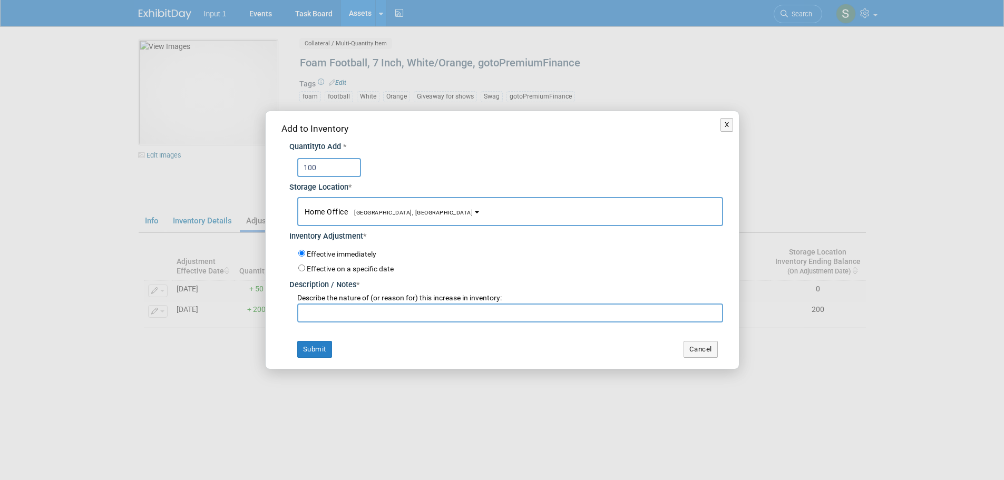
click at [327, 313] on input "text" at bounding box center [510, 312] width 426 height 19
paste input "O"
click at [329, 312] on input "text" at bounding box center [510, 312] width 426 height 19
type input "Ordered 20250825 on 4Imprint Order #30049209. Estimated delivery date 20250912."
click at [303, 270] on input "Effective on a specific date" at bounding box center [301, 267] width 7 height 7
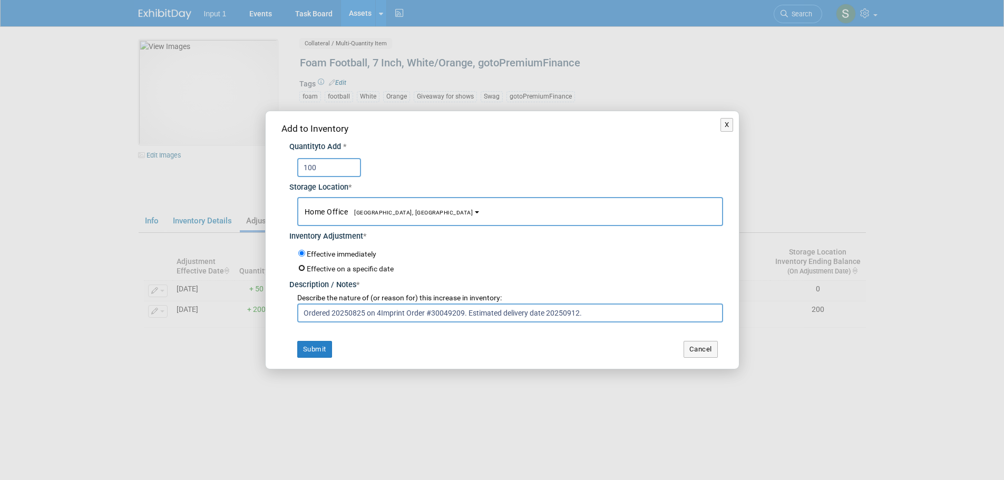
radio input "true"
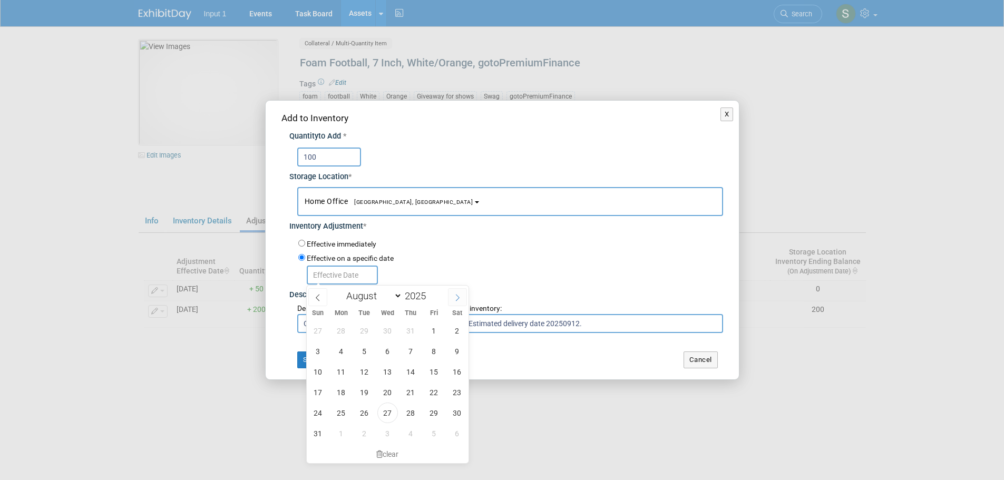
click at [458, 301] on icon at bounding box center [457, 297] width 7 height 7
select select "8"
click at [433, 350] on span "12" at bounding box center [434, 351] width 21 height 21
type input "Sep 12, 2025"
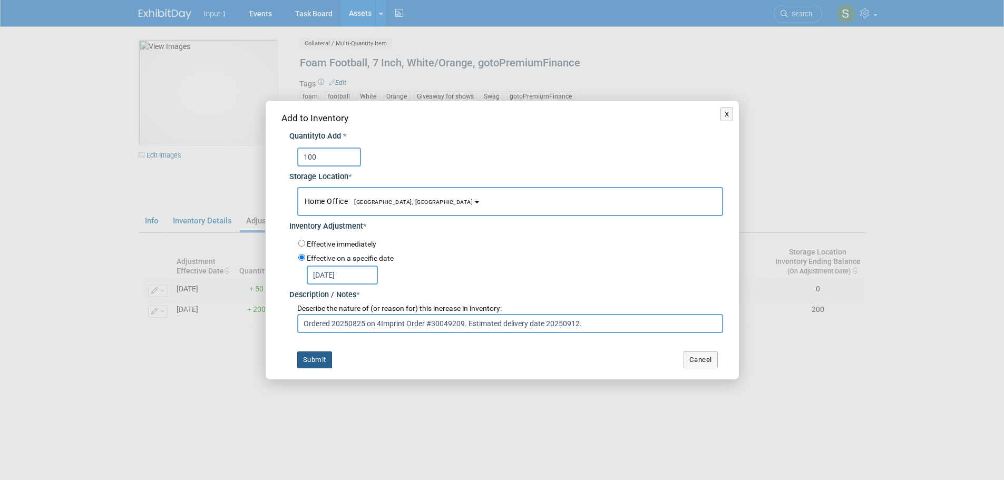
click at [318, 359] on button "Submit" at bounding box center [314, 359] width 35 height 17
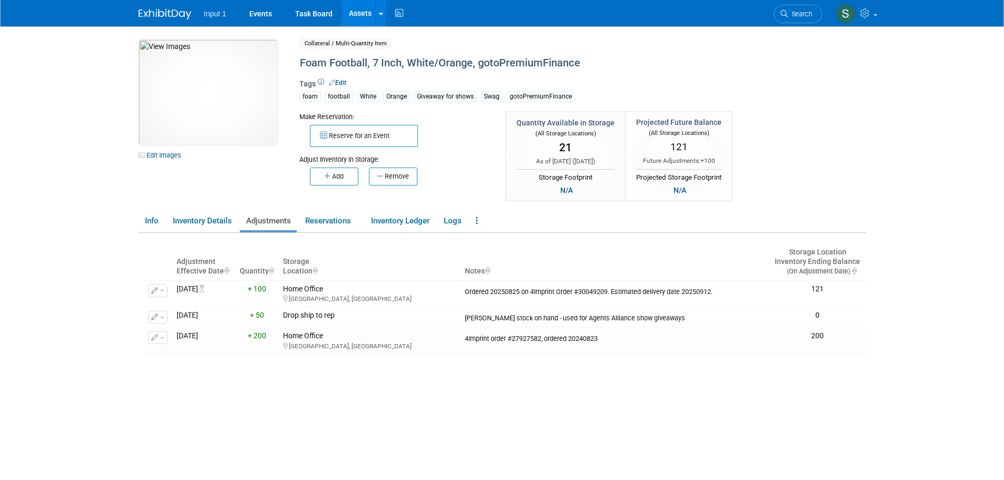
click at [638, 81] on div "Tags Edit foam football White Orange Giveaway for shows Swag gotoPremiumFinance" at bounding box center [538, 93] width 479 height 31
click at [357, 16] on link "Assets" at bounding box center [360, 13] width 38 height 26
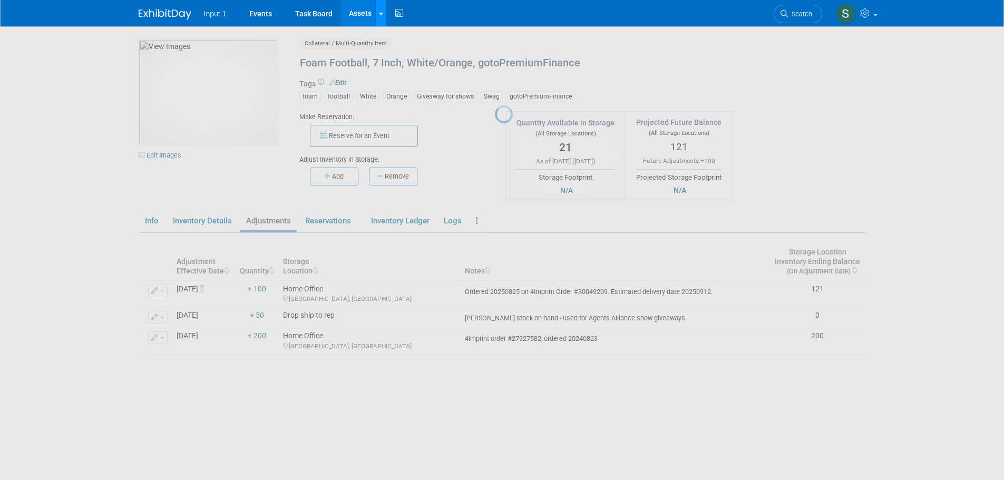
click at [378, 18] on link at bounding box center [380, 13] width 11 height 26
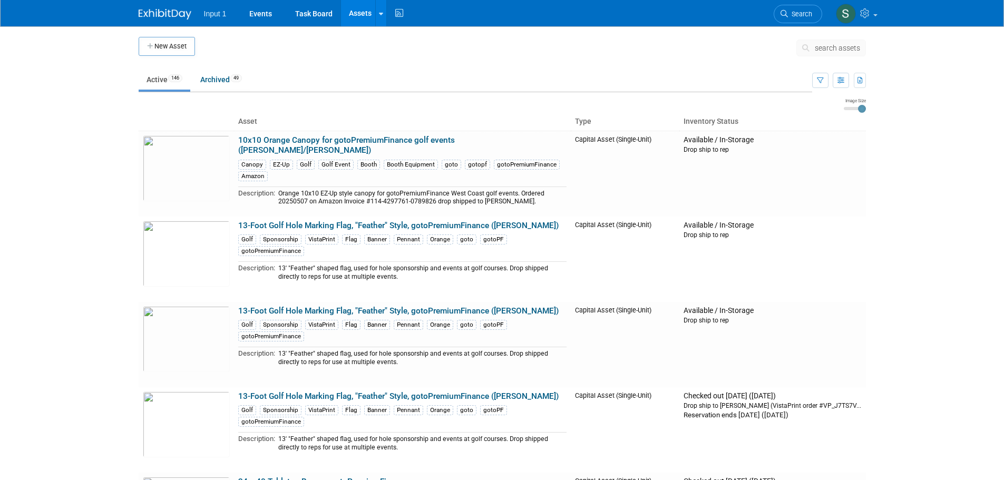
click at [372, 17] on link "Assets" at bounding box center [360, 13] width 38 height 26
click at [385, 34] on icon at bounding box center [388, 37] width 12 height 7
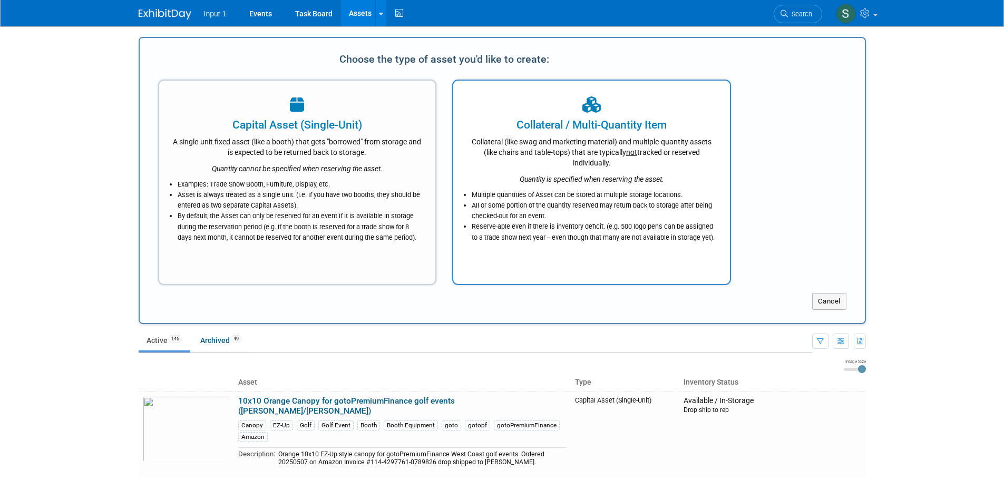
click at [575, 145] on div "Collateral (like swag and marketing material) and multiple-quantity assets (lik…" at bounding box center [591, 150] width 250 height 35
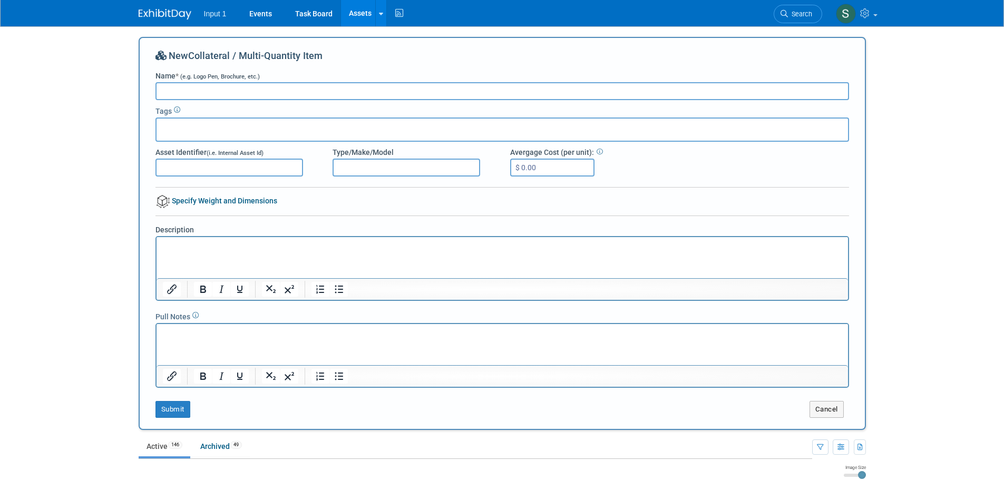
click at [179, 92] on input "Name * (e.g. Logo Pen, Brochure, etc.)" at bounding box center [501, 91] width 693 height 18
type input "F"
type input "Input 1 Fan, Handy Breeze with Flashlight, black blades and carabiner"
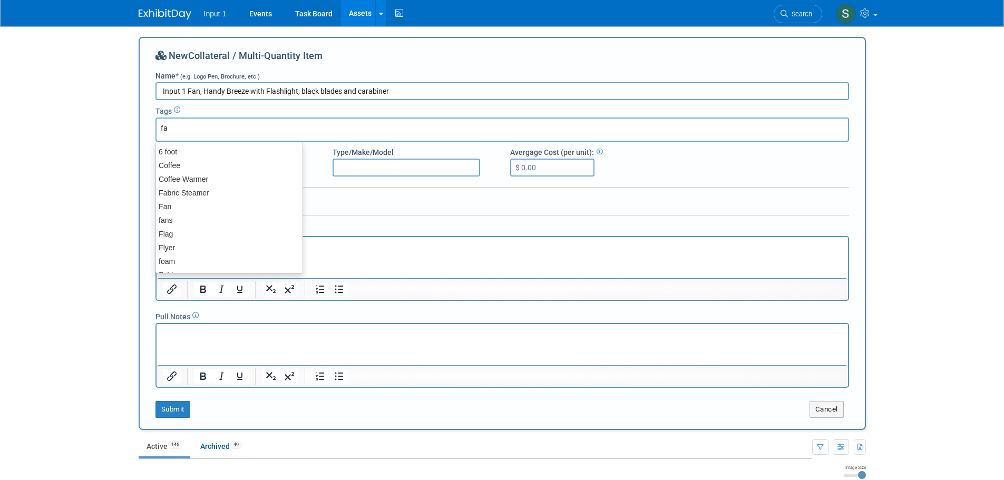
type input "fan"
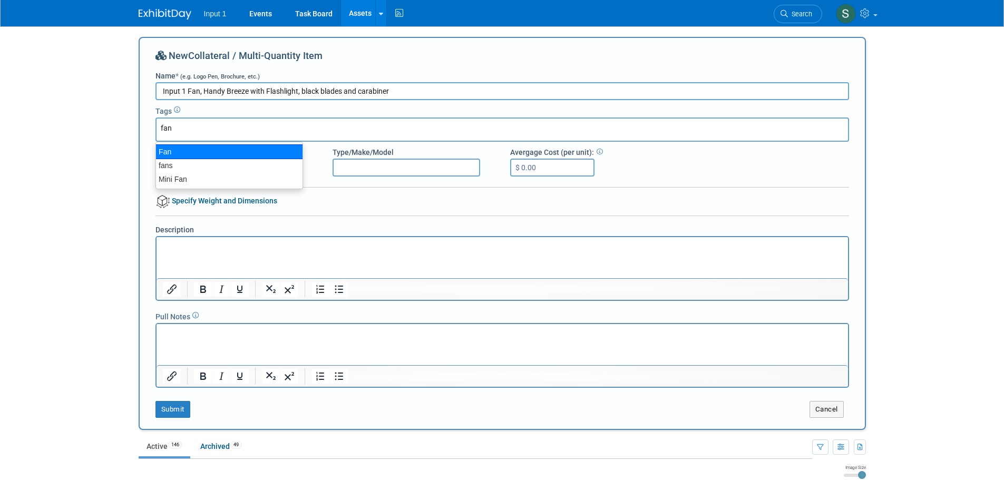
click at [175, 151] on div "Fan" at bounding box center [228, 151] width 147 height 15
type input "Fan"
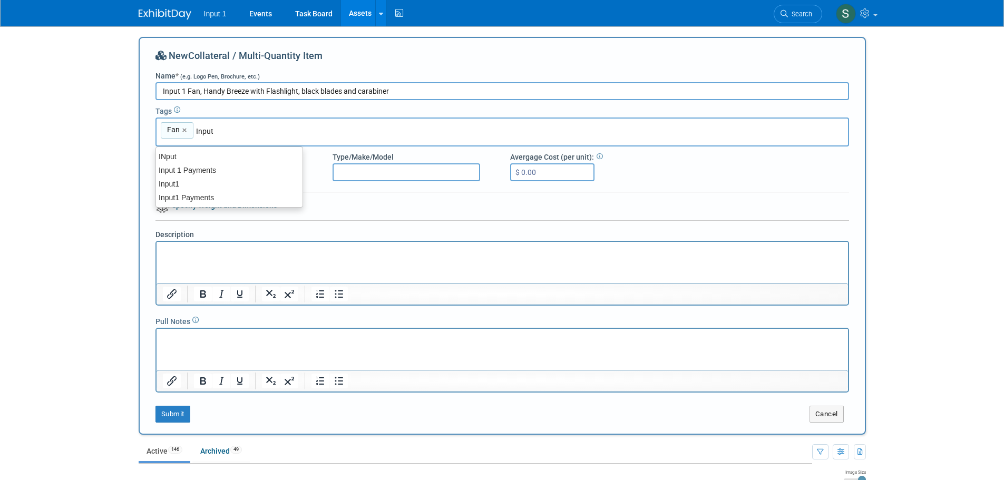
type input "Input 1"
type input "Fan, Input 1"
click at [300, 127] on input "text" at bounding box center [315, 131] width 147 height 11
drag, startPoint x: 261, startPoint y: 134, endPoint x: 238, endPoint y: 134, distance: 23.7
click at [238, 134] on div "Fan, Input 1 Fan × Input 1 × iput" at bounding box center [501, 131] width 693 height 29
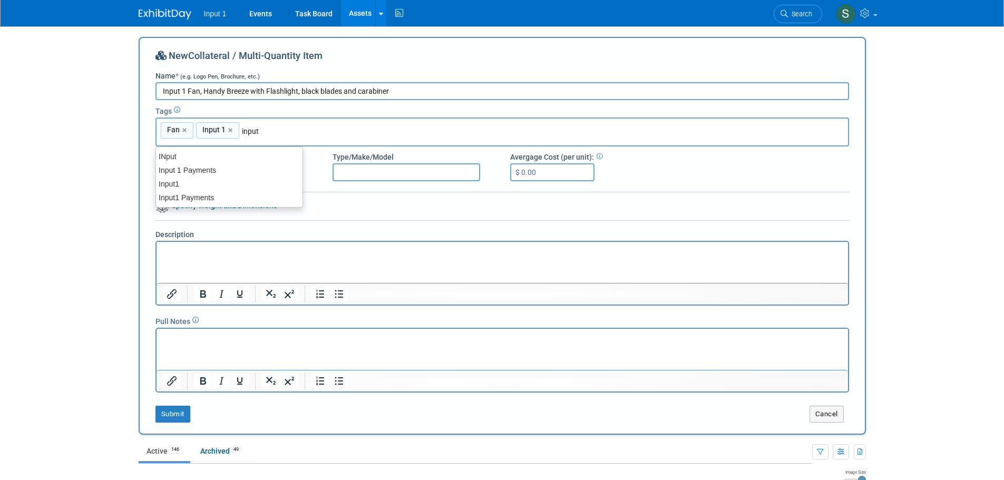
type input "input1"
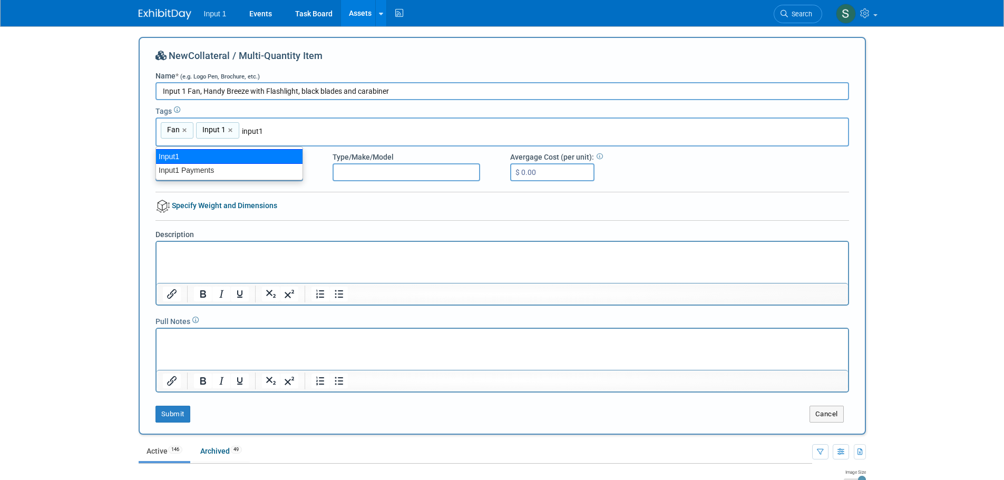
click at [192, 155] on div "Input1" at bounding box center [228, 156] width 147 height 15
type input "Fan, Input 1, Input1"
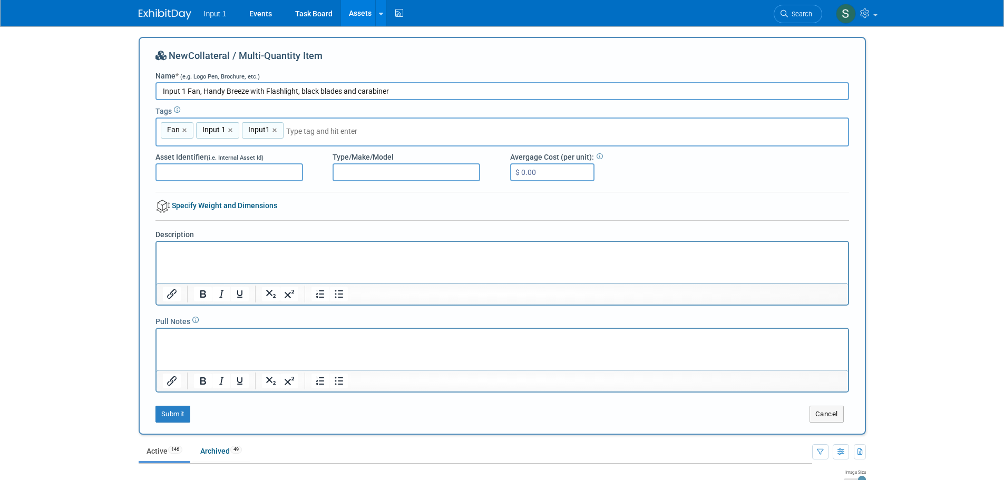
type input "4"
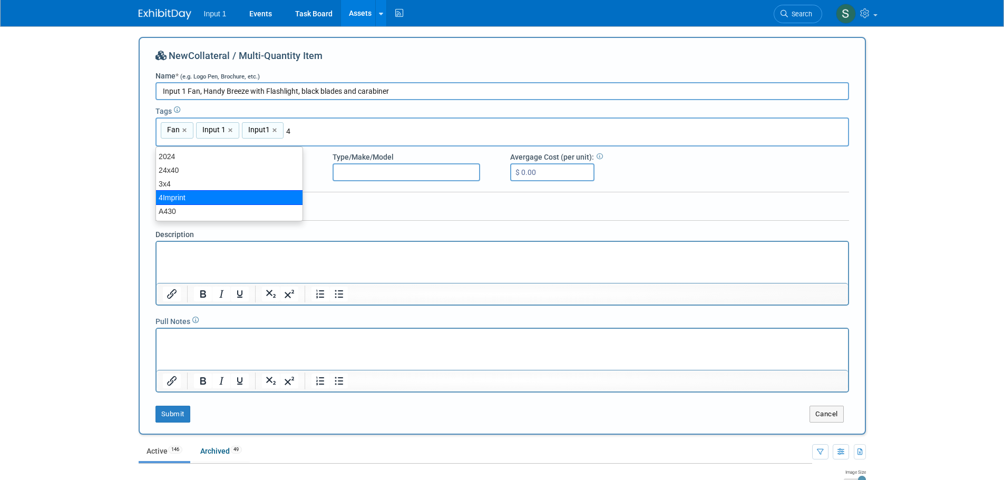
click at [208, 195] on div "4Imprint" at bounding box center [228, 197] width 147 height 15
type input "Fan, Input 1, Input1, 4Imprint"
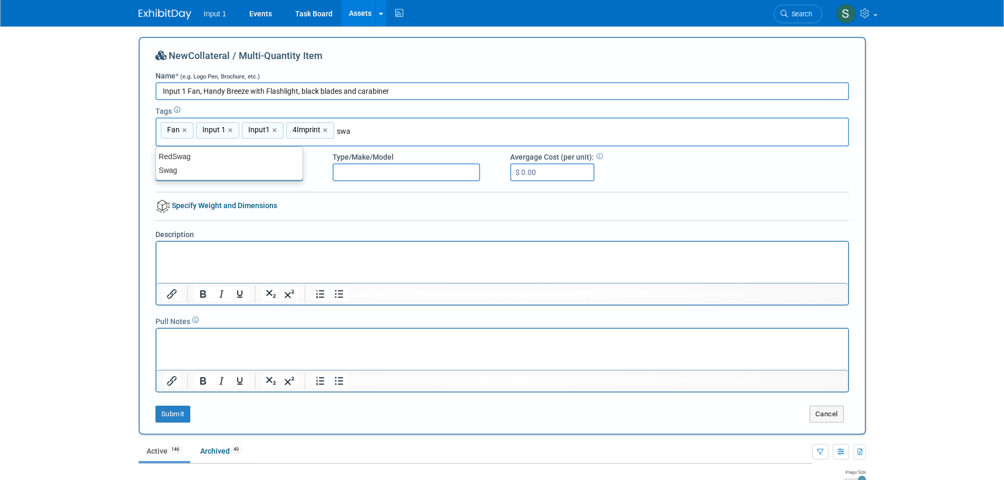
type input "swag"
click at [215, 174] on div "Swag" at bounding box center [228, 170] width 147 height 15
type input "Fan, Input 1, Input1, 4Imprint, Swag"
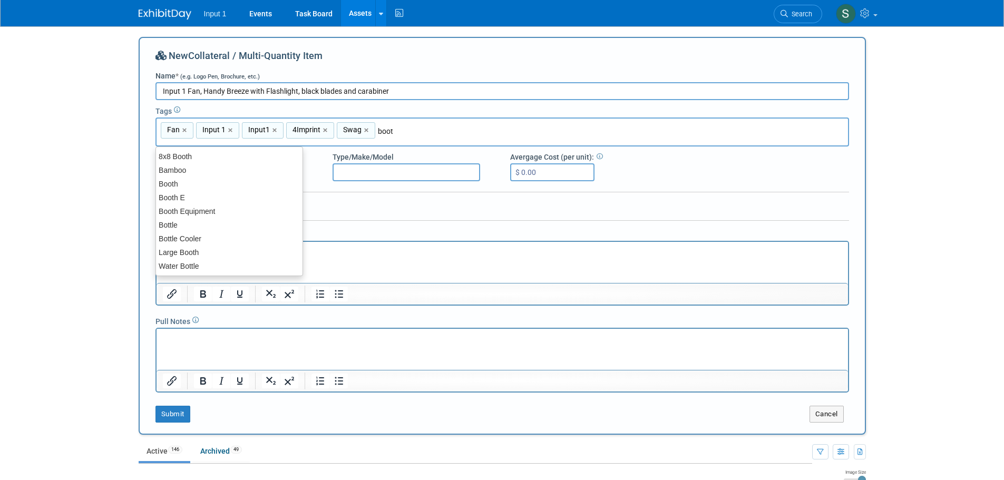
type input "booth"
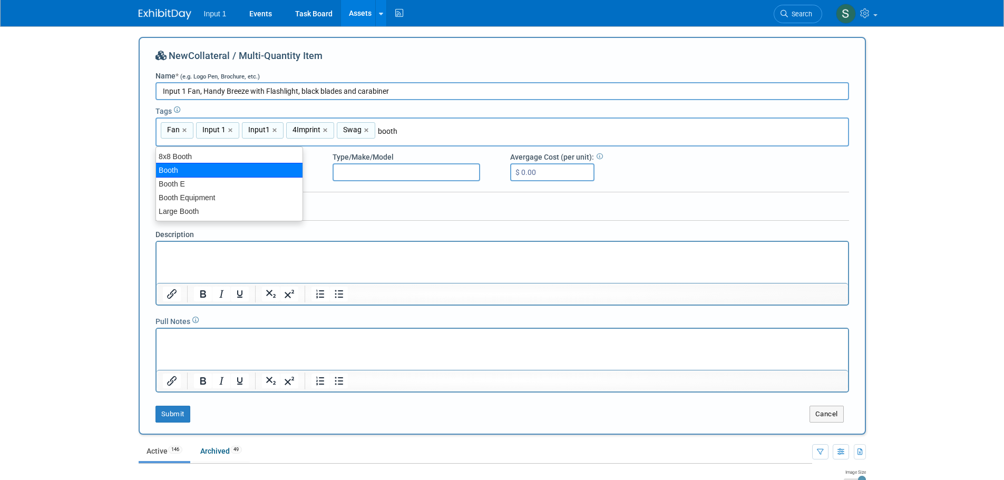
drag, startPoint x: 235, startPoint y: 171, endPoint x: 244, endPoint y: 168, distance: 9.0
click at [236, 171] on div "Booth" at bounding box center [228, 170] width 147 height 15
type input "Fan, Input 1, Input1, 4Imprint, Swag, Booth"
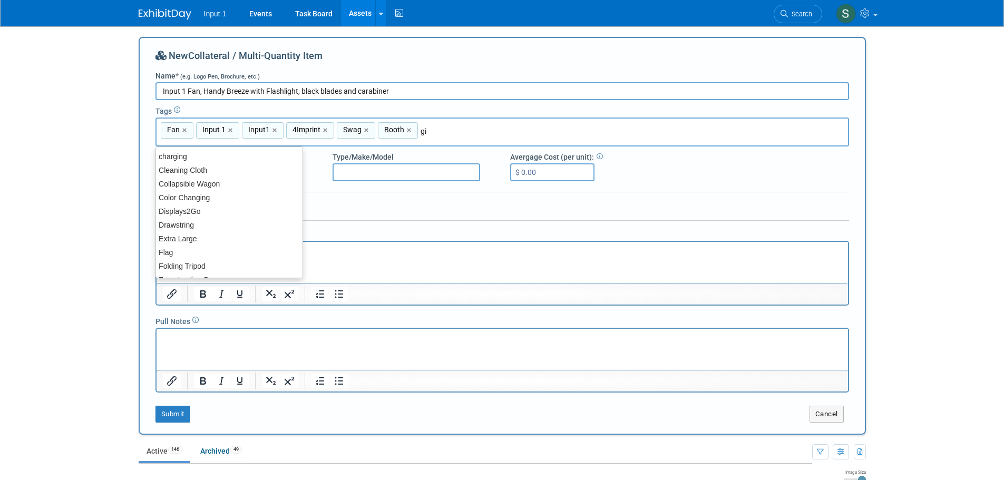
type input "giv"
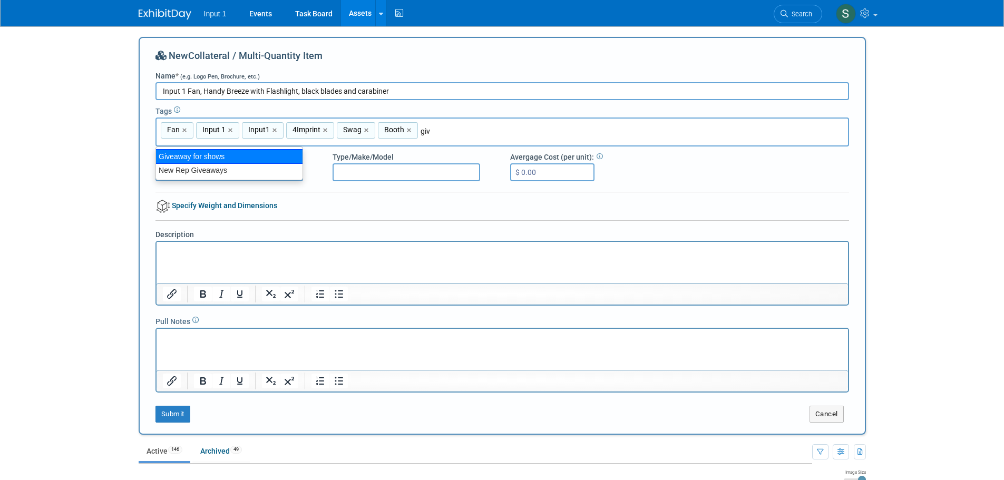
click at [194, 152] on div "Giveaway for shows" at bounding box center [228, 156] width 147 height 15
type input "Fan, Input 1, Input1, 4Imprint, Swag, Booth, Giveaway for shows"
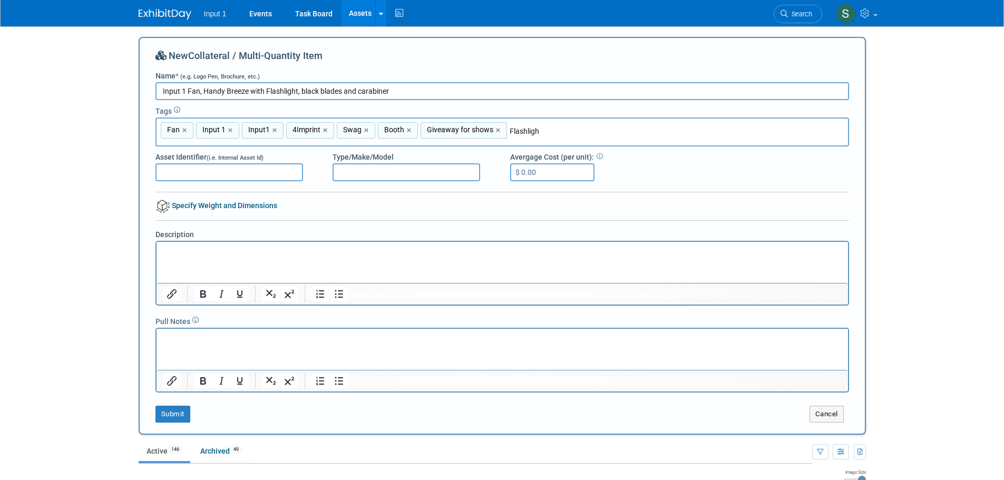
type input "Flashlight"
type input "Fan, Input 1, Input1, 4Imprint, Swag, Booth, Giveaway for shows, Flashlight"
type input "Black"
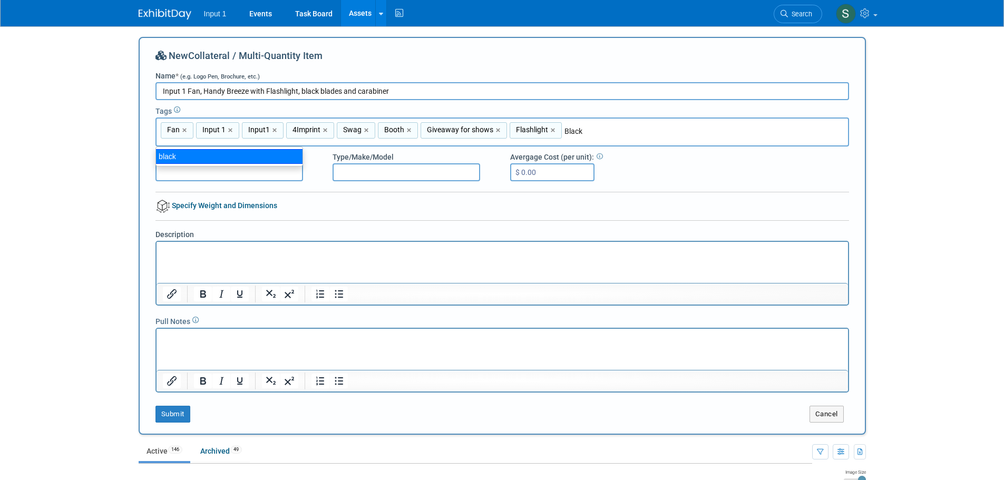
click at [199, 149] on div "black" at bounding box center [228, 156] width 147 height 15
type input "Fan, Input 1, Input1, 4Imprint, Swag, Booth, Giveaway for shows, Flashlight, bl…"
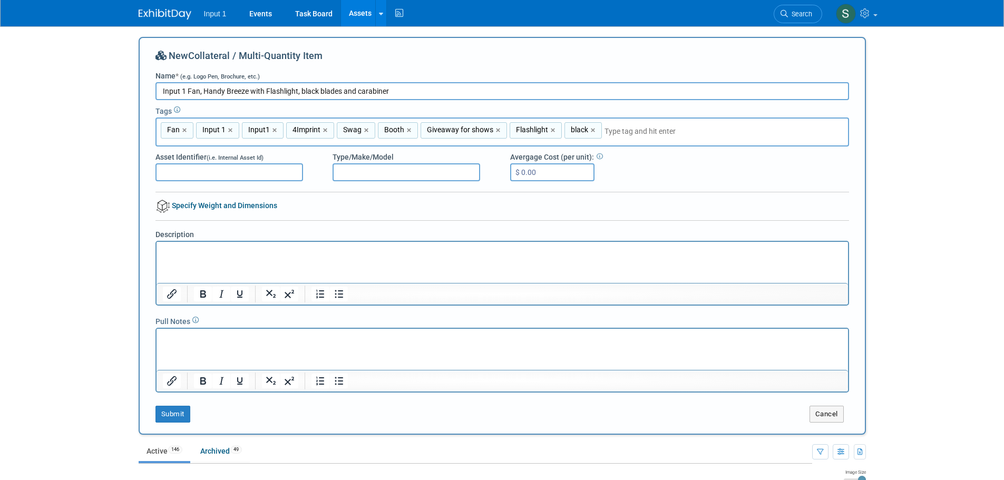
click at [374, 175] on input "Type/Make/Model" at bounding box center [405, 172] width 147 height 18
click at [339, 171] on input "145619" at bounding box center [405, 172] width 147 height 18
type input "4Imprint #145619"
type input "$ 3.47"
click at [195, 256] on html at bounding box center [501, 248] width 691 height 15
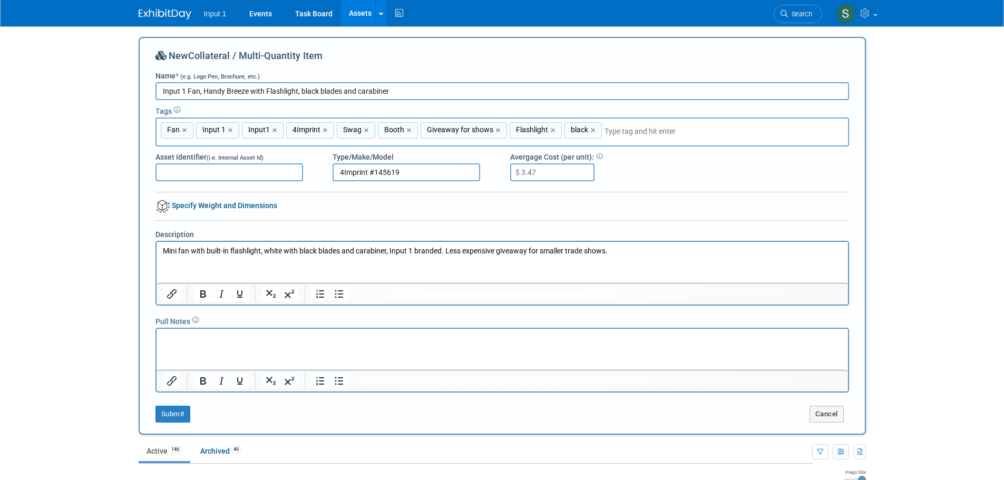
click at [90, 302] on body "Input 1 Events Task Board Assets New Asset Search Assets Bulk Upload Assets Sto…" at bounding box center [502, 240] width 1004 height 480
click at [589, 196] on div at bounding box center [501, 196] width 693 height 8
click at [171, 415] on button "Submit" at bounding box center [172, 414] width 35 height 17
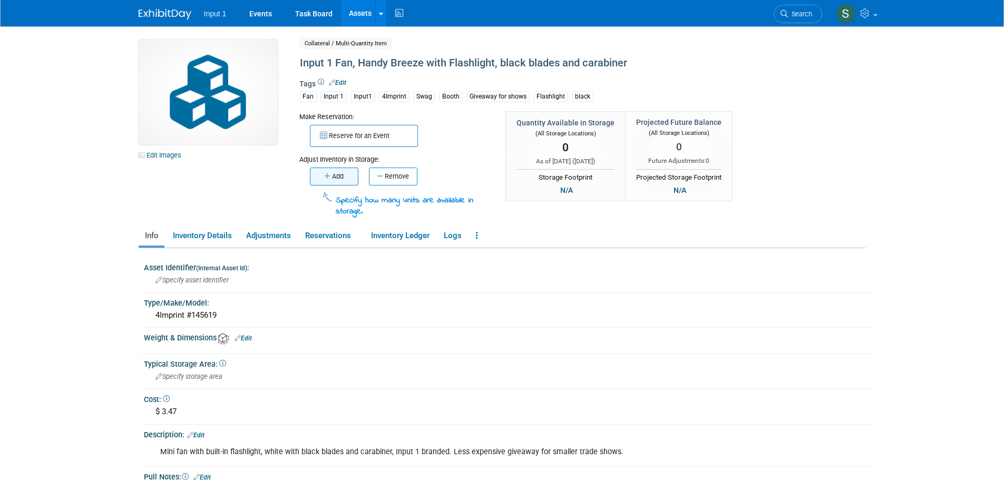
click at [337, 176] on button "Add" at bounding box center [334, 177] width 48 height 18
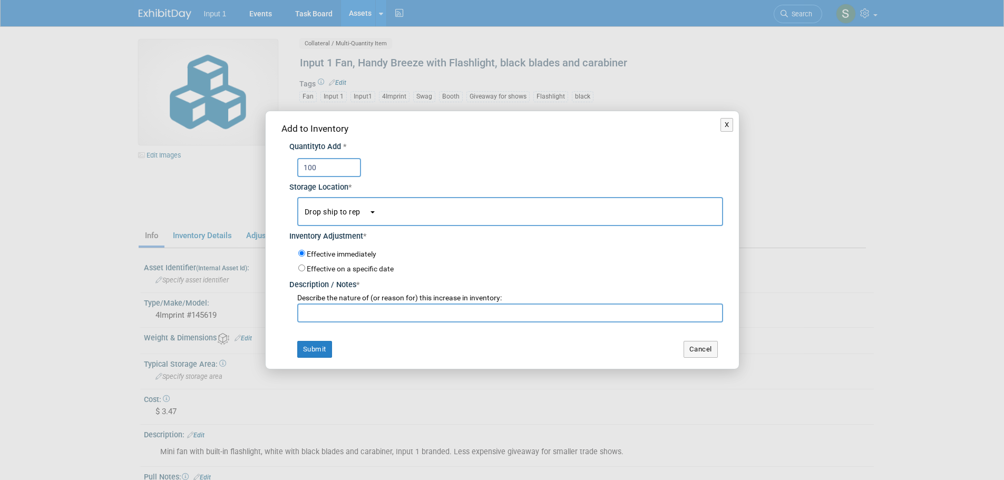
type input "100"
click at [374, 217] on button "Drop ship to rep" at bounding box center [510, 211] width 426 height 29
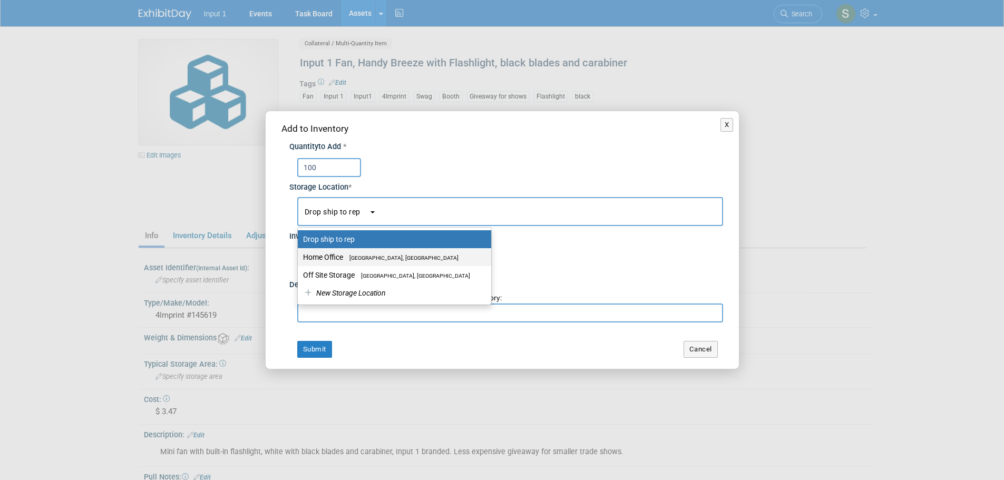
click at [342, 257] on label "Home Office [GEOGRAPHIC_DATA], [GEOGRAPHIC_DATA]" at bounding box center [392, 257] width 178 height 14
click at [299, 257] on input "Home Office [GEOGRAPHIC_DATA], [GEOGRAPHIC_DATA]" at bounding box center [295, 257] width 7 height 7
select select "11223761"
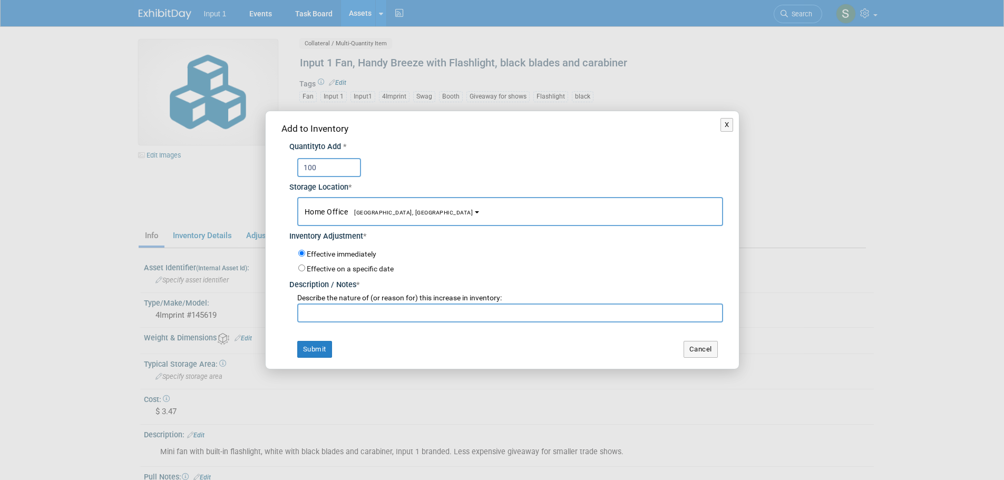
click at [321, 308] on input "text" at bounding box center [510, 312] width 426 height 19
type input "Ordered 20250825 on 4Imprint Order #30049209. Estimated delivery date 20250905."
click at [301, 268] on input "Effective on a specific date" at bounding box center [301, 267] width 7 height 7
radio input "true"
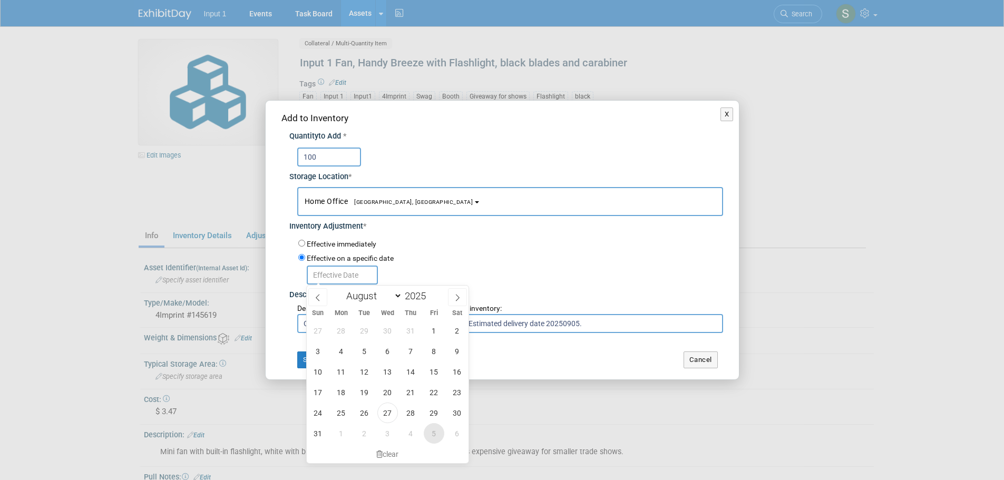
click at [431, 435] on span "5" at bounding box center [434, 433] width 21 height 21
type input "[DATE]"
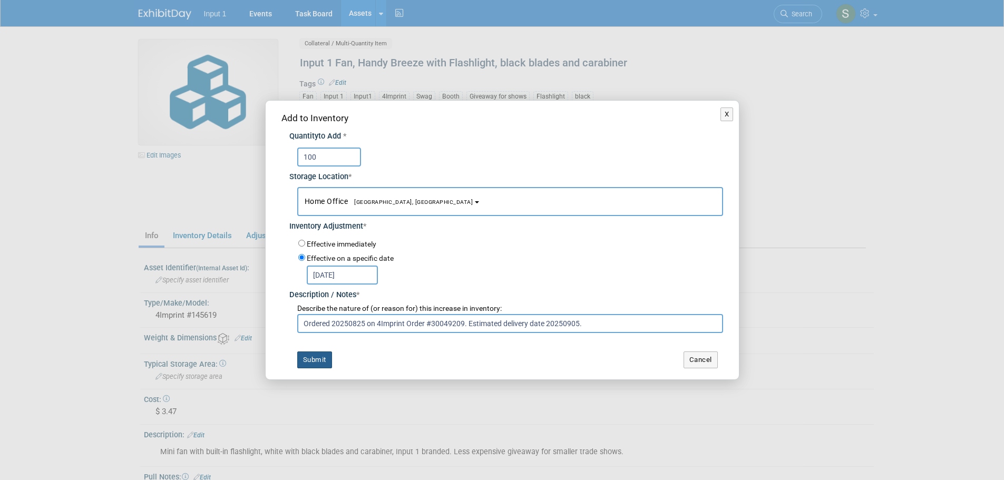
click at [319, 361] on button "Submit" at bounding box center [314, 359] width 35 height 17
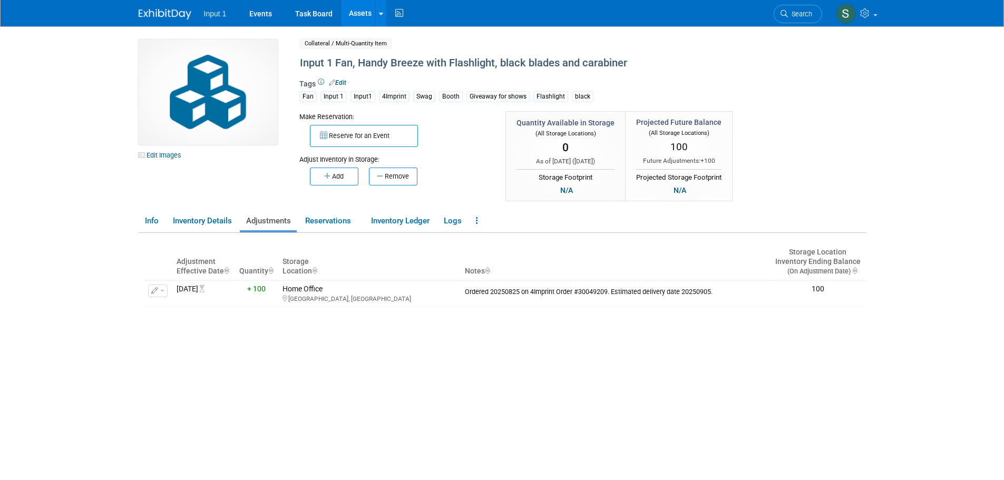
click at [949, 136] on body "Input 1 Events Task Board Assets New Asset Search Assets" at bounding box center [502, 240] width 1004 height 480
click at [633, 392] on div "Adjustment Effective Date Quantity Storage Location Notes Storage Location Inve…" at bounding box center [505, 367] width 722 height 269
click at [654, 401] on div "Adjustment Effective Date Quantity Storage Location Notes Storage Location Inve…" at bounding box center [505, 367] width 722 height 269
click at [444, 352] on div "Adjustment Effective Date Quantity Storage Location Notes Storage Location Inve…" at bounding box center [505, 367] width 722 height 269
